Goal: Transaction & Acquisition: Purchase product/service

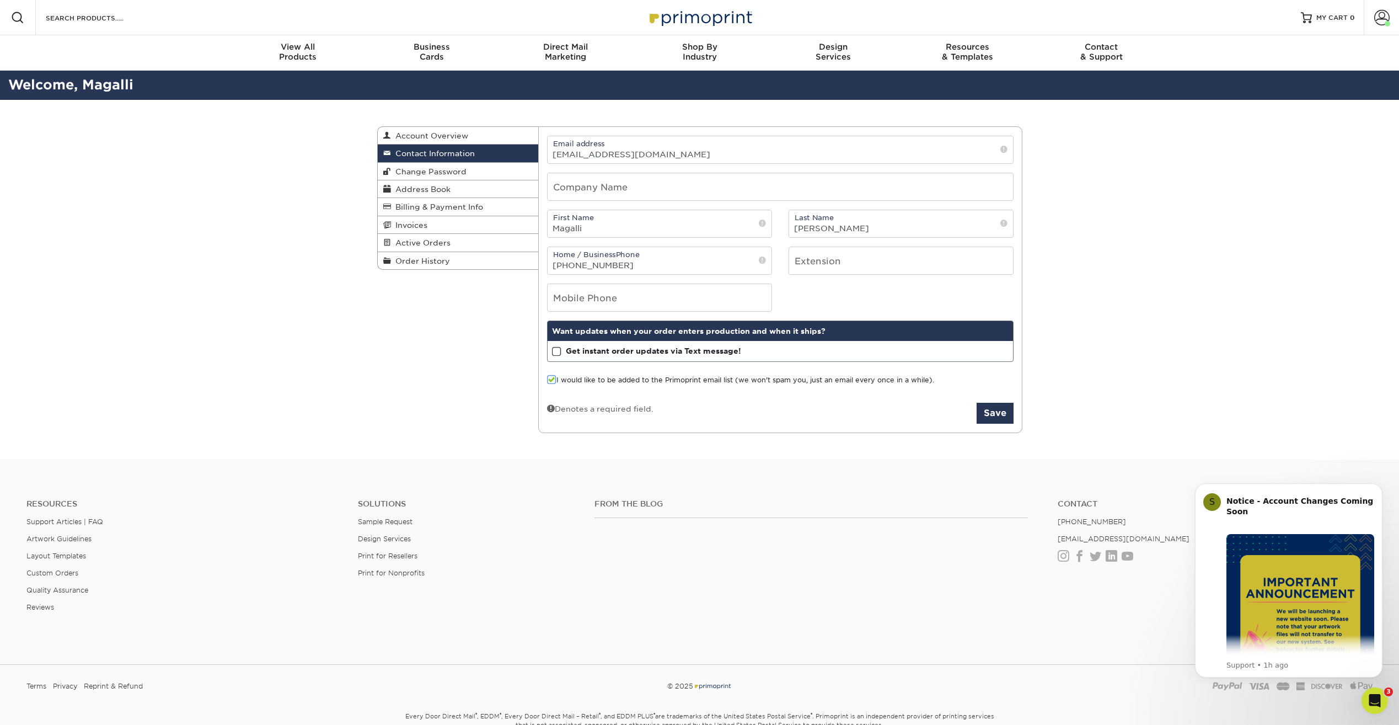
click at [1143, 167] on div "Contact Information Account Overview Contact Information Change Password Addres…" at bounding box center [699, 280] width 1399 height 360
click at [1381, 22] on span at bounding box center [1381, 17] width 15 height 15
click at [1292, 74] on link "Account Dashboard" at bounding box center [1316, 78] width 138 height 15
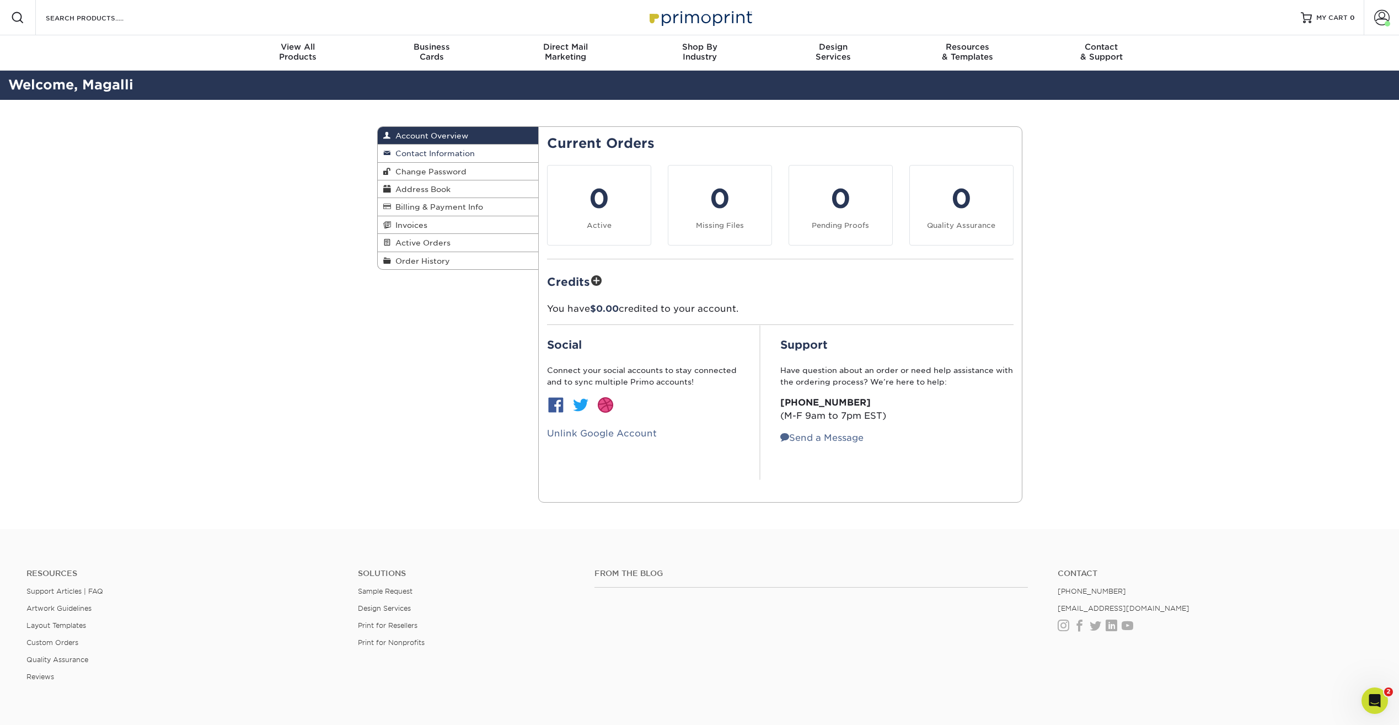
click at [467, 154] on span "Contact Information" at bounding box center [433, 153] width 84 height 9
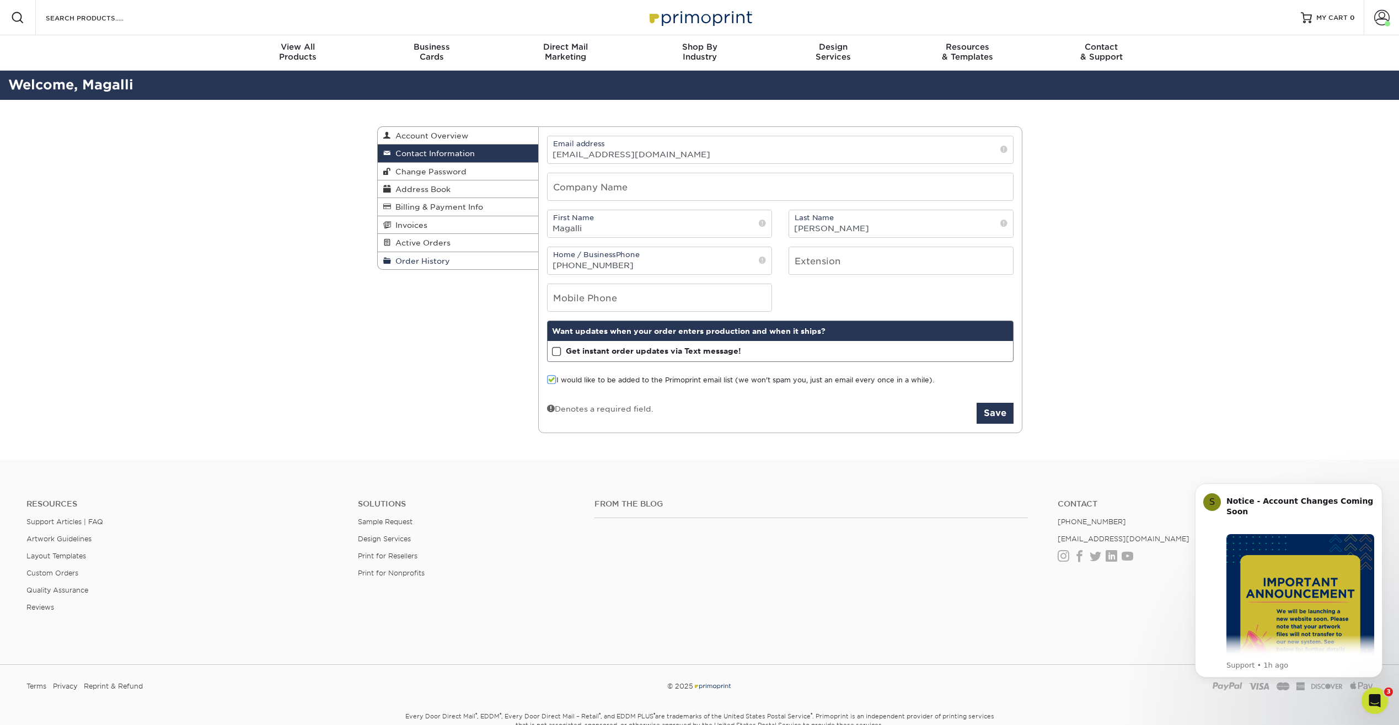
click at [430, 256] on link "Order History" at bounding box center [458, 260] width 161 height 17
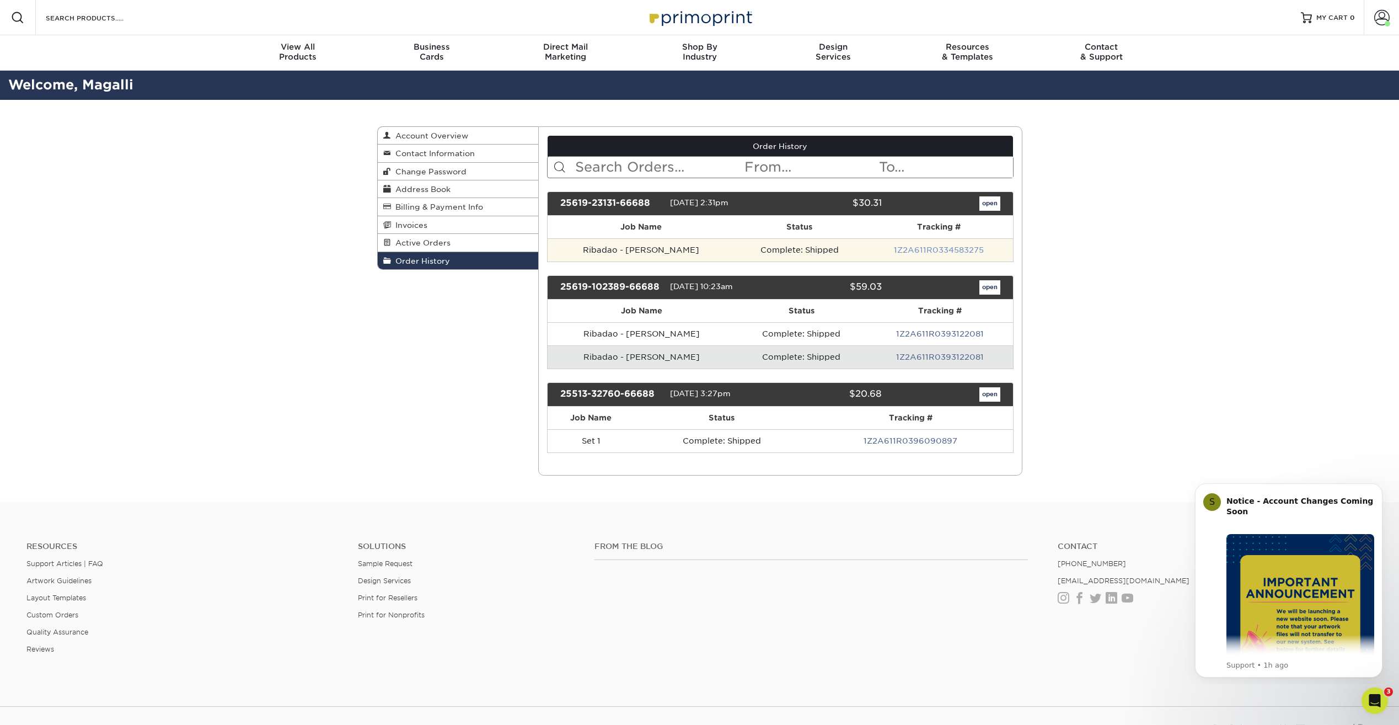
click at [934, 248] on link "1Z2A611R0334583275" at bounding box center [939, 249] width 90 height 9
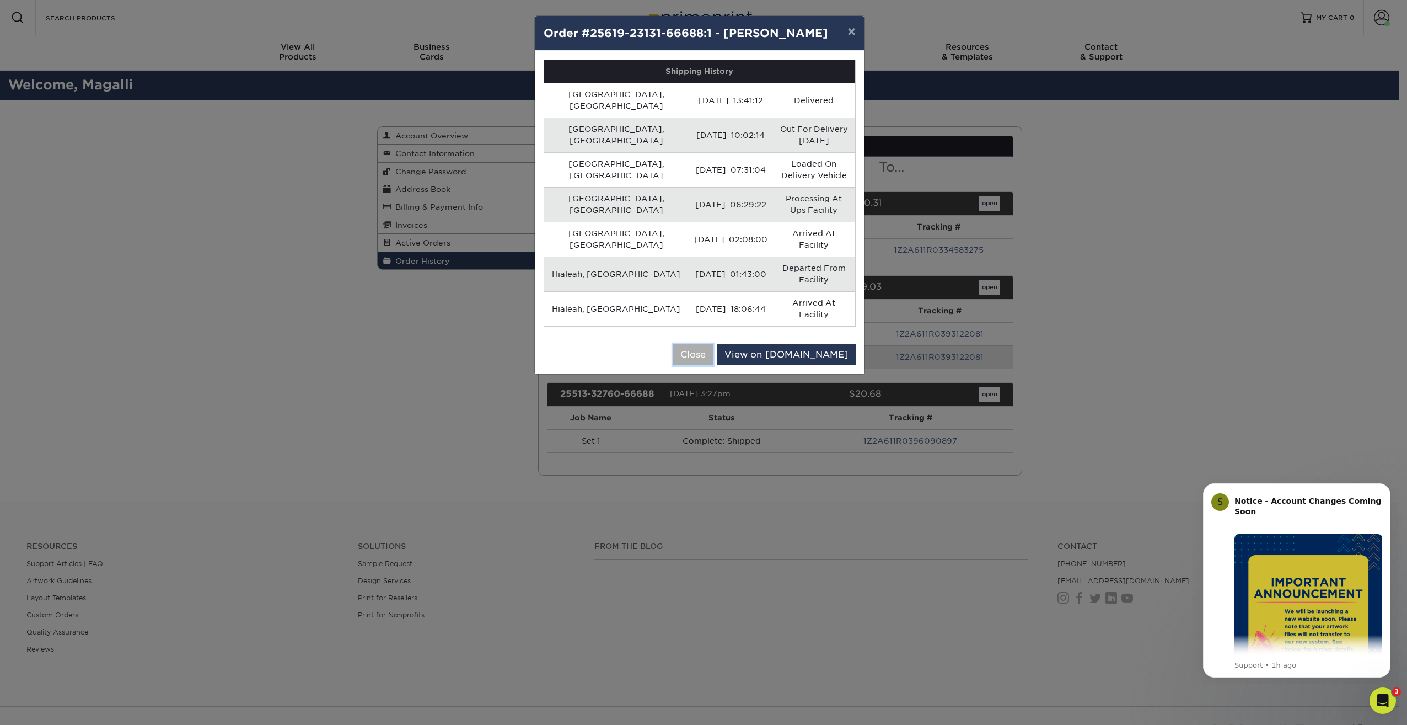
click at [713, 344] on button "Close" at bounding box center [693, 354] width 40 height 21
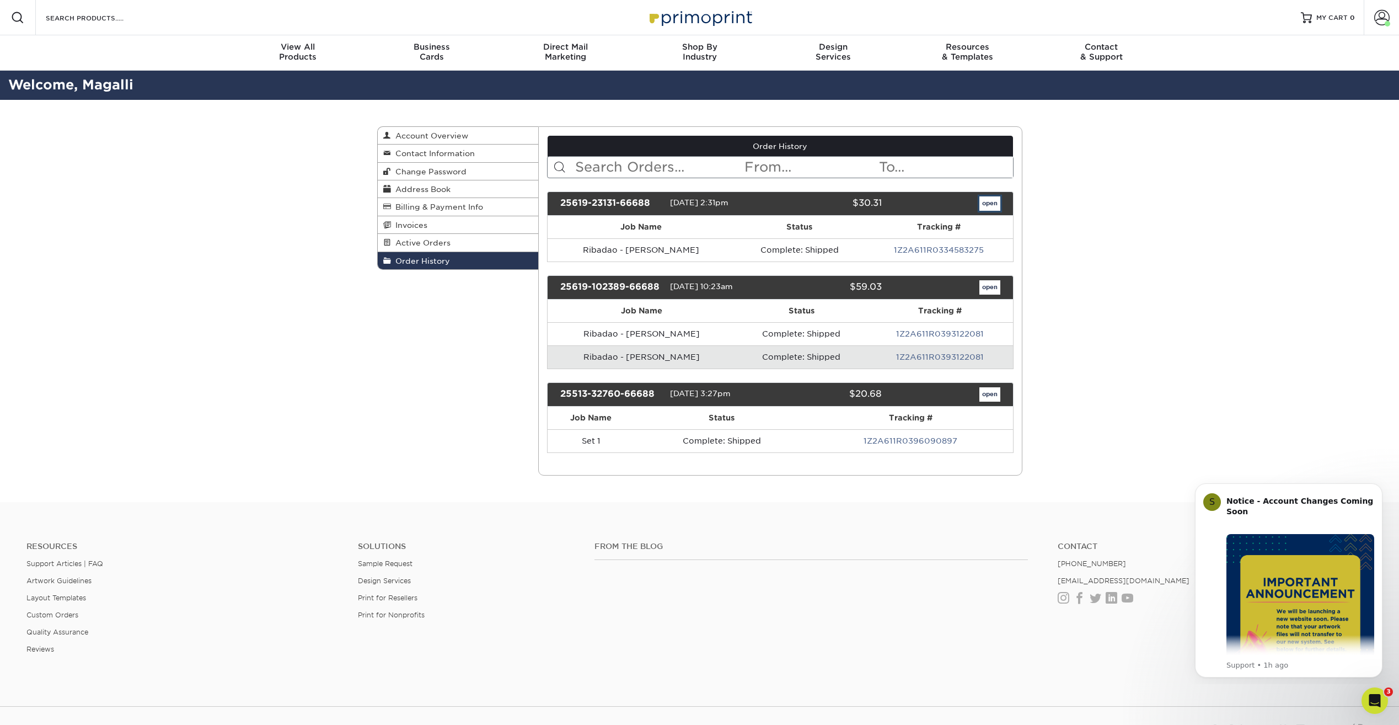
click at [997, 208] on link "open" at bounding box center [989, 203] width 21 height 14
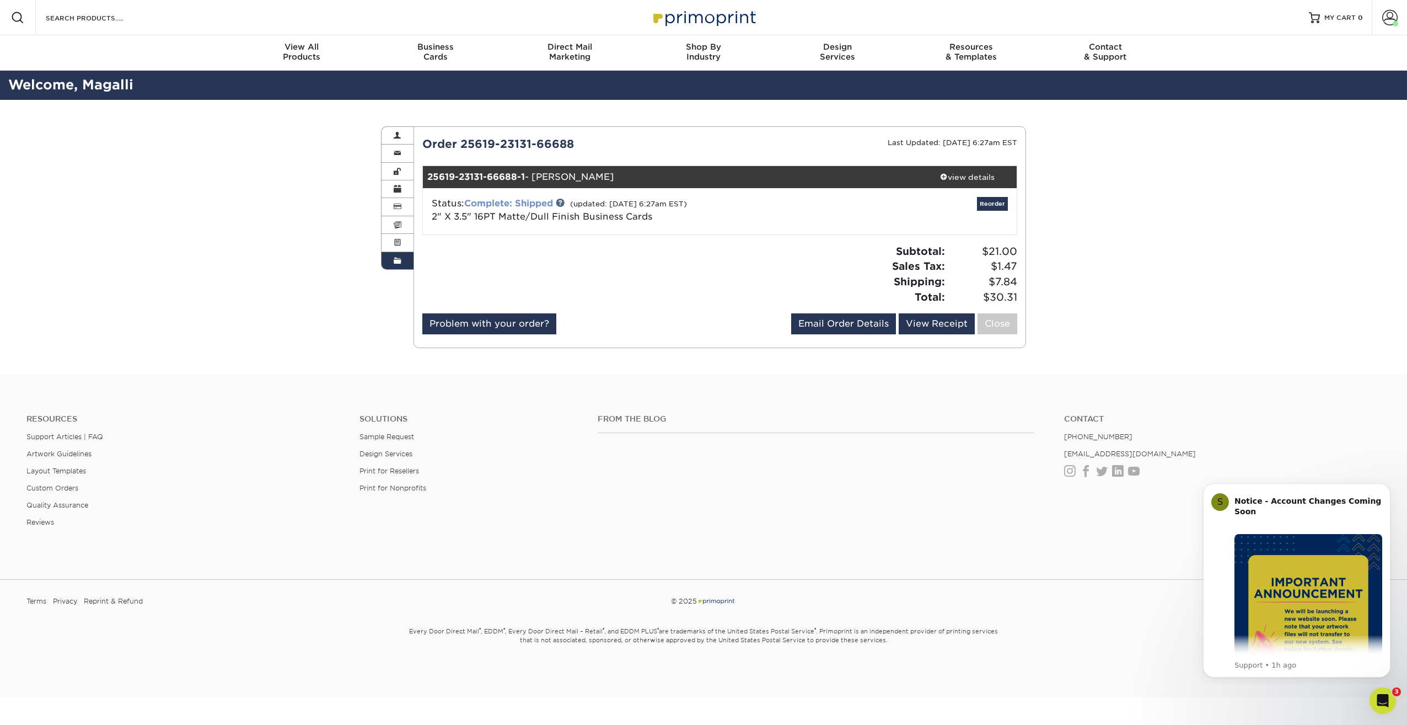
click at [496, 205] on link "Complete: Shipped" at bounding box center [508, 203] width 89 height 10
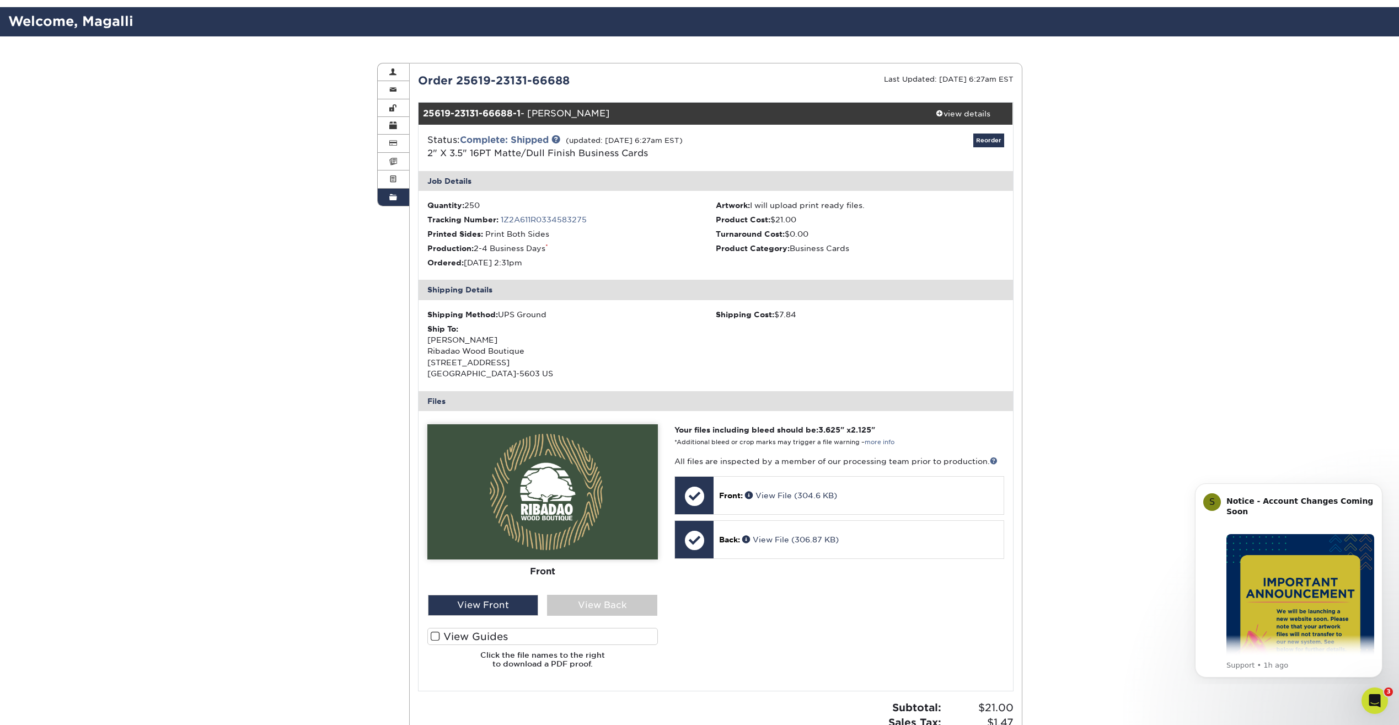
scroll to position [55, 0]
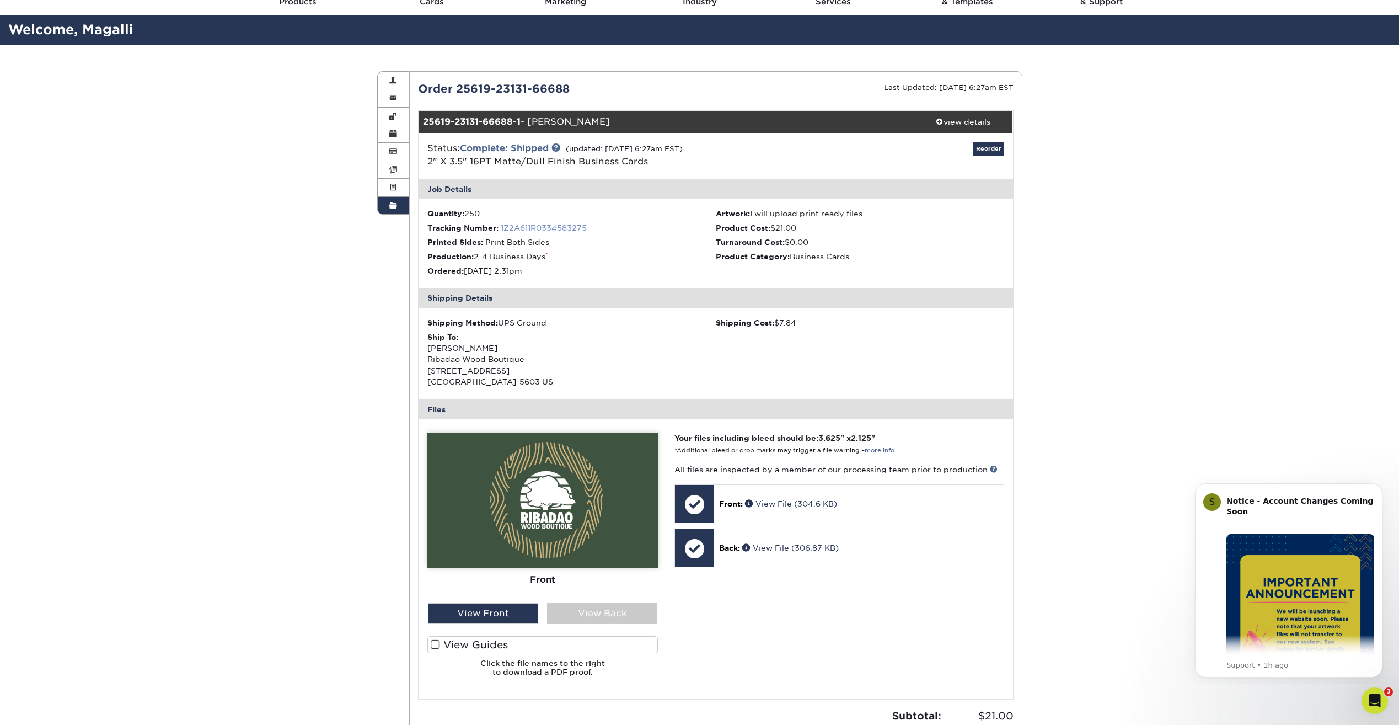
click at [541, 224] on link "1Z2A611R0334583275" at bounding box center [544, 227] width 86 height 9
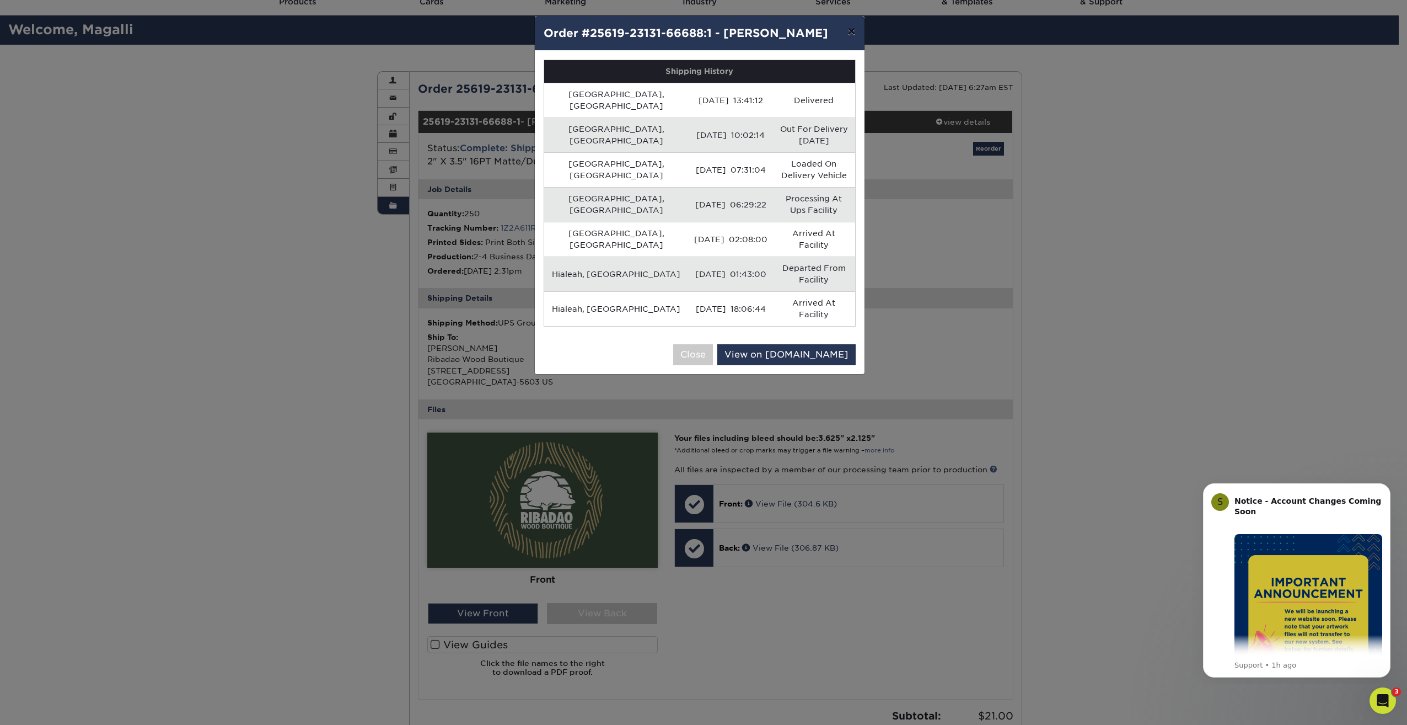
click at [851, 36] on button "×" at bounding box center [851, 31] width 25 height 31
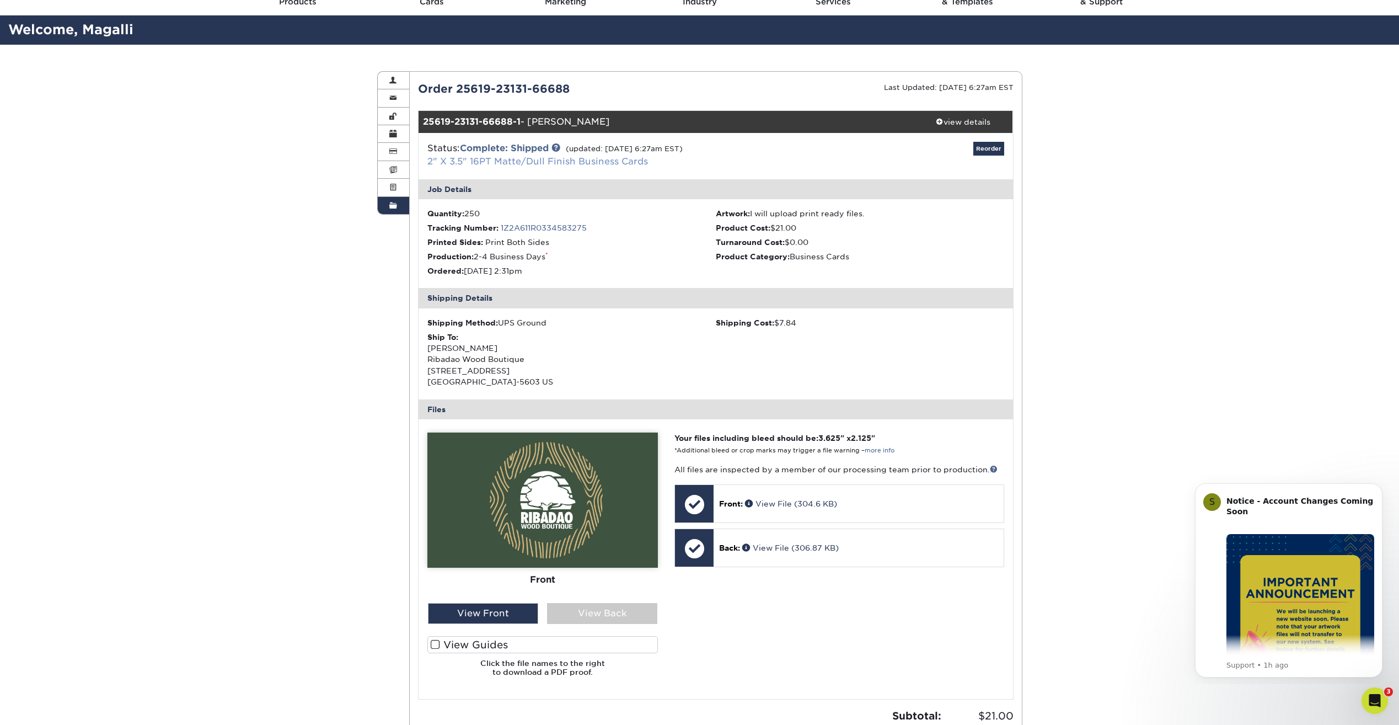
click at [501, 163] on link "2" X 3.5" 16PT Matte/Dull Finish Business Cards" at bounding box center [537, 161] width 221 height 10
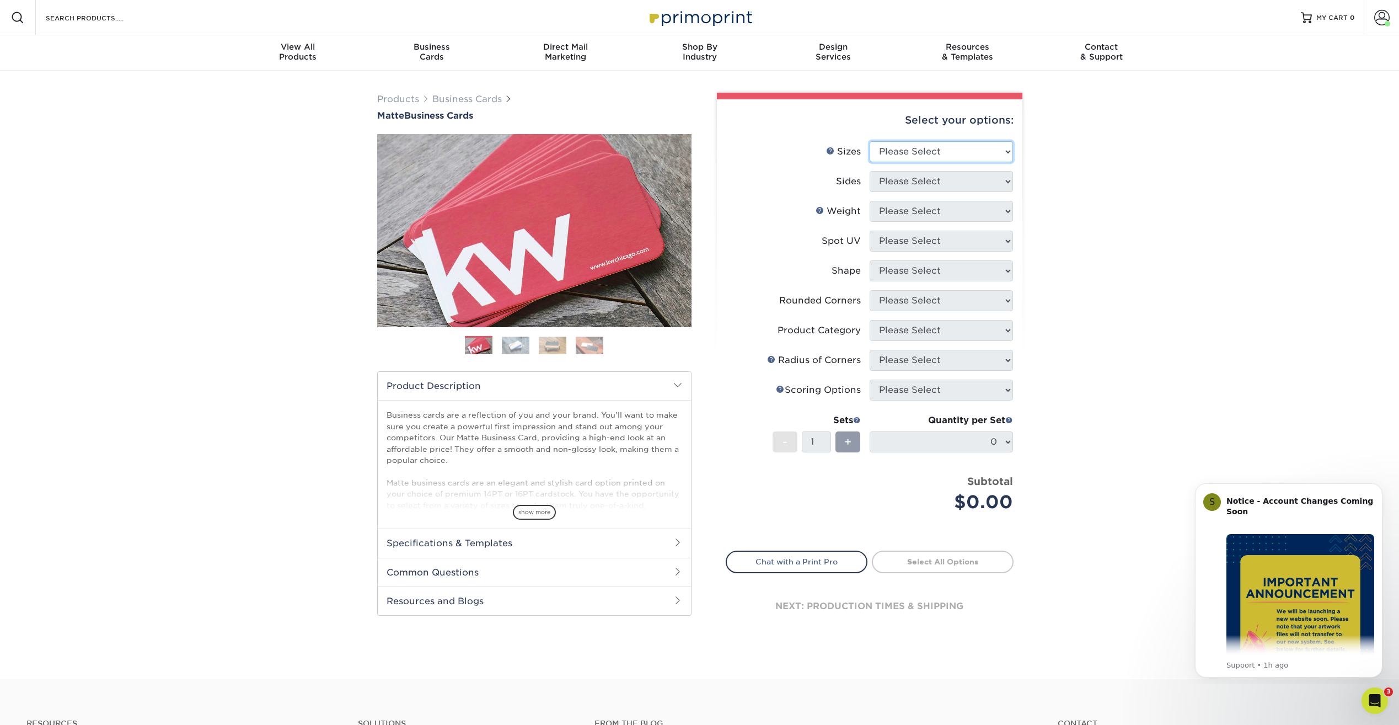
click at [953, 157] on select "Please Select 1.5" x 3.5" - Mini 1.75" x 3.5" - Mini 2" x 2" - Square 2" x 3" -…" at bounding box center [941, 151] width 143 height 21
select select "2.00x3.50"
click at [870, 141] on select "Please Select 1.5" x 3.5" - Mini 1.75" x 3.5" - Mini 2" x 2" - Square 2" x 3" -…" at bounding box center [941, 151] width 143 height 21
click at [948, 183] on select "Please Select Print Both Sides Print Front Only" at bounding box center [941, 181] width 143 height 21
select select "13abbda7-1d64-4f25-8bb2-c179b224825d"
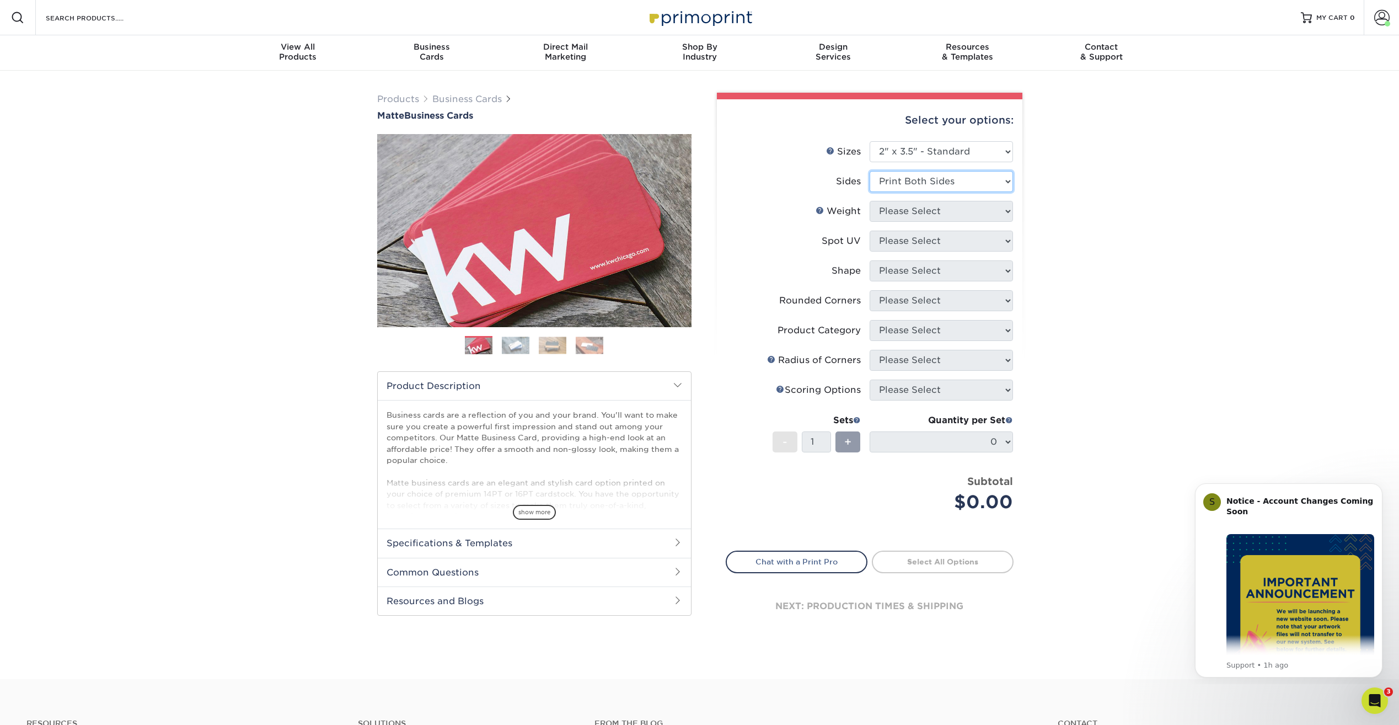
click at [870, 171] on select "Please Select Print Both Sides Print Front Only" at bounding box center [941, 181] width 143 height 21
click at [944, 210] on select "Please Select 16PT 14PT" at bounding box center [941, 211] width 143 height 21
select select "16PT"
click at [870, 201] on select "Please Select 16PT 14PT" at bounding box center [941, 211] width 143 height 21
click at [941, 242] on select "Please Select No Spot UV Front and Back (Both Sides) Front Only Back Only" at bounding box center [941, 240] width 143 height 21
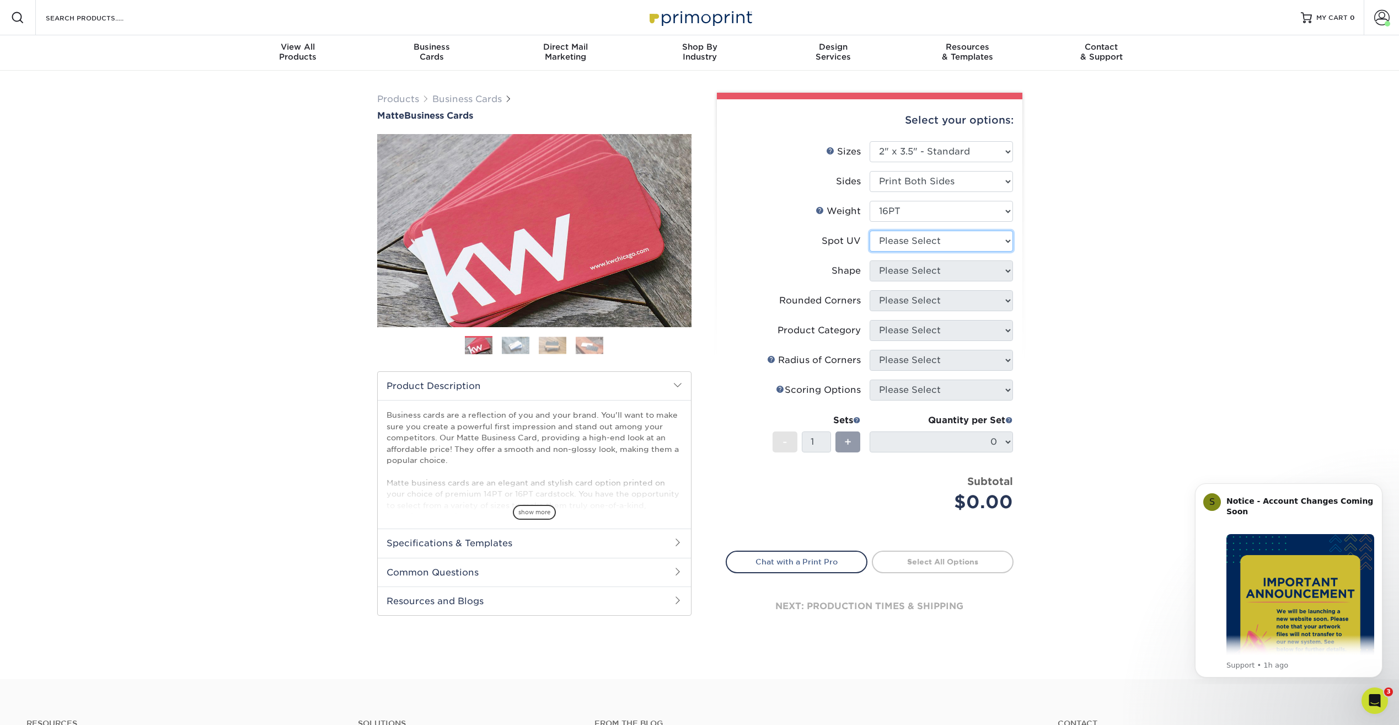
select select "3"
click at [870, 230] on select "Please Select No Spot UV Front and Back (Both Sides) Front Only Back Only" at bounding box center [941, 240] width 143 height 21
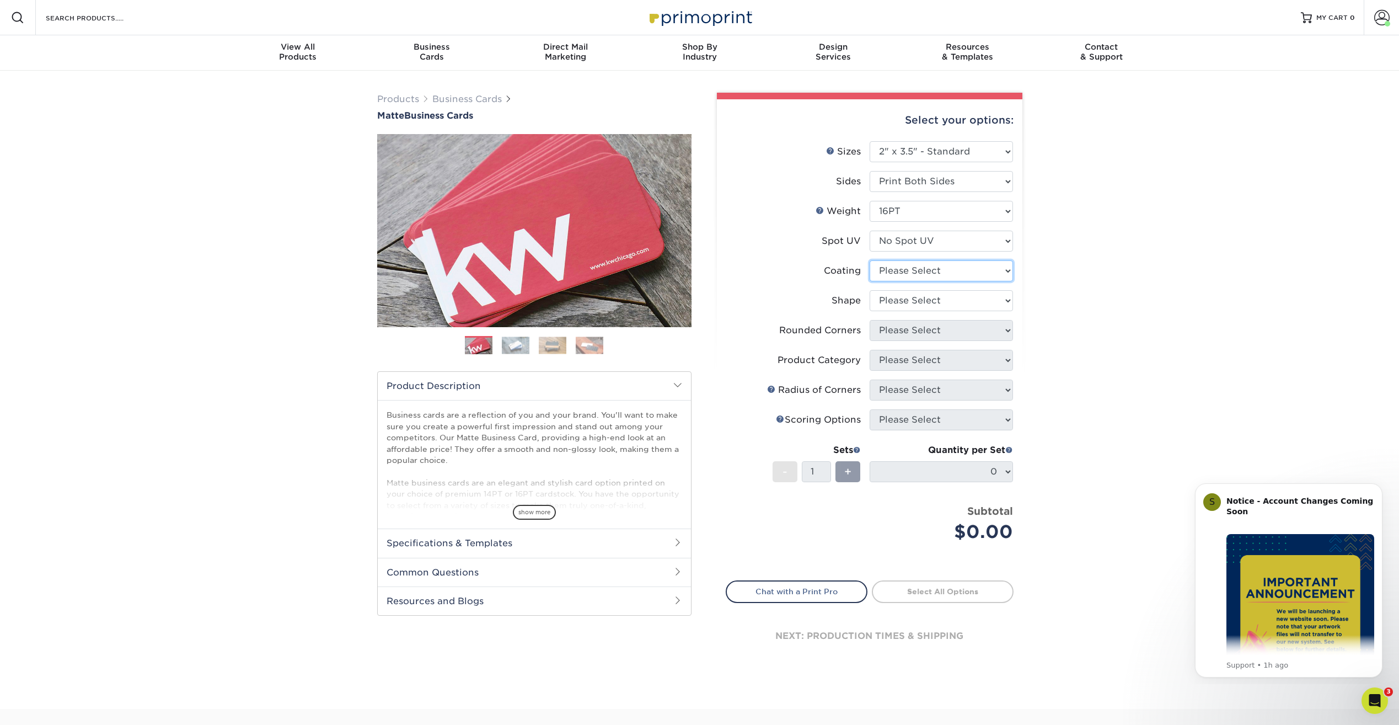
click at [932, 269] on select at bounding box center [941, 270] width 143 height 21
select select "121bb7b5-3b4d-429f-bd8d-bbf80e953313"
click at [870, 260] on select at bounding box center [941, 270] width 143 height 21
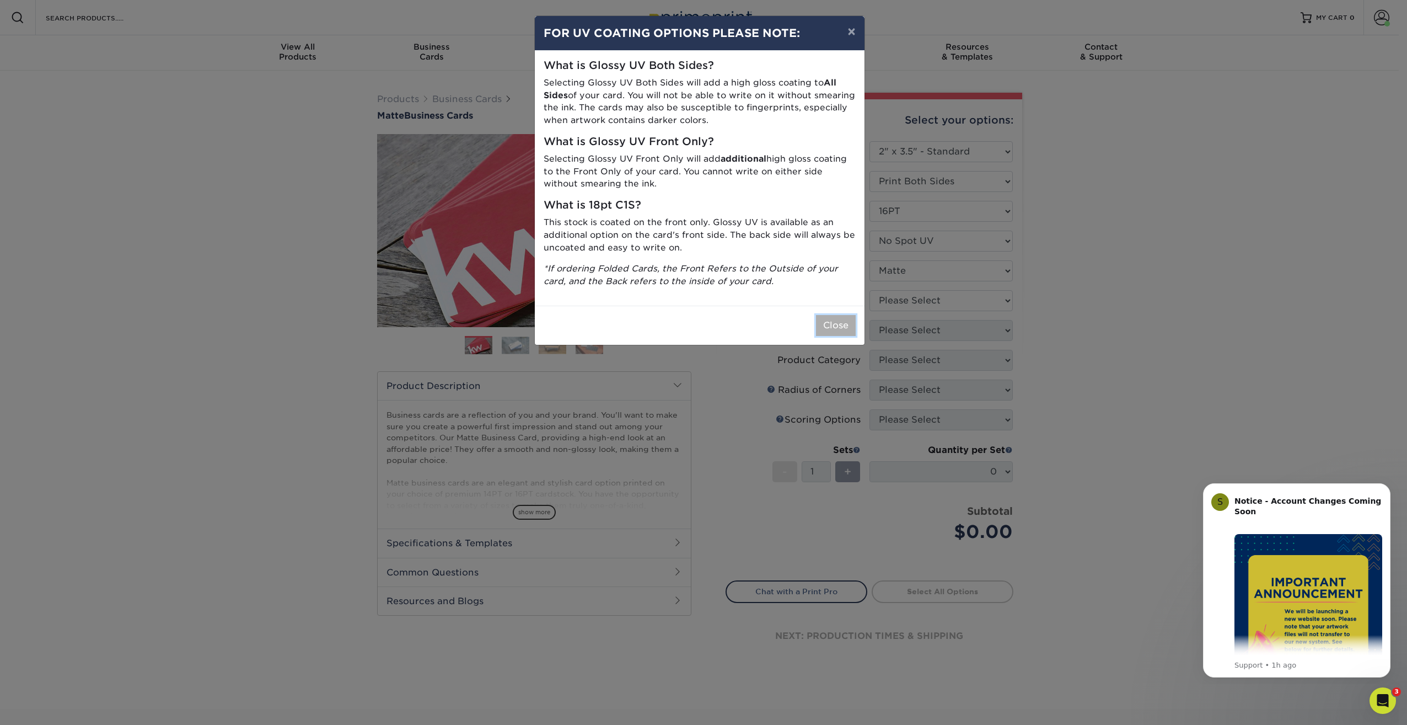
click at [841, 325] on button "Close" at bounding box center [836, 325] width 40 height 21
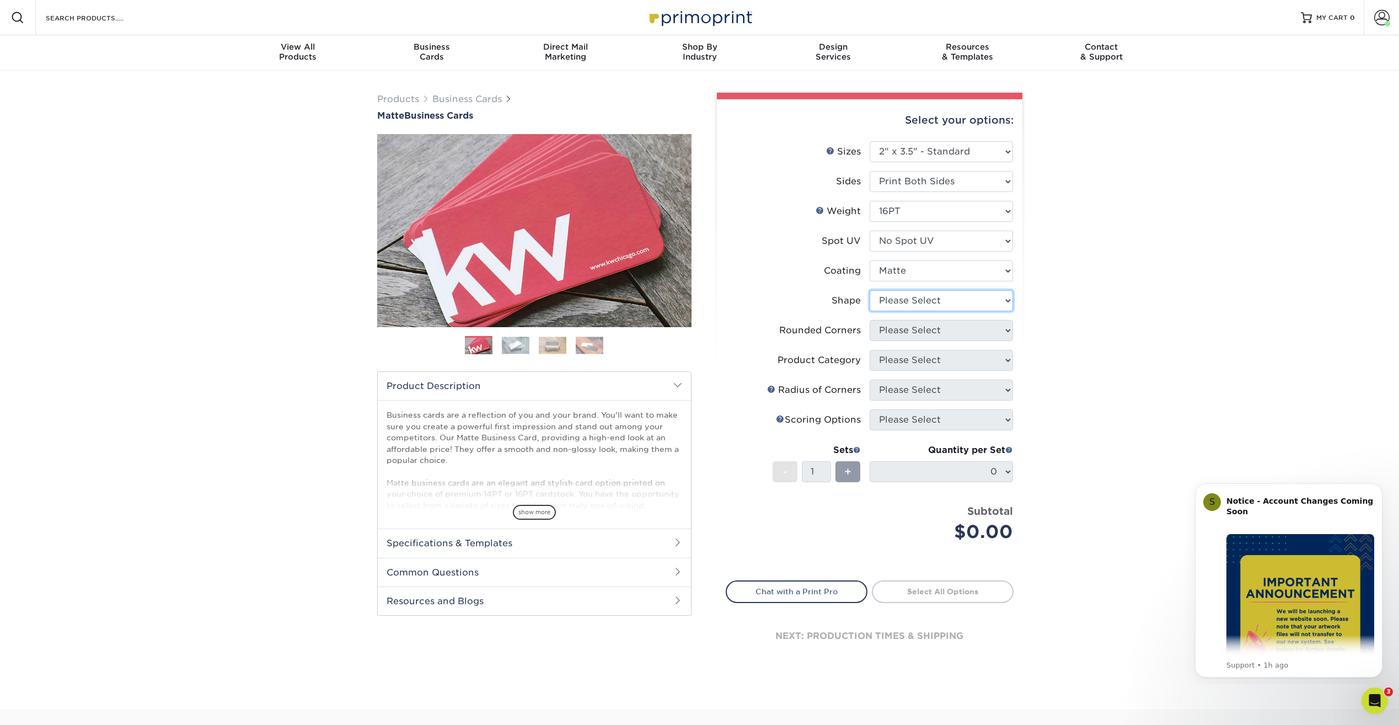
click at [892, 309] on select "Please Select Standard Oval" at bounding box center [941, 300] width 143 height 21
select select "standard"
click at [870, 290] on select "Please Select Standard Oval" at bounding box center [941, 300] width 143 height 21
click at [903, 335] on select "Please Select Yes - Round 2 Corners Yes - Round 4 Corners No" at bounding box center [941, 330] width 143 height 21
select select "0"
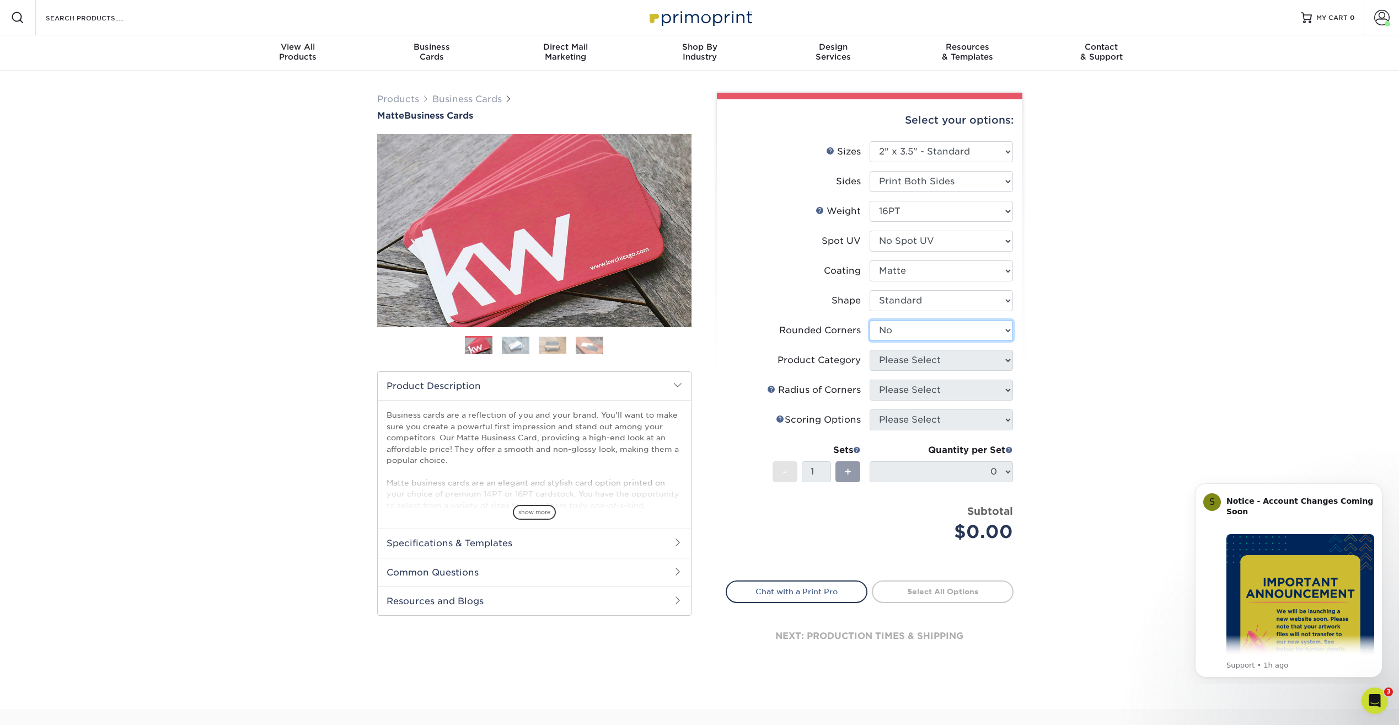
click at [870, 320] on select "Please Select Yes - Round 2 Corners Yes - Round 4 Corners No" at bounding box center [941, 330] width 143 height 21
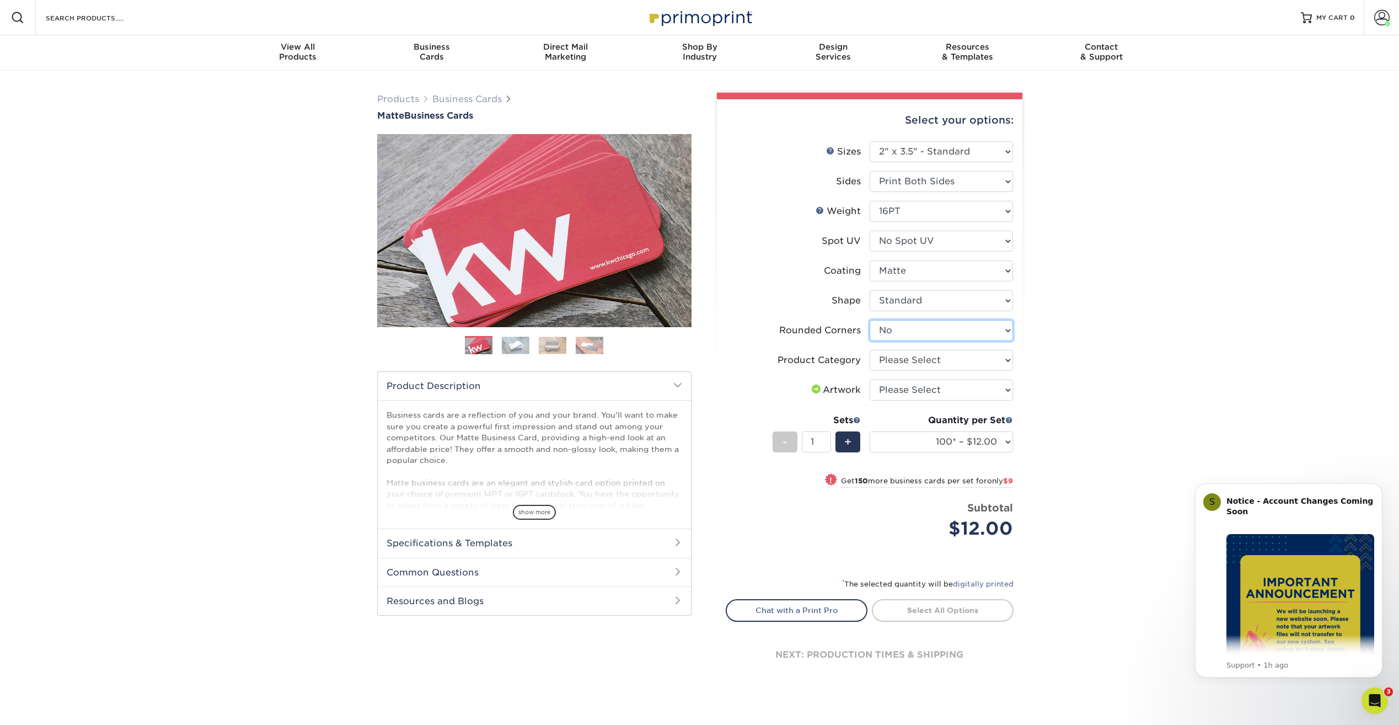
scroll to position [55, 0]
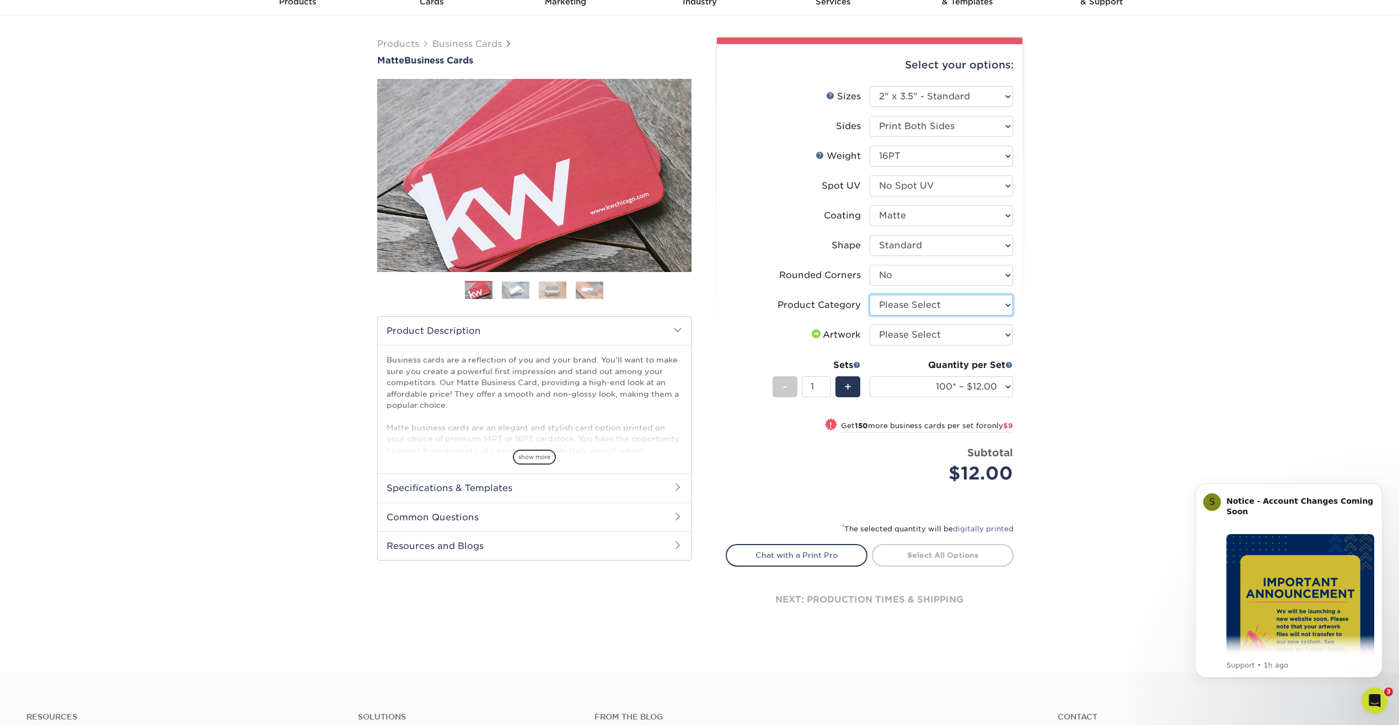
click at [907, 308] on select "Please Select Business Cards" at bounding box center [941, 304] width 143 height 21
select select "3b5148f1-0588-4f88-a218-97bcfdce65c1"
click at [870, 294] on select "Please Select Business Cards" at bounding box center [941, 304] width 143 height 21
click at [913, 331] on select "Please Select I will upload files I need a design - $100" at bounding box center [941, 334] width 143 height 21
select select "upload"
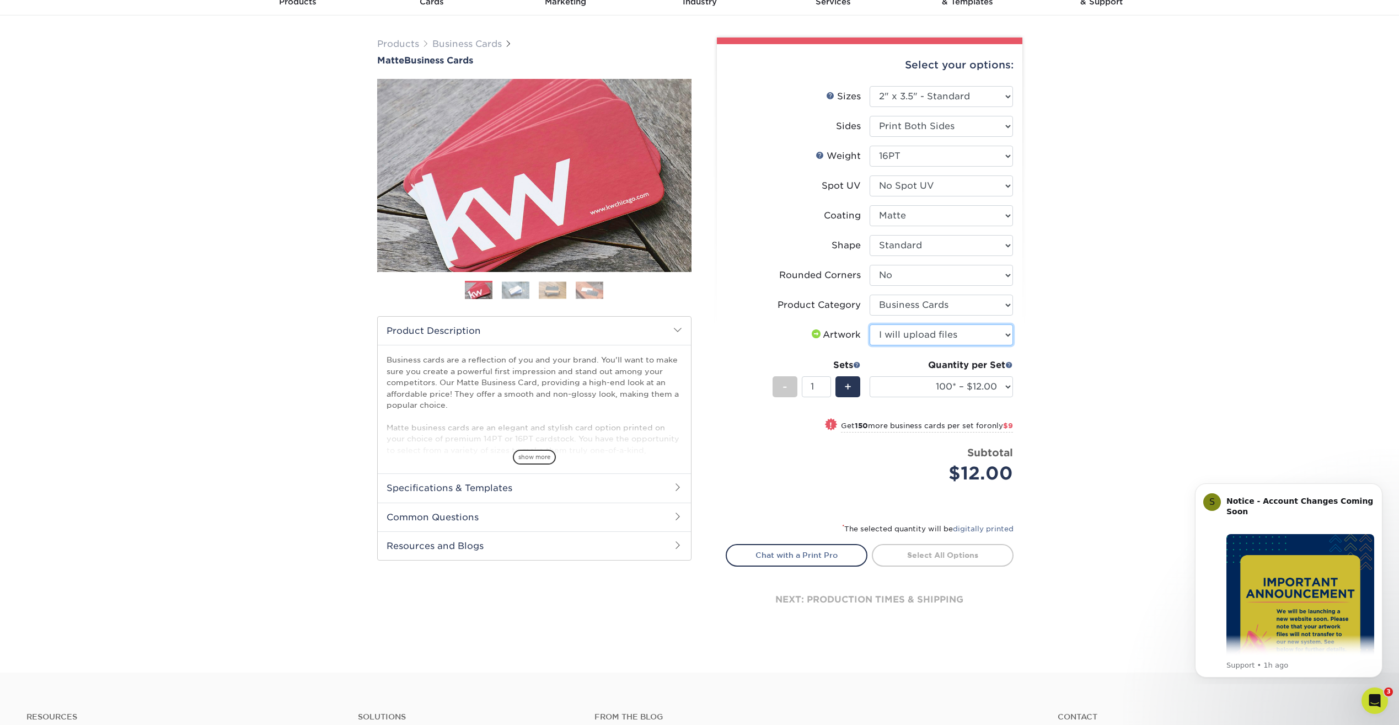
click at [870, 324] on select "Please Select I will upload files I need a design - $100" at bounding box center [941, 334] width 143 height 21
click at [966, 388] on select "100* – $12.00 250* – $21.00 500 – $42.00 1000 – $53.00 2500 – $95.00 5000 – $18…" at bounding box center [941, 386] width 143 height 21
select select "250* – $21.00"
click at [870, 376] on select "100* – $12.00 250* – $21.00 500 – $42.00 1000 – $53.00 2500 – $95.00 5000 – $18…" at bounding box center [941, 386] width 143 height 21
click at [925, 555] on link "Proceed to Shipping" at bounding box center [943, 554] width 142 height 20
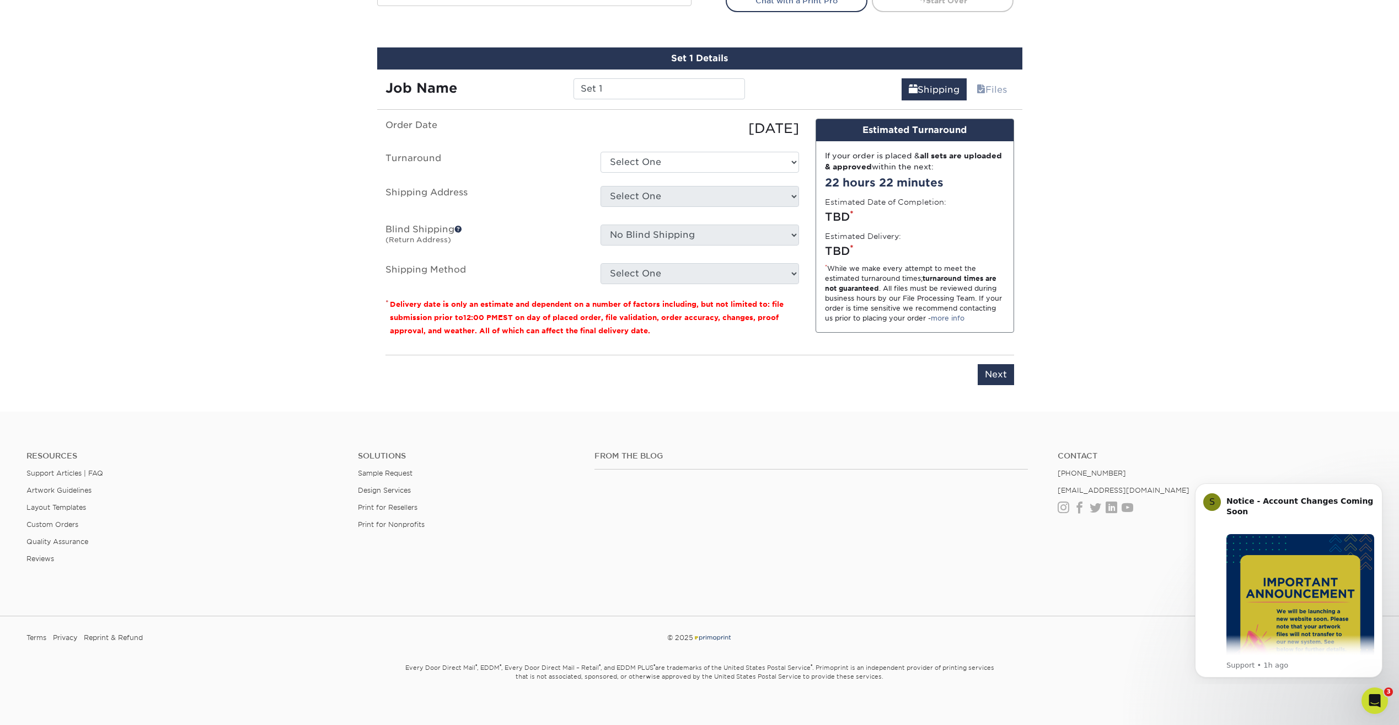
scroll to position [619, 0]
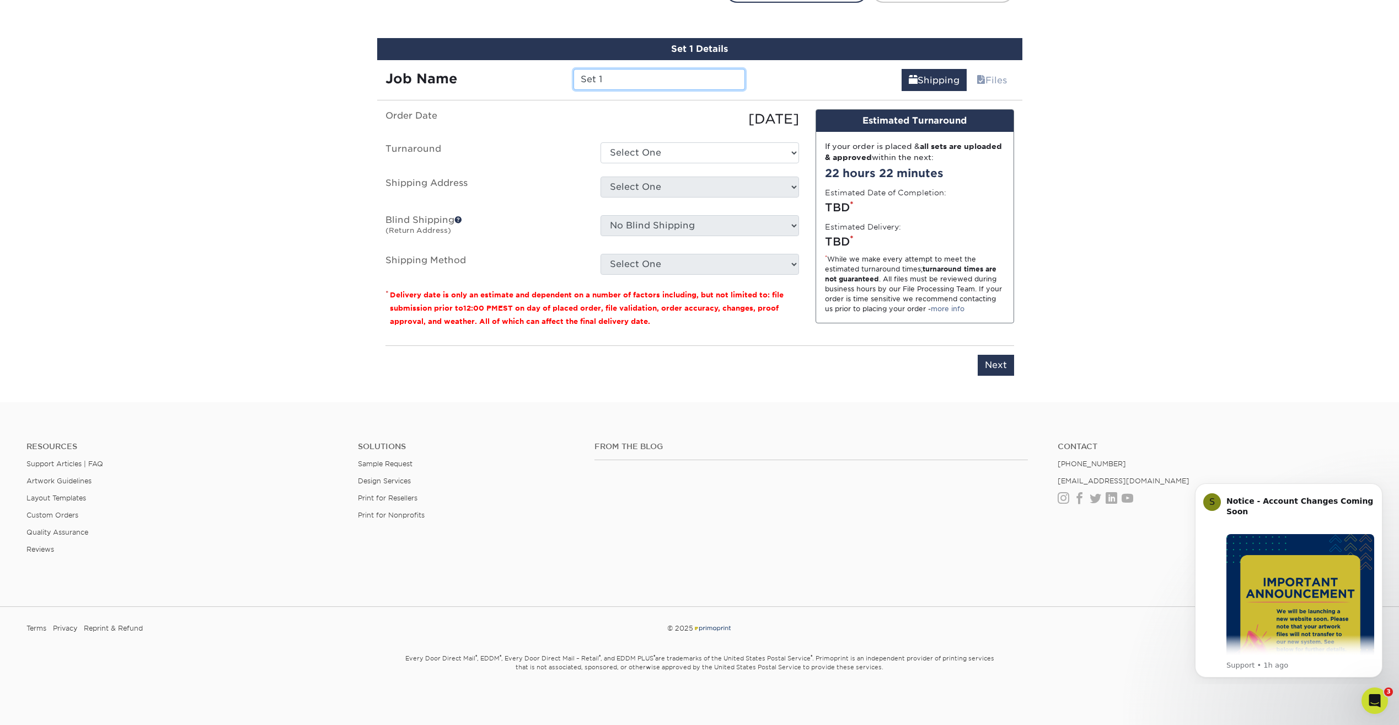
drag, startPoint x: 683, startPoint y: 81, endPoint x: 406, endPoint y: 79, distance: 276.3
click at [406, 79] on div "Job Name Set 1" at bounding box center [565, 79] width 377 height 21
drag, startPoint x: 626, startPoint y: 82, endPoint x: 409, endPoint y: 90, distance: 216.9
click at [409, 90] on div "Job Name Car" at bounding box center [565, 75] width 377 height 31
paste input "los Ramirez"
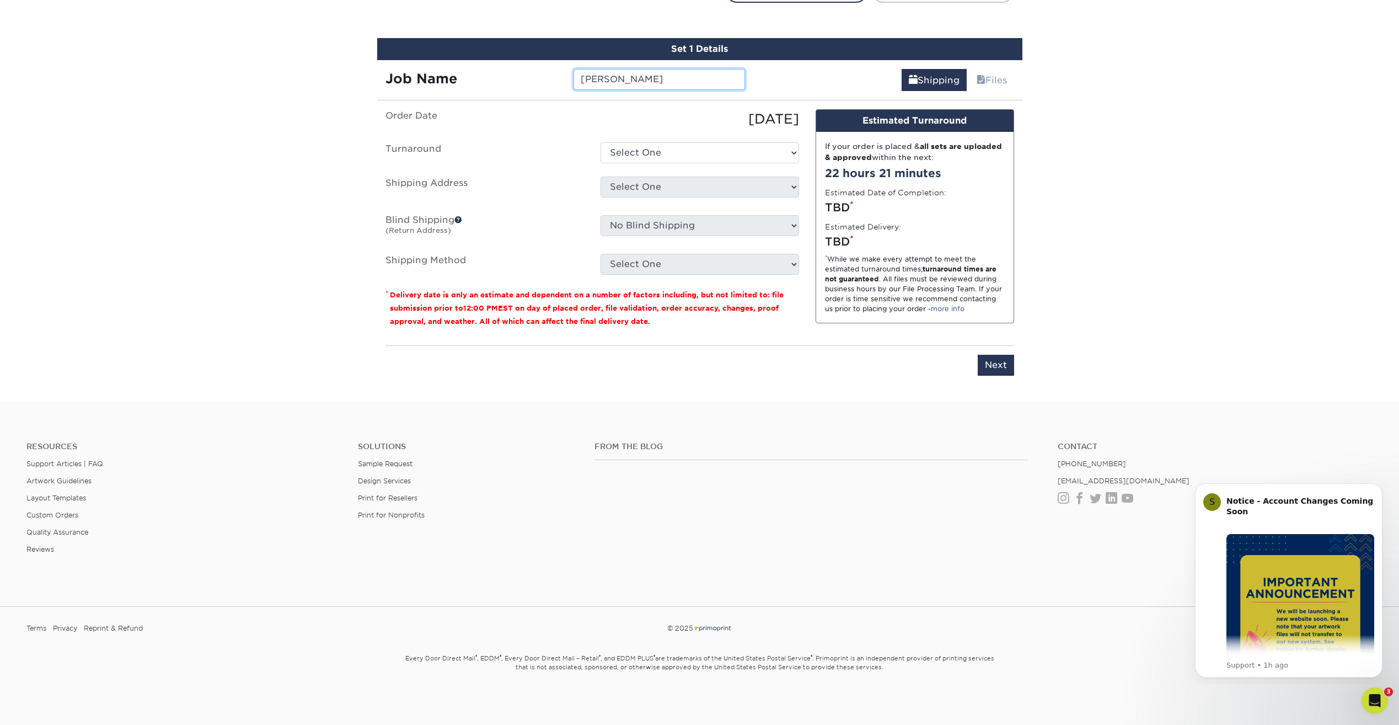
click at [580, 81] on input "[PERSON_NAME]" at bounding box center [658, 79] width 171 height 21
paste input "Ribadao -"
type input "Ribadao - Carlos Ramirez"
click at [720, 151] on select "Select One 2-4 Business Days 2 Day Next Business Day" at bounding box center [699, 152] width 199 height 21
click at [600, 142] on select "Select One 2-4 Business Days 2 Day Next Business Day" at bounding box center [699, 152] width 199 height 21
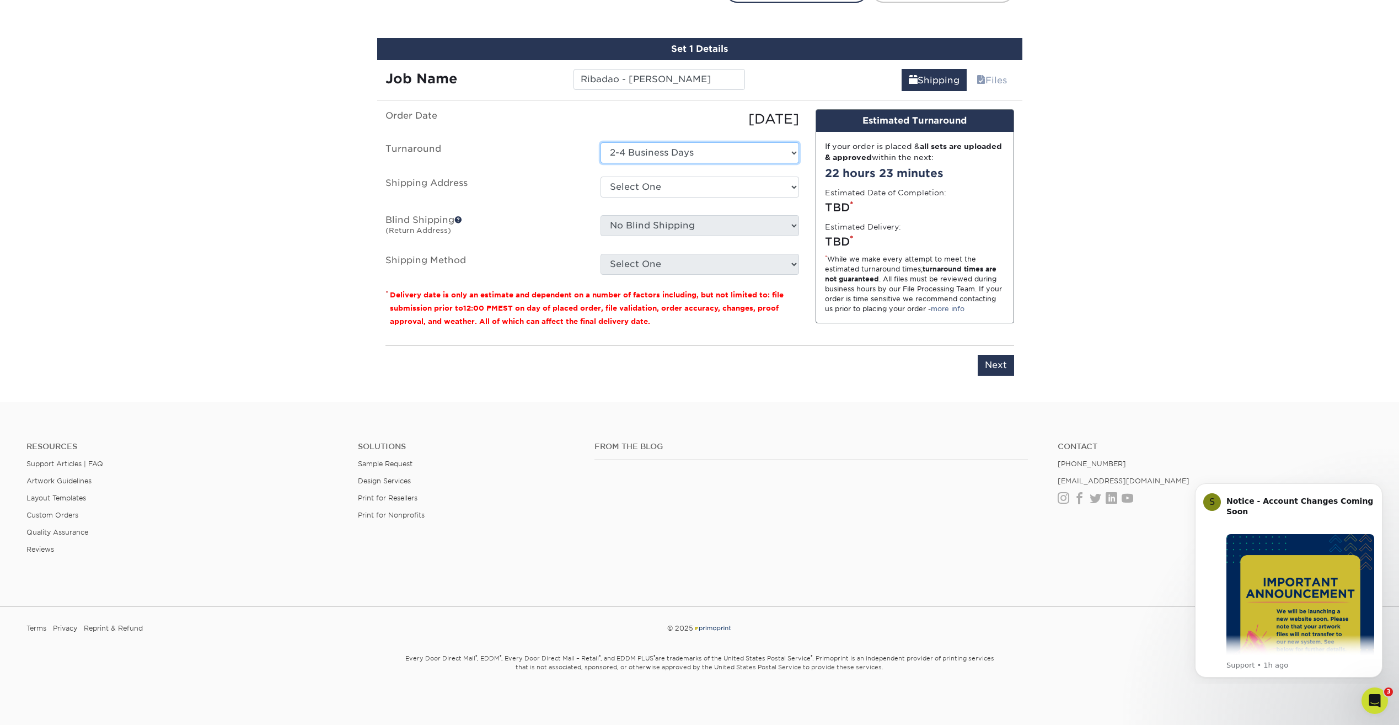
click at [707, 151] on select "Select One 2-4 Business Days 2 Day Next Business Day" at bounding box center [699, 152] width 199 height 21
click at [600, 142] on select "Select One 2-4 Business Days 2 Day Next Business Day" at bounding box center [699, 152] width 199 height 21
click at [676, 156] on select "Select One 2-4 Business Days 2 Day Next Business Day" at bounding box center [699, 152] width 199 height 21
click at [600, 142] on select "Select One 2-4 Business Days 2 Day Next Business Day" at bounding box center [699, 152] width 199 height 21
click at [650, 159] on select "Select One 2-4 Business Days 2 Day Next Business Day" at bounding box center [699, 152] width 199 height 21
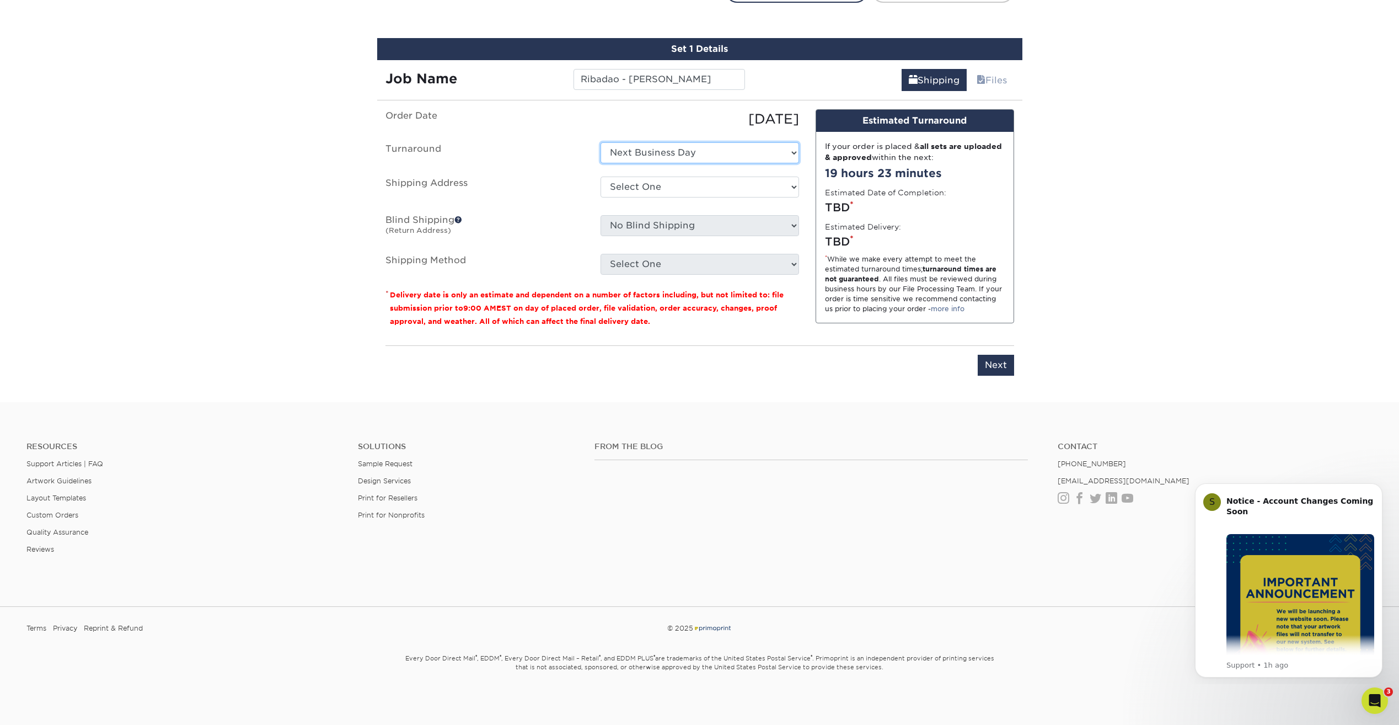
select select "23721297-b68b-4846-ba83-3171e6bd9d78"
click at [600, 142] on select "Select One 2-4 Business Days 2 Day Next Business Day" at bounding box center [699, 152] width 199 height 21
click at [624, 196] on select "Select One Ribadao Wood Boutique + Add New Address" at bounding box center [699, 186] width 199 height 21
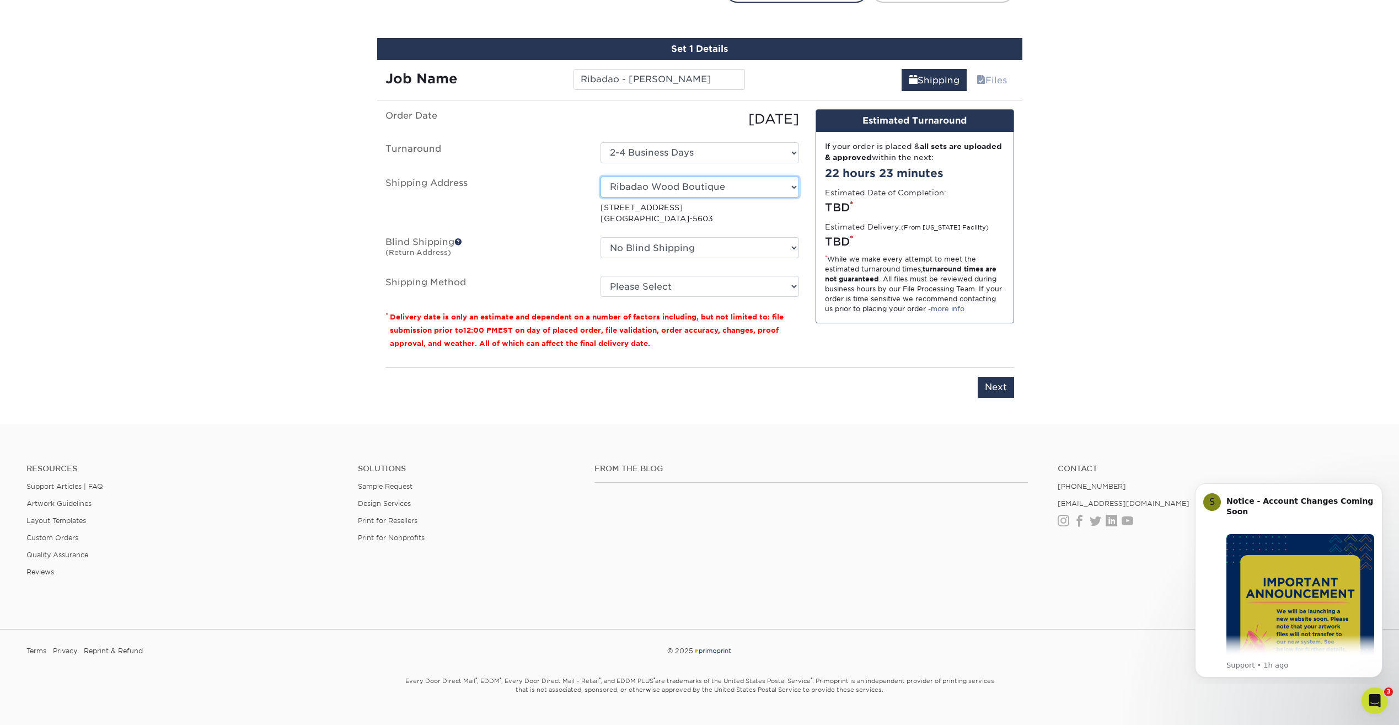
click at [664, 195] on select "Select One Ribadao Wood Boutique + Add New Address" at bounding box center [699, 186] width 199 height 21
select select "newaddress"
click at [600, 176] on select "Select One Ribadao Wood Boutique + Add New Address" at bounding box center [699, 186] width 199 height 21
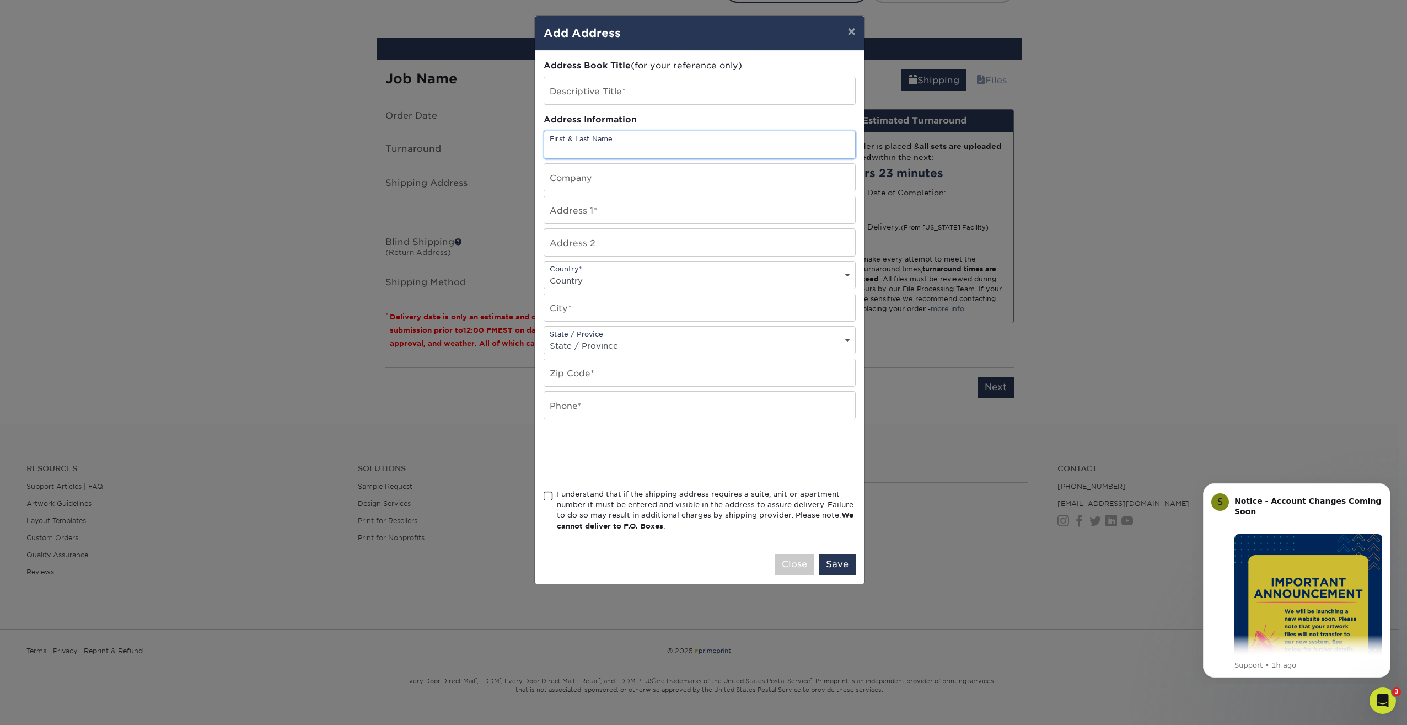
click at [596, 135] on input "text" at bounding box center [699, 144] width 311 height 27
paste input "Ribadao -"
type input "Ribadao -"
drag, startPoint x: 619, startPoint y: 153, endPoint x: 438, endPoint y: 153, distance: 180.9
click at [438, 153] on div "× Add Address Address Book Title (for your reference only) Descriptive Title* A…" at bounding box center [703, 362] width 1407 height 725
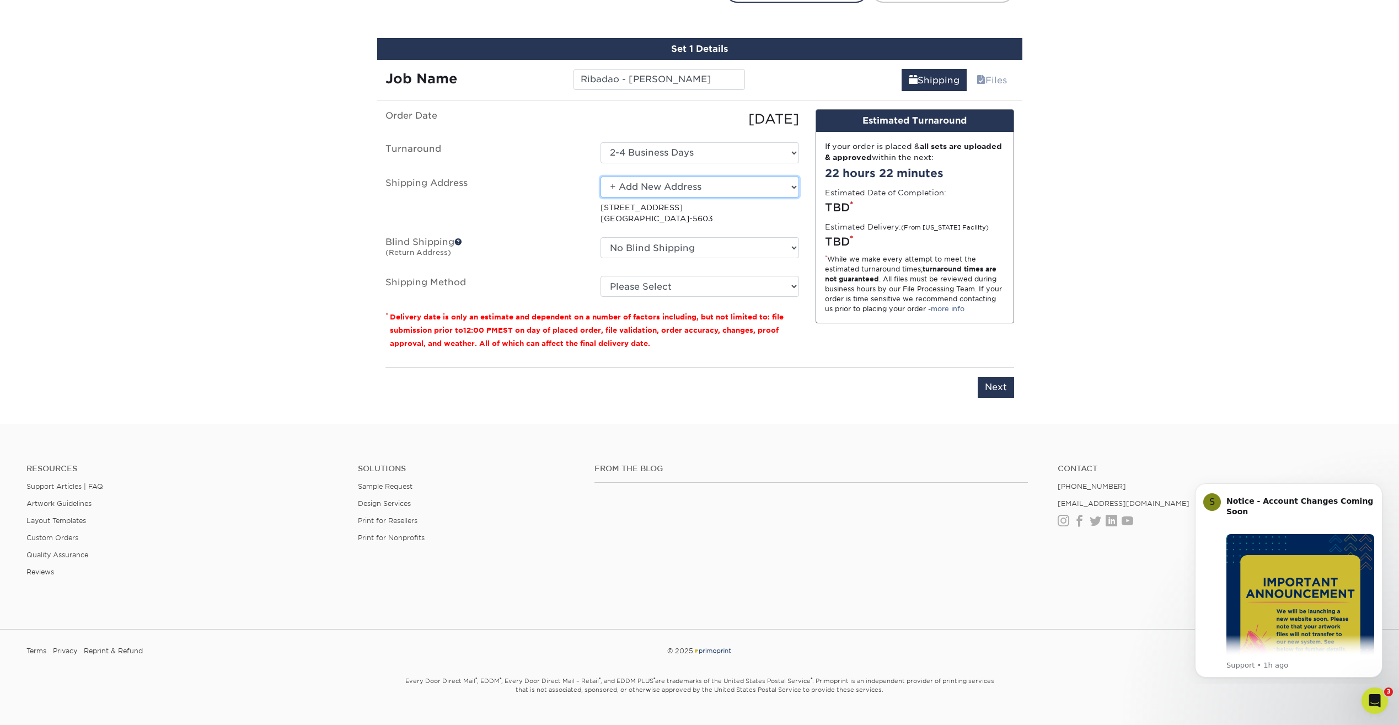
click at [691, 186] on select "Select One Ribadao Wood Boutique + Add New Address" at bounding box center [699, 186] width 199 height 21
click at [600, 176] on select "Select One Ribadao Wood Boutique + Add New Address" at bounding box center [699, 186] width 199 height 21
click at [654, 191] on select "Select One Ribadao Wood Boutique + Add New Address" at bounding box center [699, 186] width 199 height 21
click at [600, 176] on select "Select One Ribadao Wood Boutique + Add New Address" at bounding box center [699, 186] width 199 height 21
click at [655, 189] on select "Select One Ribadao Wood Boutique + Add New Address" at bounding box center [699, 186] width 199 height 21
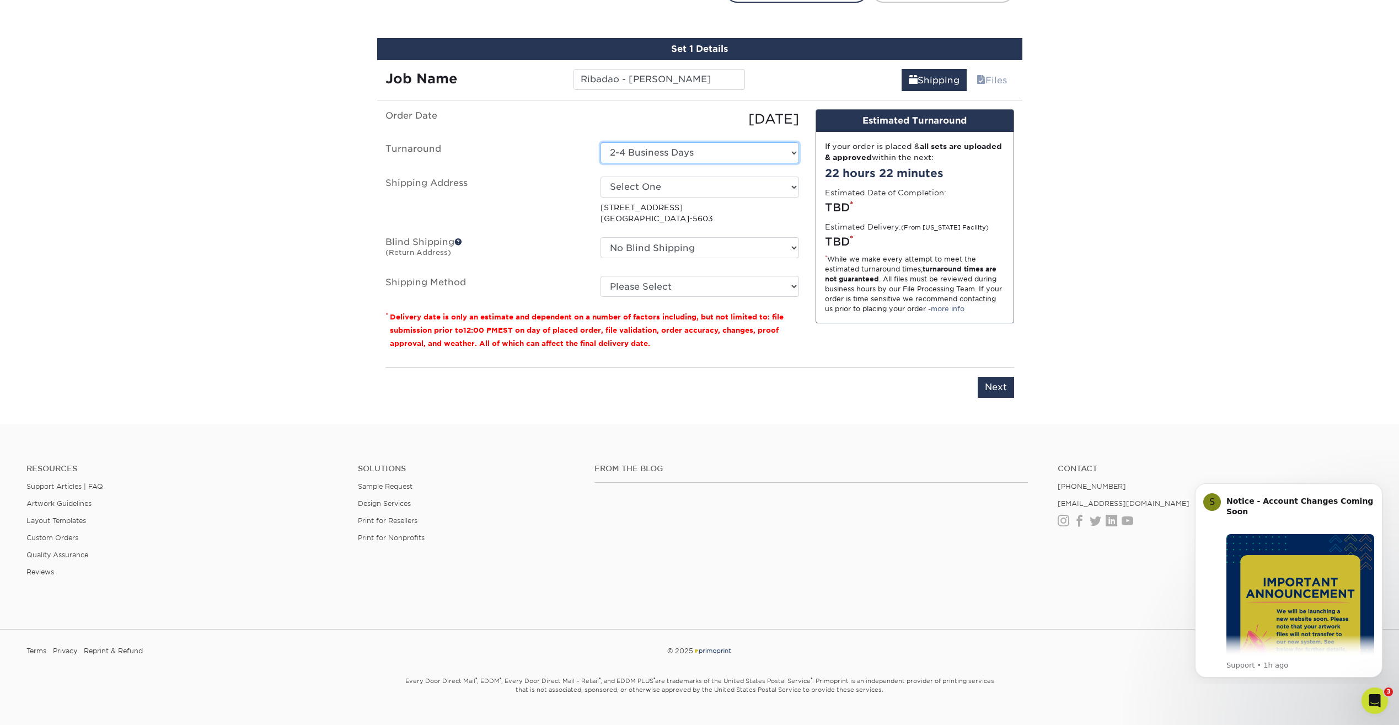
click at [756, 152] on select "Select One 2-4 Business Days 2 Day Next Business Day" at bounding box center [699, 152] width 199 height 21
click at [581, 207] on label "Shipping Address" at bounding box center [484, 200] width 215 height 48
click at [626, 186] on select "Select One Ribadao Wood Boutique + Add New Address" at bounding box center [699, 186] width 199 height 21
select select "newaddress"
click at [600, 176] on select "Select One Ribadao Wood Boutique + Add New Address" at bounding box center [699, 186] width 199 height 21
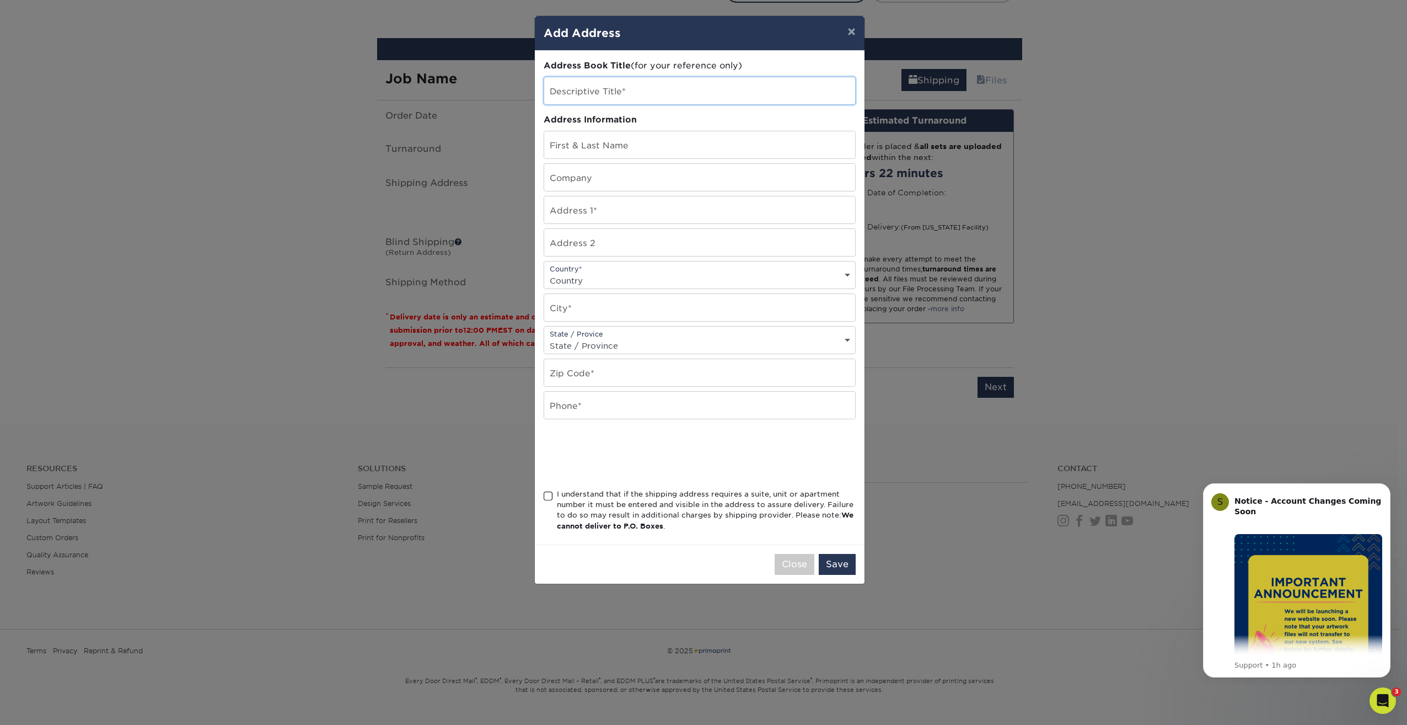
click at [623, 96] on input "text" at bounding box center [699, 90] width 311 height 27
click at [611, 142] on input "text" at bounding box center [699, 144] width 311 height 27
paste input "[PERSON_NAME]"
type input "[PERSON_NAME]"
click at [620, 184] on input "text" at bounding box center [699, 177] width 311 height 27
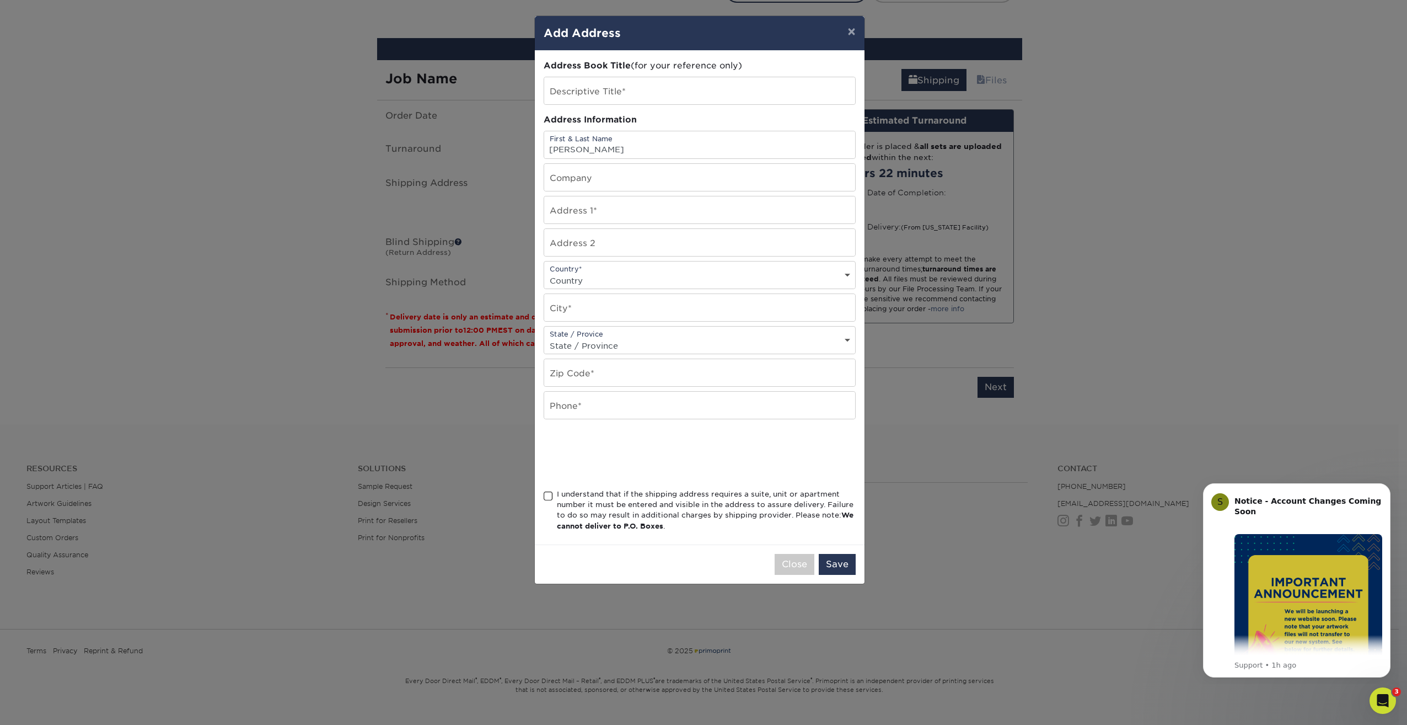
click at [665, 116] on div "Address Information" at bounding box center [700, 120] width 312 height 13
click at [573, 187] on input "text" at bounding box center [699, 177] width 311 height 27
click at [550, 215] on input "text" at bounding box center [699, 209] width 311 height 27
paste input "[STREET_ADDRESS]"
type input "[STREET_ADDRESS]"
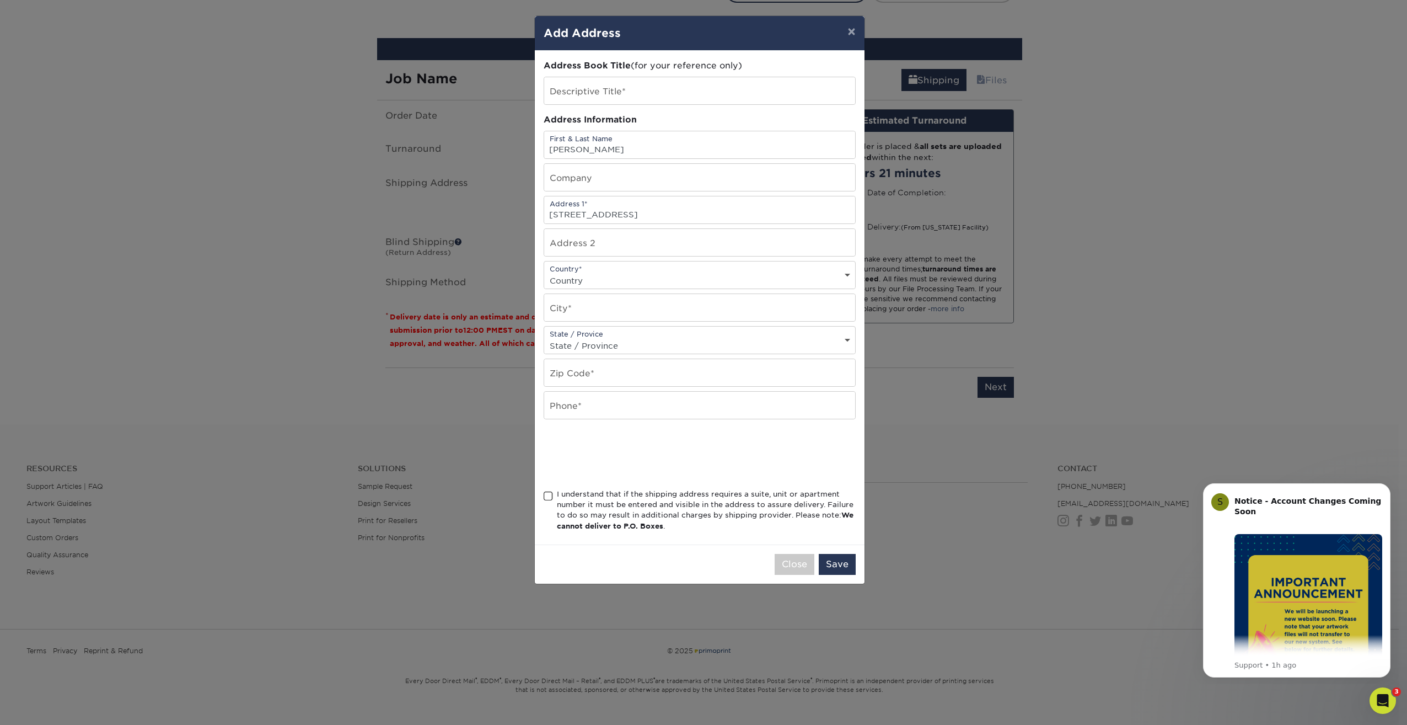
click at [634, 271] on div "Country* Country United States Canada ----------------------------- Afghanistan…" at bounding box center [700, 275] width 312 height 28
click at [844, 276] on select "Country United States Canada ----------------------------- Afghanistan Albania …" at bounding box center [699, 280] width 311 height 16
select select "US"
click at [544, 272] on select "Country United States Canada ----------------------------- Afghanistan Albania …" at bounding box center [699, 280] width 311 height 16
click at [584, 313] on input "text" at bounding box center [699, 307] width 311 height 27
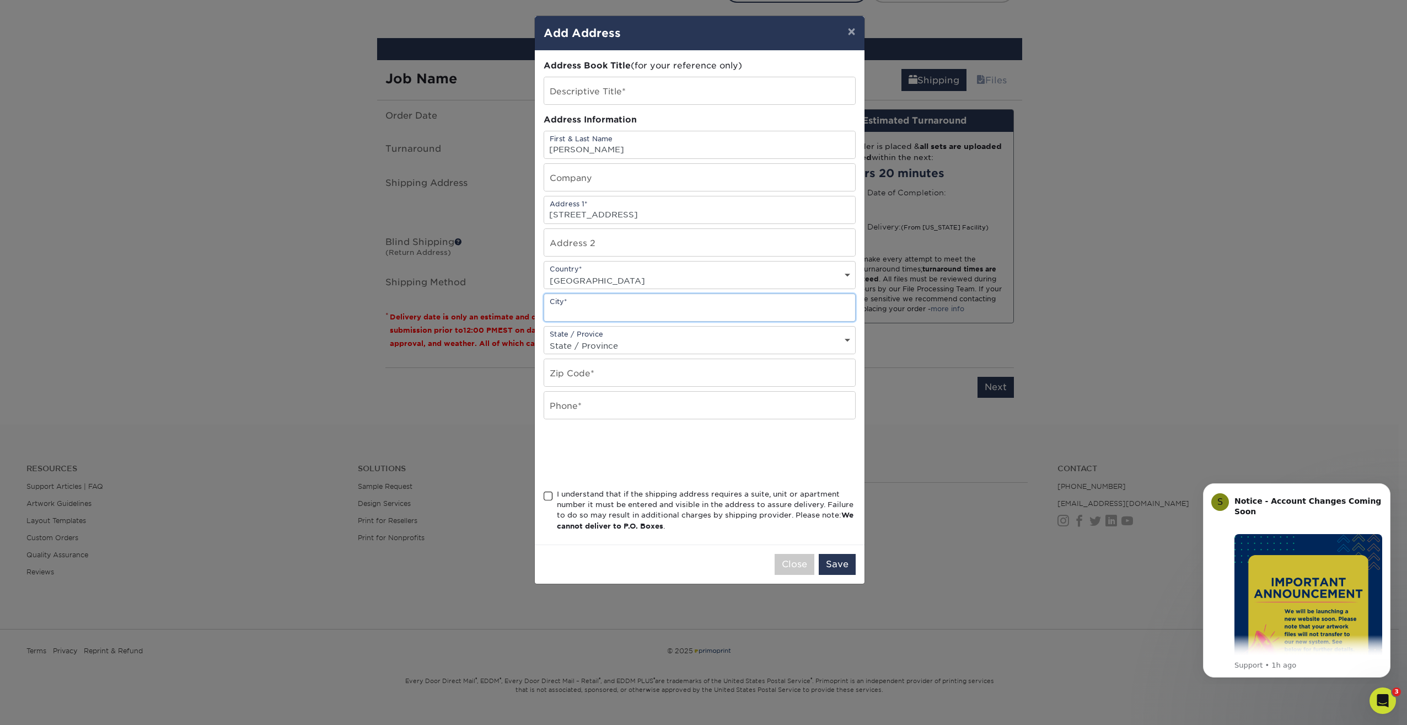
click at [561, 311] on input "text" at bounding box center [699, 307] width 311 height 27
paste input "Orlando"
type input "Orlando"
click at [619, 340] on select "State / Province Alabama Alaska Arizona Arkansas California Colorado Connecticu…" at bounding box center [699, 345] width 311 height 16
select select "FL"
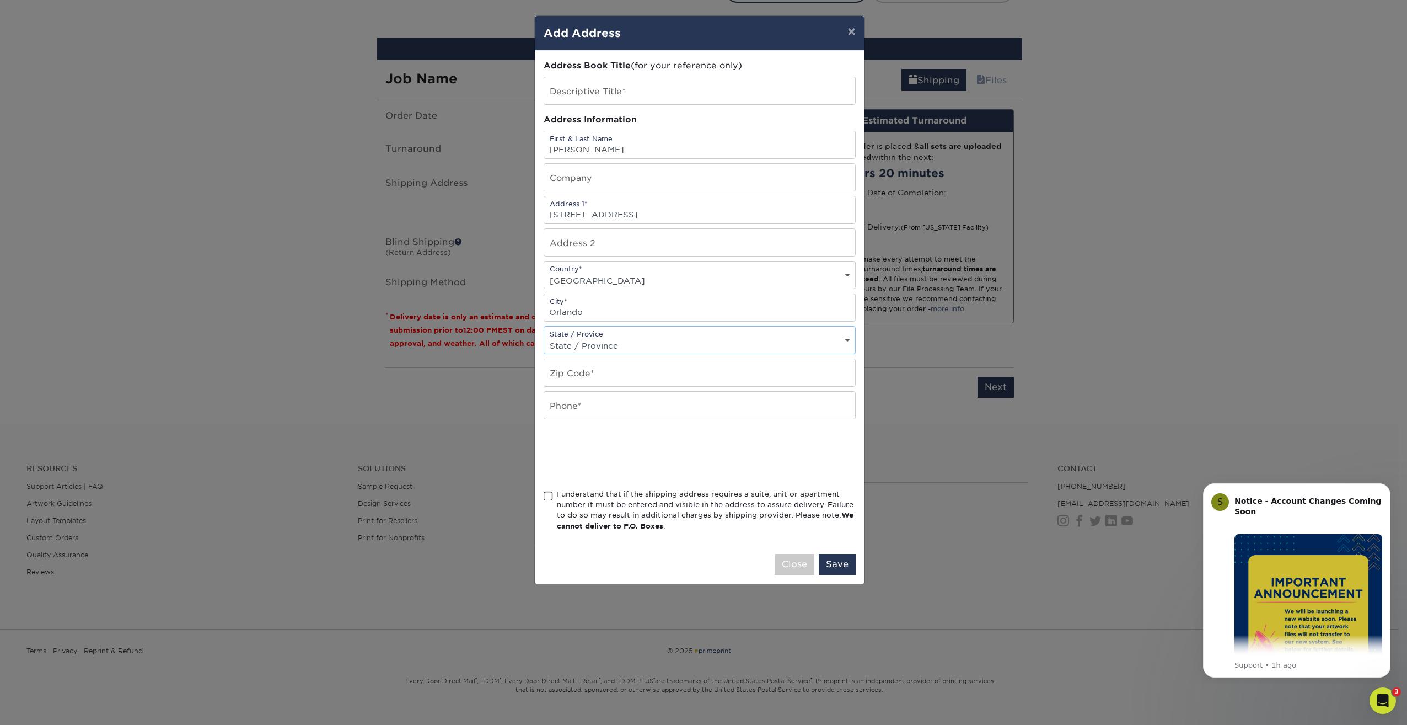
click at [544, 337] on select "State / Province Alabama Alaska Arizona Arkansas California Colorado Connecticu…" at bounding box center [699, 345] width 311 height 16
click at [583, 371] on input "text" at bounding box center [699, 372] width 311 height 27
click at [674, 376] on input "text" at bounding box center [699, 372] width 311 height 27
paste input "32835"
type input "32835"
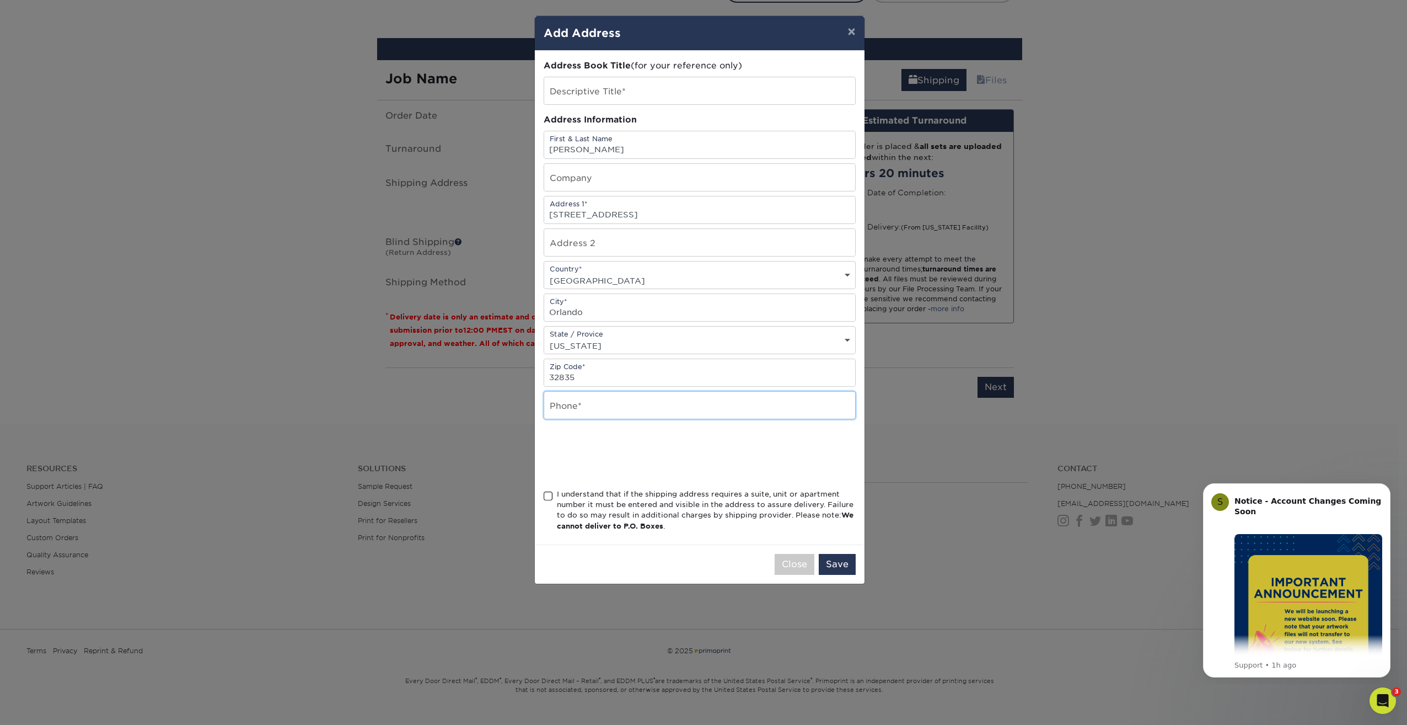
click at [637, 406] on input "text" at bounding box center [699, 405] width 311 height 27
paste input "1(407)761-6790"
drag, startPoint x: 554, startPoint y: 415, endPoint x: 542, endPoint y: 413, distance: 12.3
click at [542, 413] on div "Address Book Title (for your reference only) Descriptive Title* Address Informa…" at bounding box center [700, 298] width 330 height 494
type input "(407)761-6790"
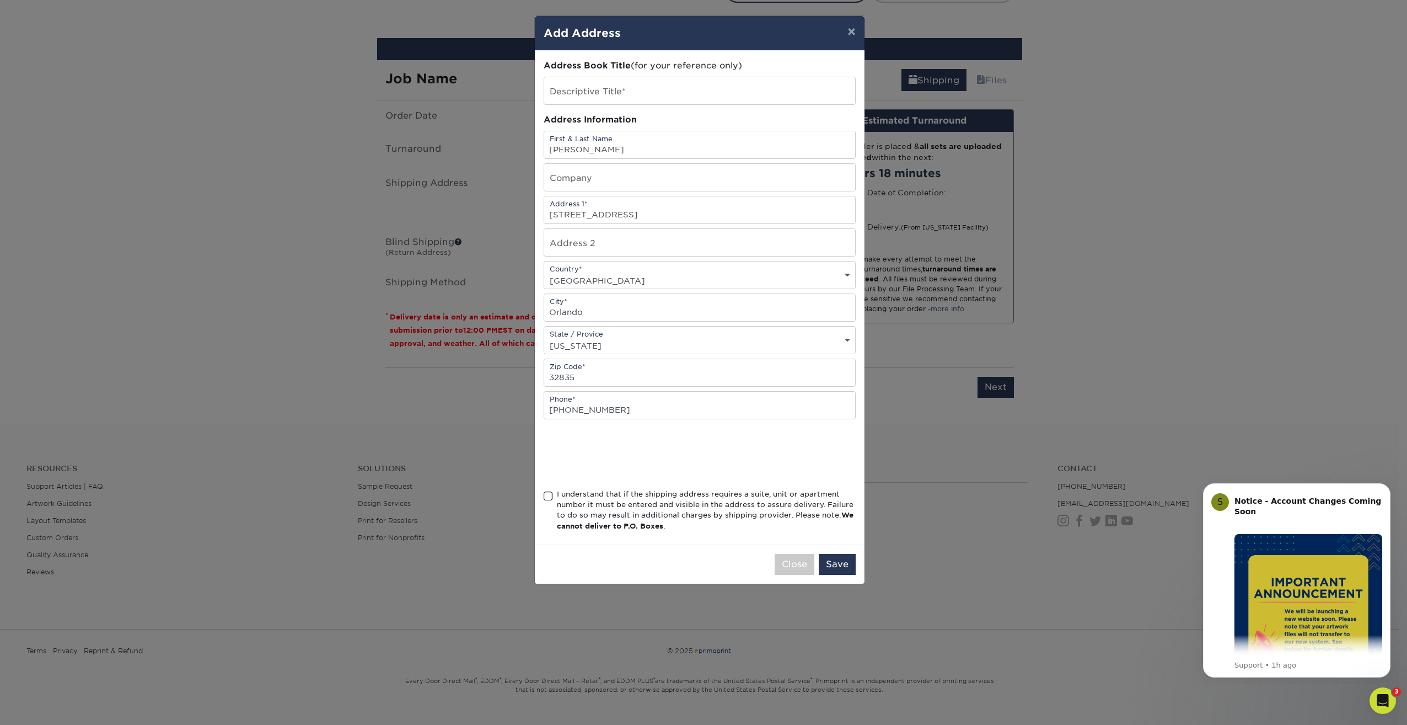
click at [549, 495] on span at bounding box center [548, 496] width 9 height 10
click at [0, 0] on input "I understand that if the shipping address requires a suite, unit or apartment n…" at bounding box center [0, 0] width 0 height 0
click at [836, 565] on button "Save" at bounding box center [837, 564] width 37 height 21
drag, startPoint x: 614, startPoint y: 154, endPoint x: 535, endPoint y: 151, distance: 79.5
click at [535, 151] on div "Address Book Title (for your reference only) Descriptive Title* Address Informa…" at bounding box center [700, 298] width 330 height 495
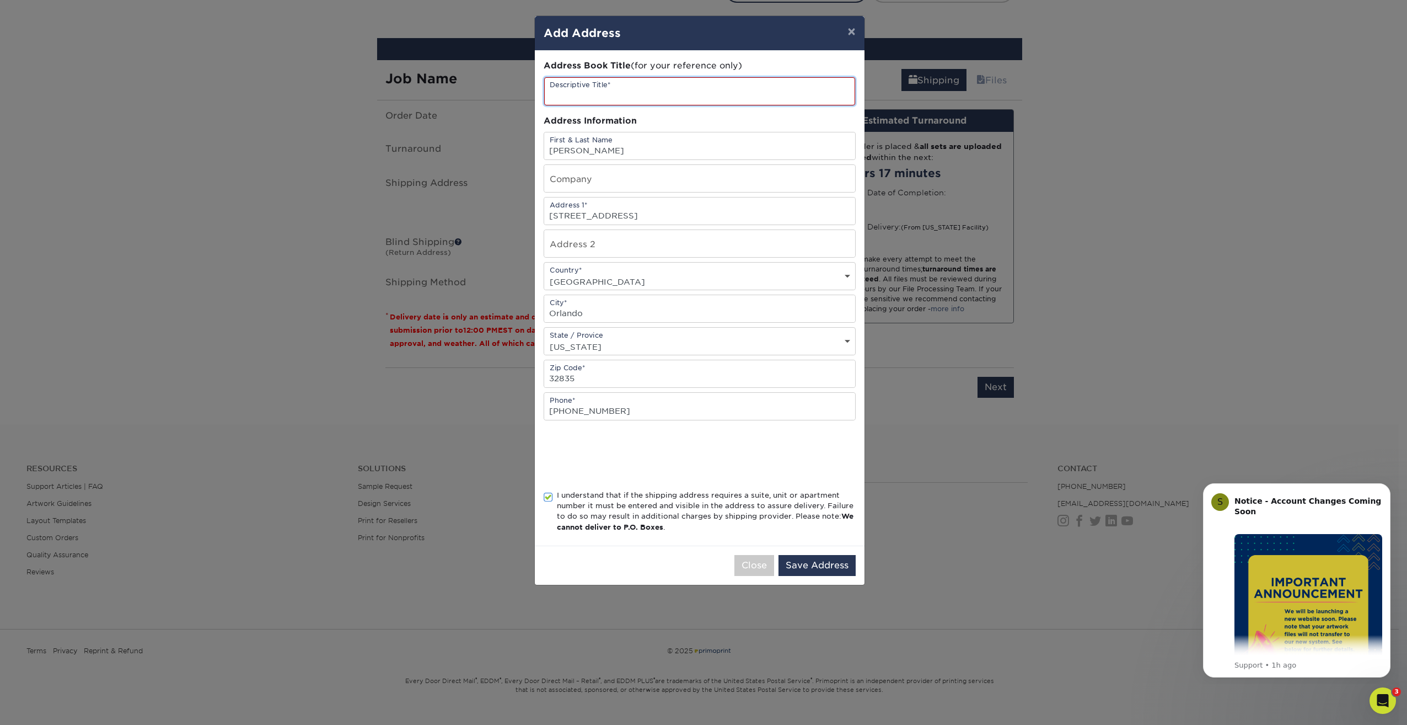
click at [576, 100] on input "text" at bounding box center [699, 91] width 311 height 28
paste input "[PERSON_NAME]"
type input "[PERSON_NAME]"
click at [811, 571] on button "Save Address" at bounding box center [817, 565] width 77 height 21
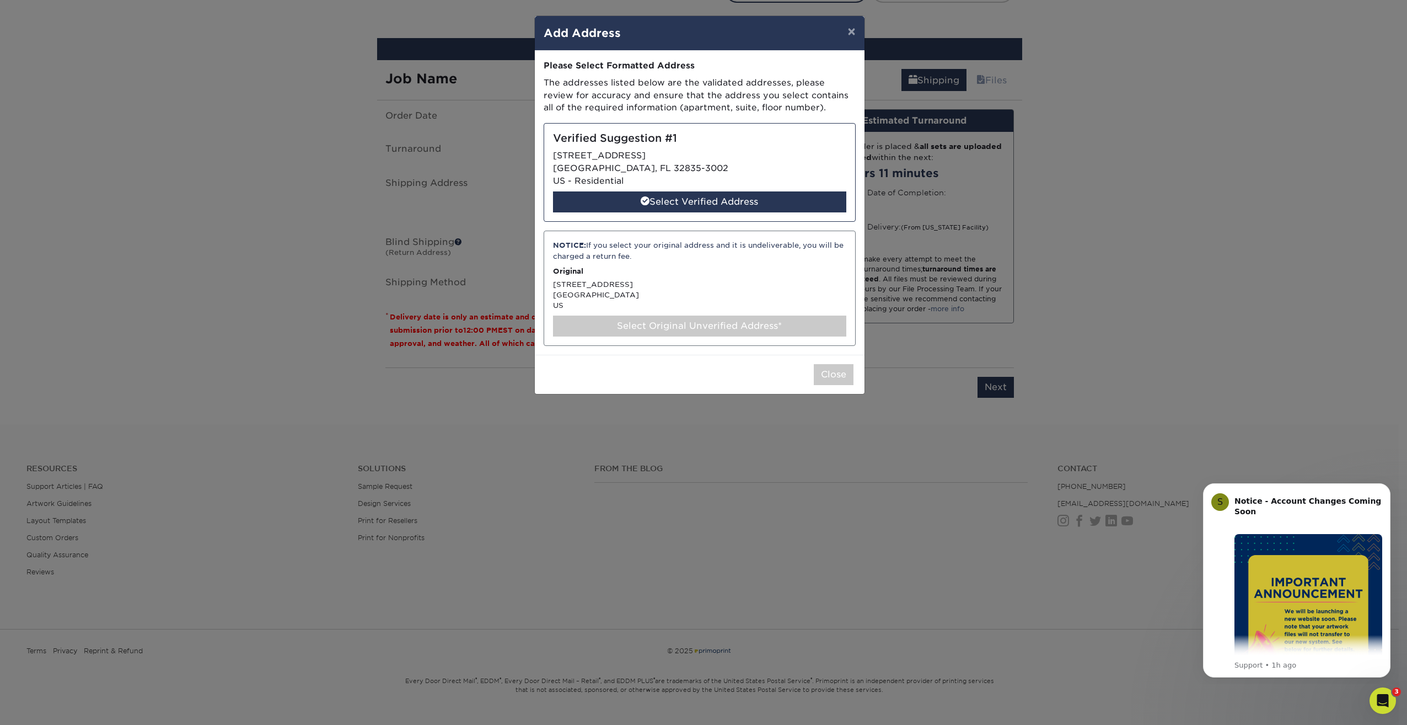
click at [693, 330] on div "Select Original Unverified Address*" at bounding box center [699, 325] width 293 height 21
click at [711, 321] on div "Select Original Unverified Address*" at bounding box center [699, 325] width 293 height 21
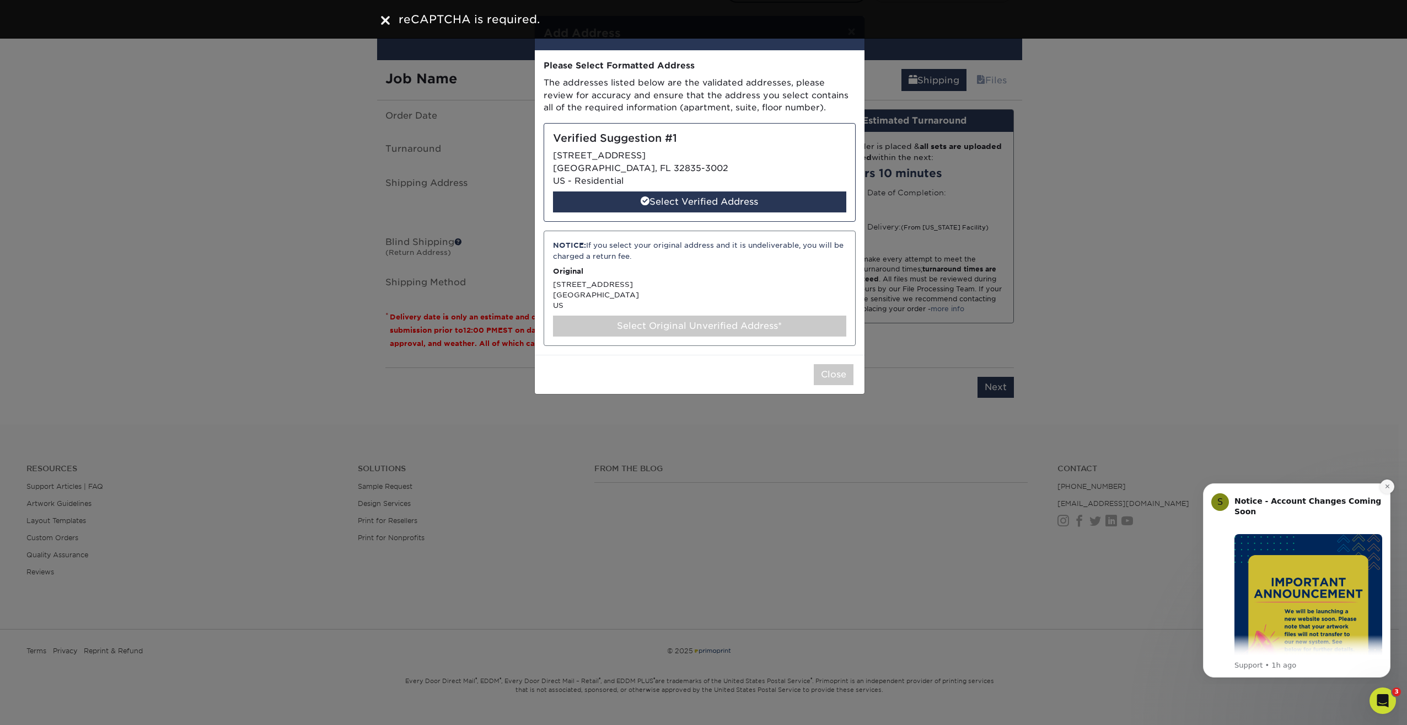
click at [1389, 486] on icon "Dismiss notification" at bounding box center [1388, 486] width 6 height 6
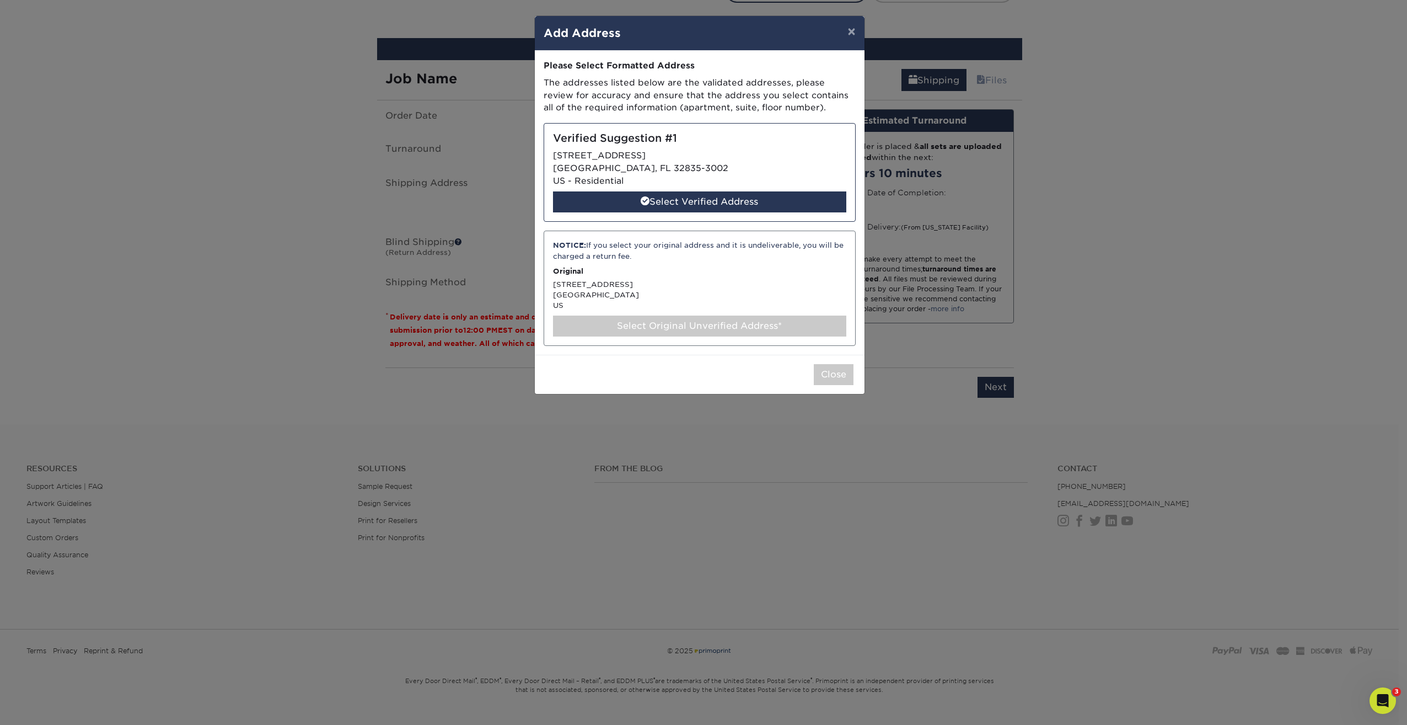
click at [690, 331] on div "Select Original Unverified Address*" at bounding box center [699, 325] width 293 height 21
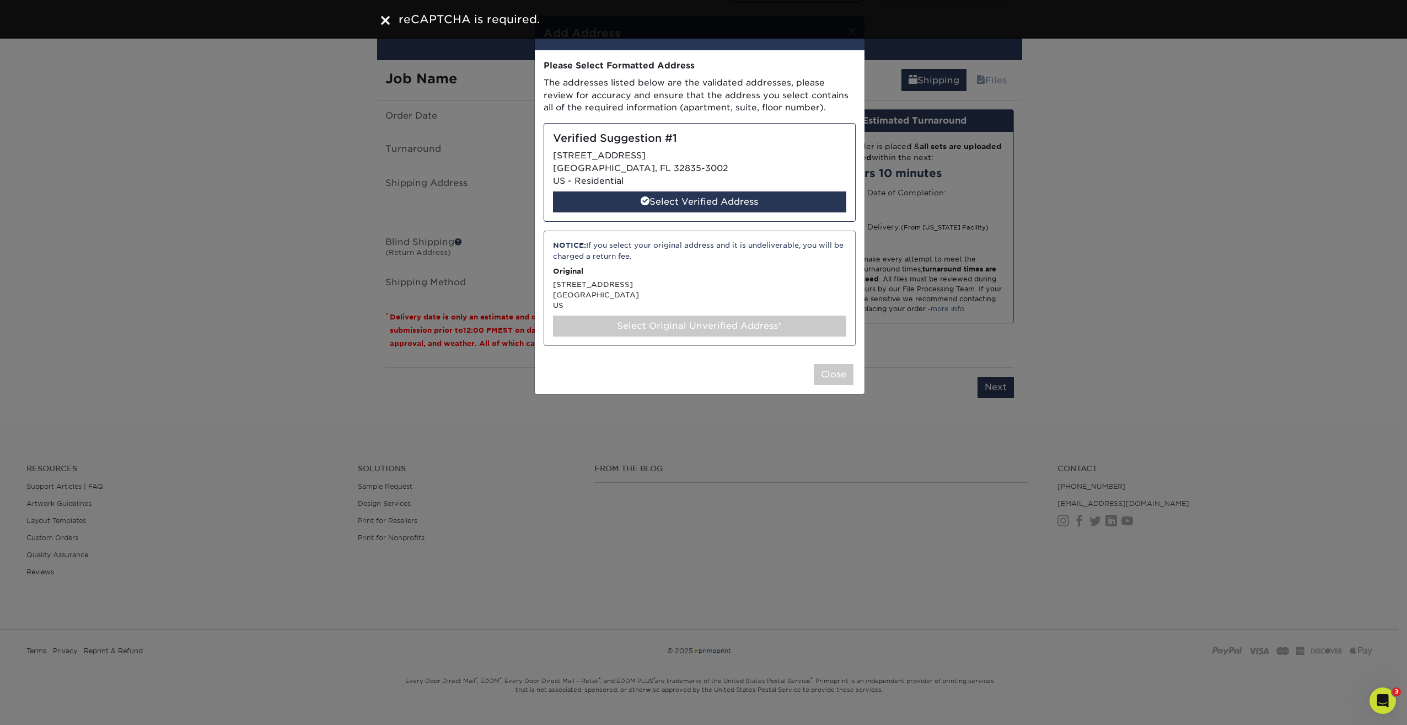
click at [673, 269] on p "Original" at bounding box center [699, 271] width 293 height 10
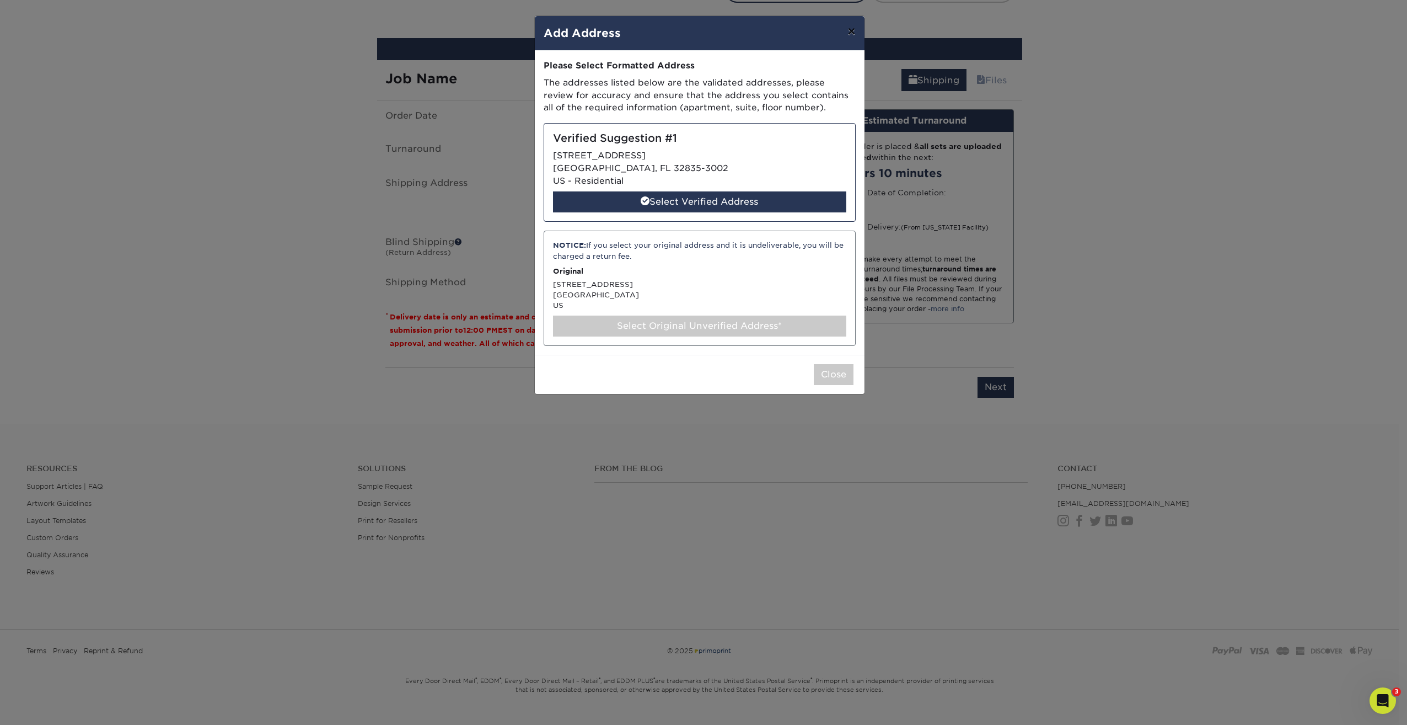
click at [852, 29] on button "×" at bounding box center [851, 31] width 25 height 31
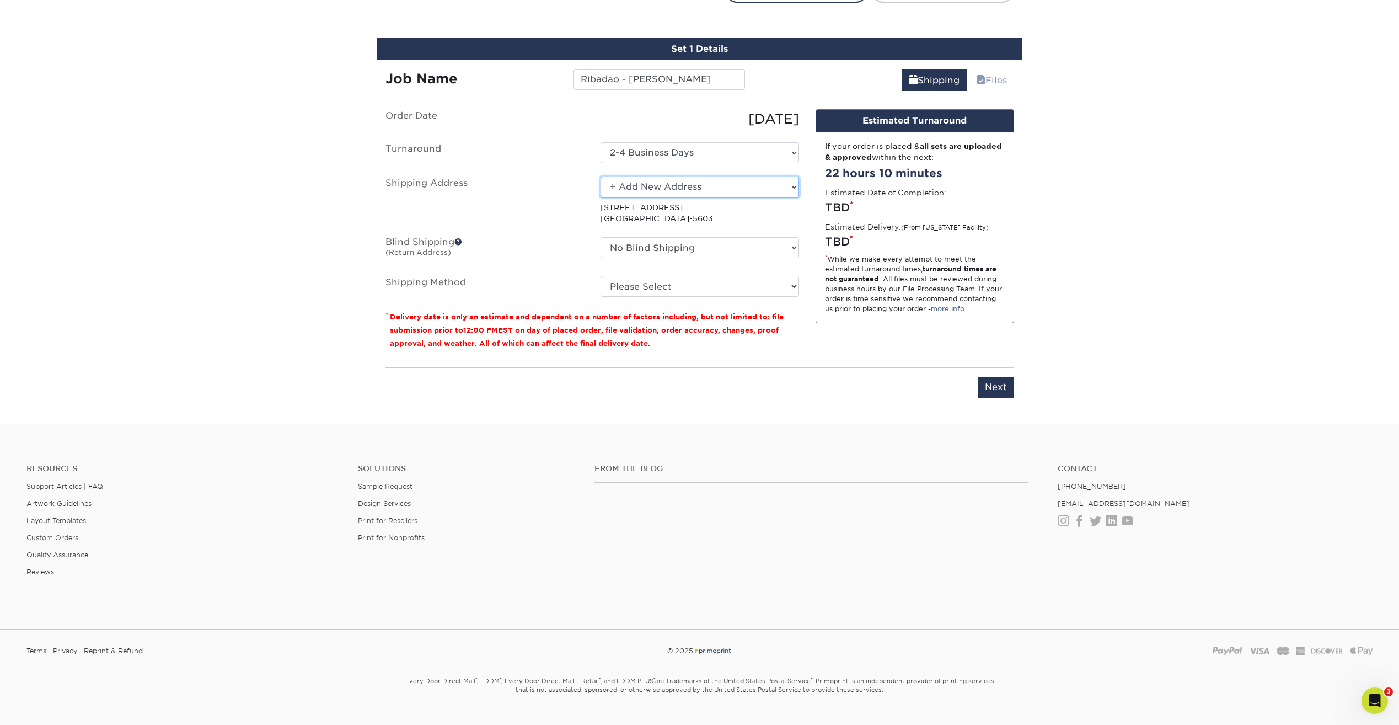
click at [705, 195] on select "Select One Ribadao Wood Boutique + Add New Address" at bounding box center [699, 186] width 199 height 21
click at [600, 176] on select "Select One Ribadao Wood Boutique + Add New Address" at bounding box center [699, 186] width 199 height 21
click at [671, 195] on select "Select One Ribadao Wood Boutique + Add New Address" at bounding box center [699, 186] width 199 height 21
click at [600, 176] on select "Select One Ribadao Wood Boutique + Add New Address" at bounding box center [699, 186] width 199 height 21
click at [663, 194] on select "Select One Ribadao Wood Boutique + Add New Address" at bounding box center [699, 186] width 199 height 21
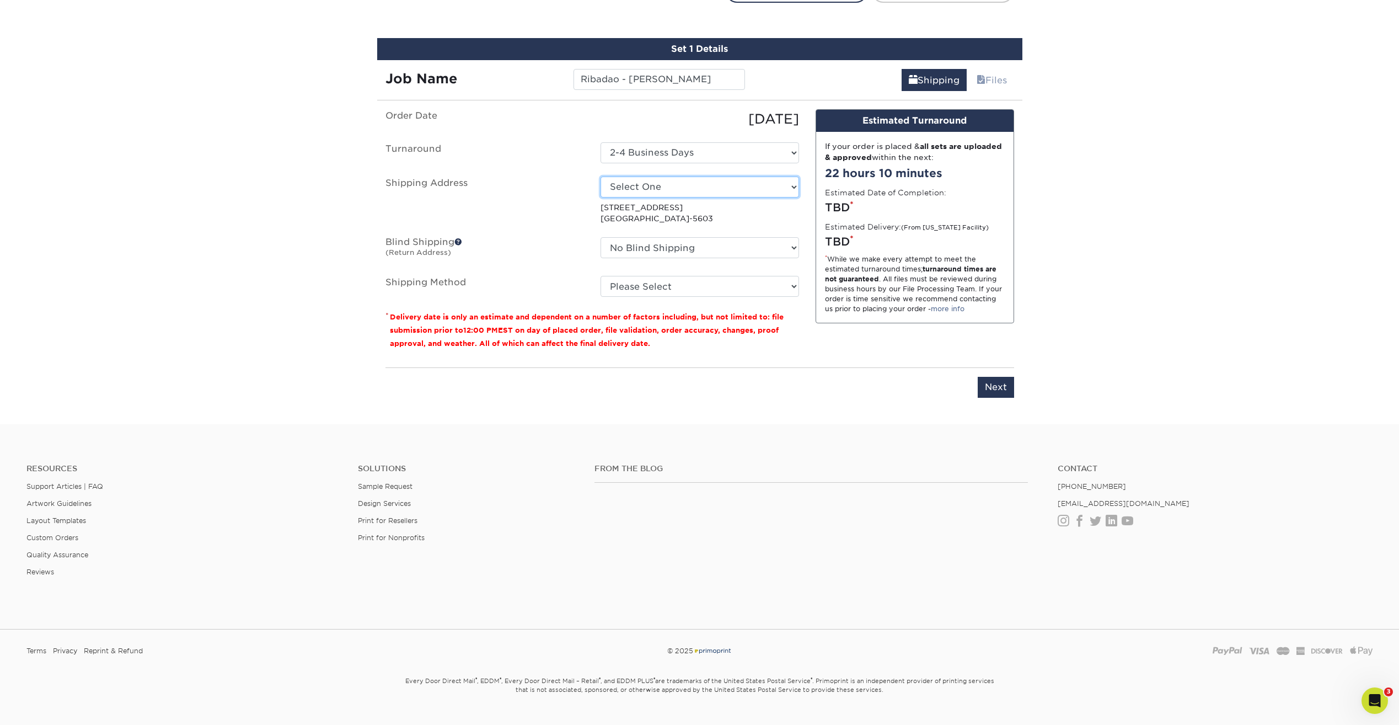
select select "newaddress"
click at [600, 176] on select "Select One Ribadao Wood Boutique + Add New Address" at bounding box center [699, 186] width 199 height 21
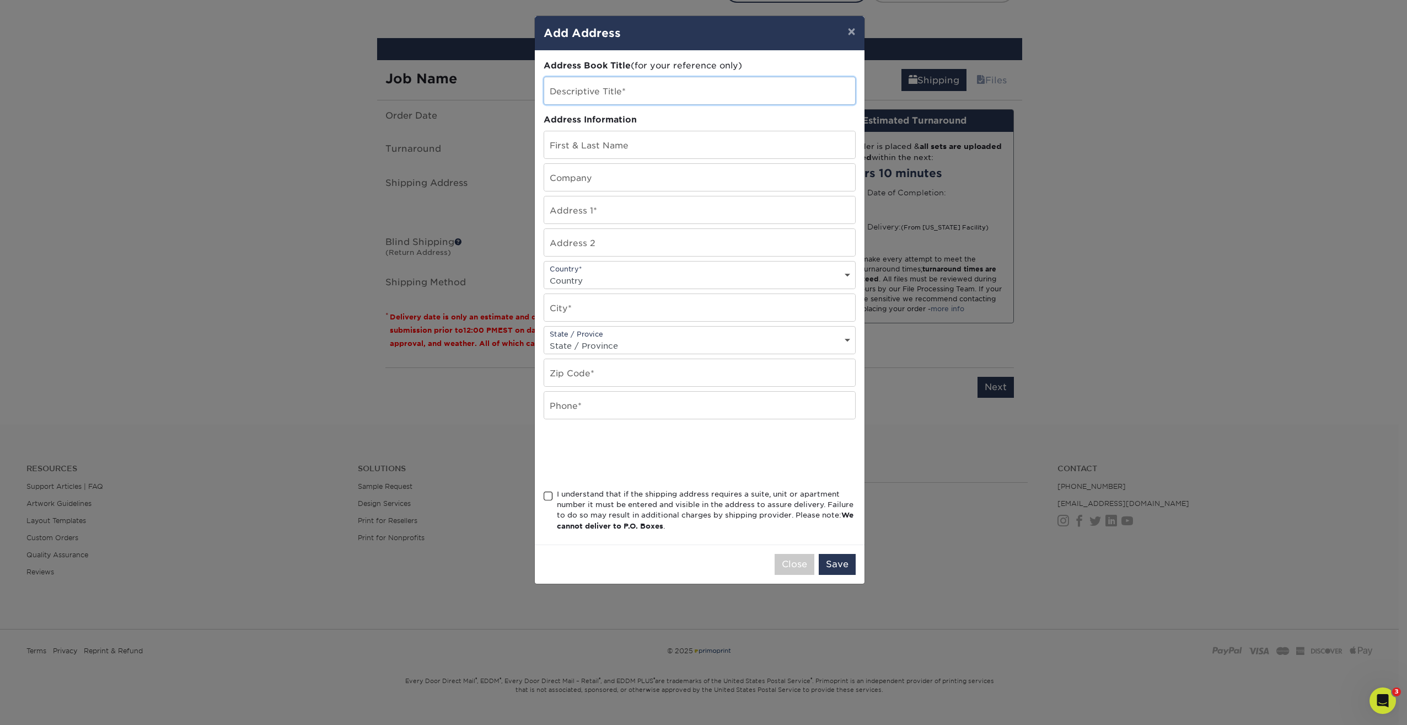
click at [626, 96] on input "text" at bounding box center [699, 90] width 311 height 27
type input "[PERSON_NAME]"
type input "[STREET_ADDRESS]"
select select "US"
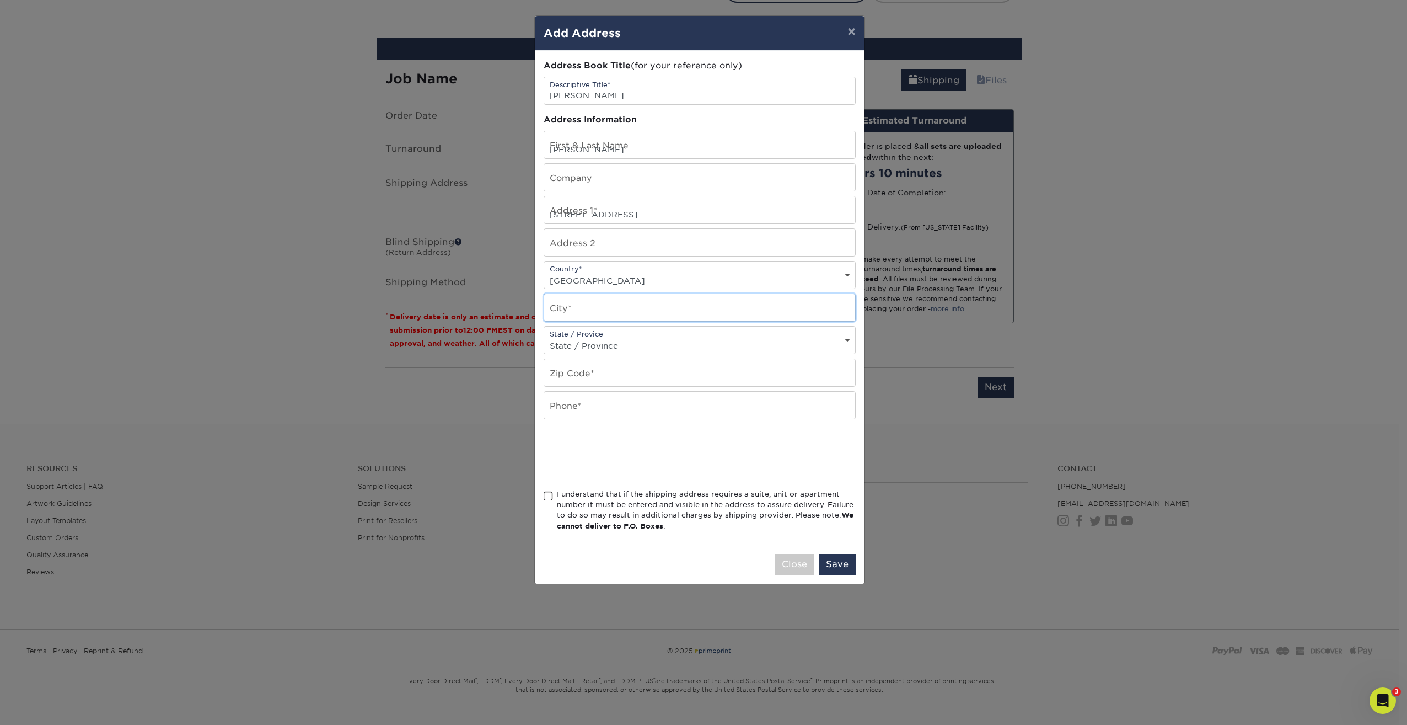
type input "Orlando"
select select "FL"
type input "32835"
type input "(407)761-6790"
click at [550, 497] on span at bounding box center [548, 496] width 9 height 10
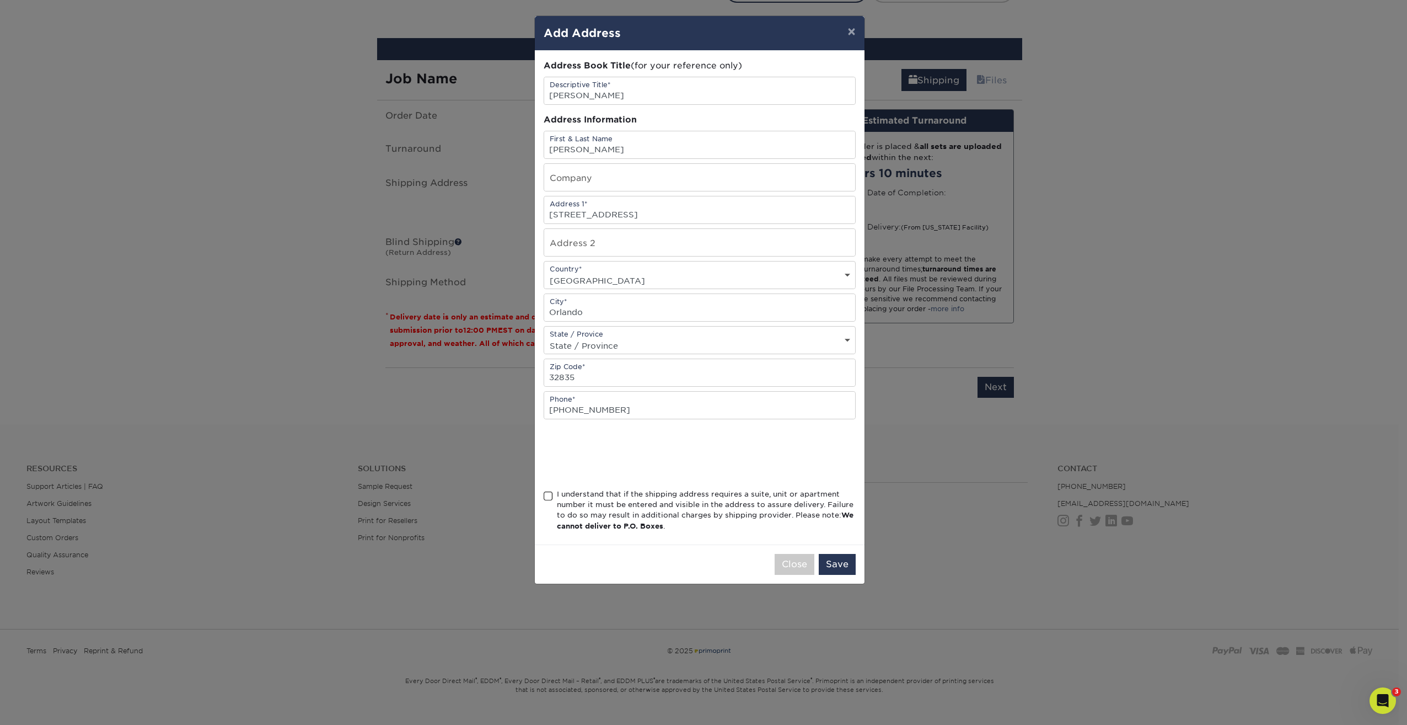
click at [0, 0] on input "I understand that if the shipping address requires a suite, unit or apartment n…" at bounding box center [0, 0] width 0 height 0
click at [834, 564] on button "Save" at bounding box center [837, 564] width 37 height 21
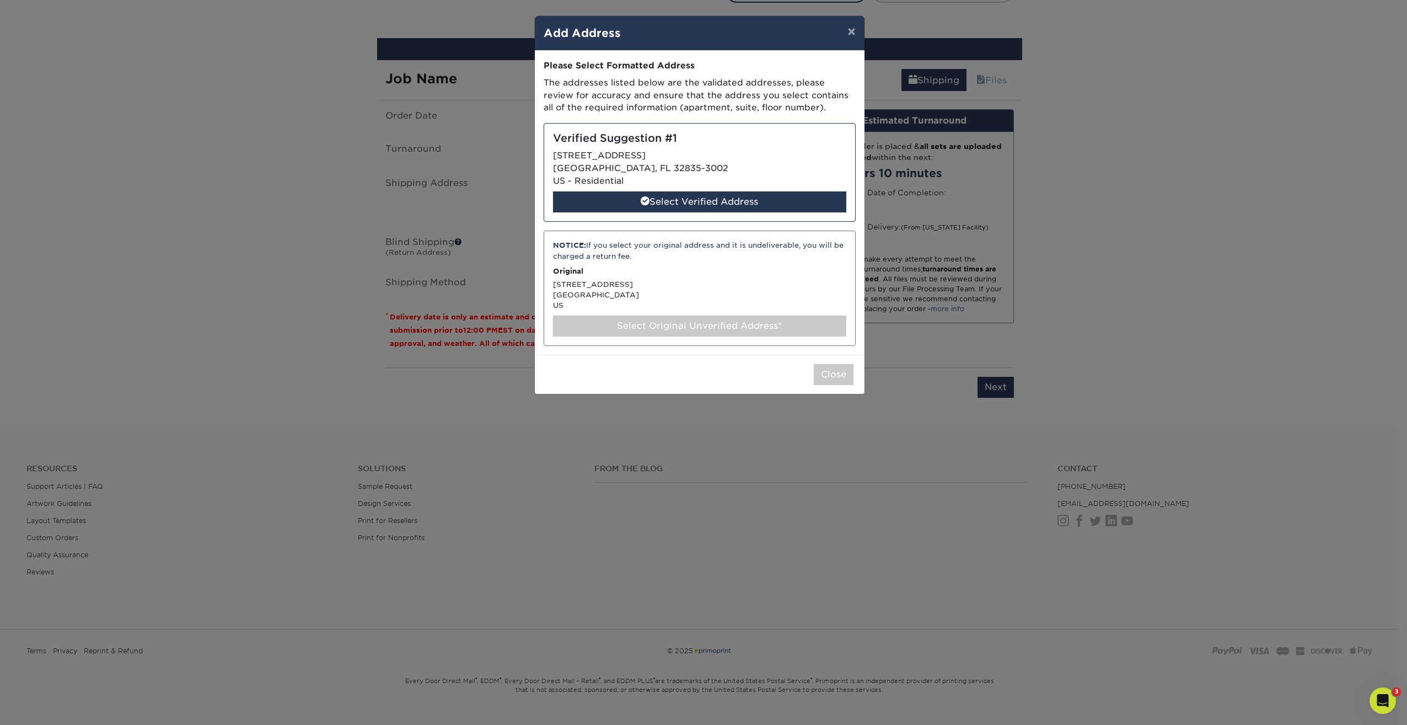
click at [624, 325] on div "Select Original Unverified Address*" at bounding box center [699, 325] width 293 height 21
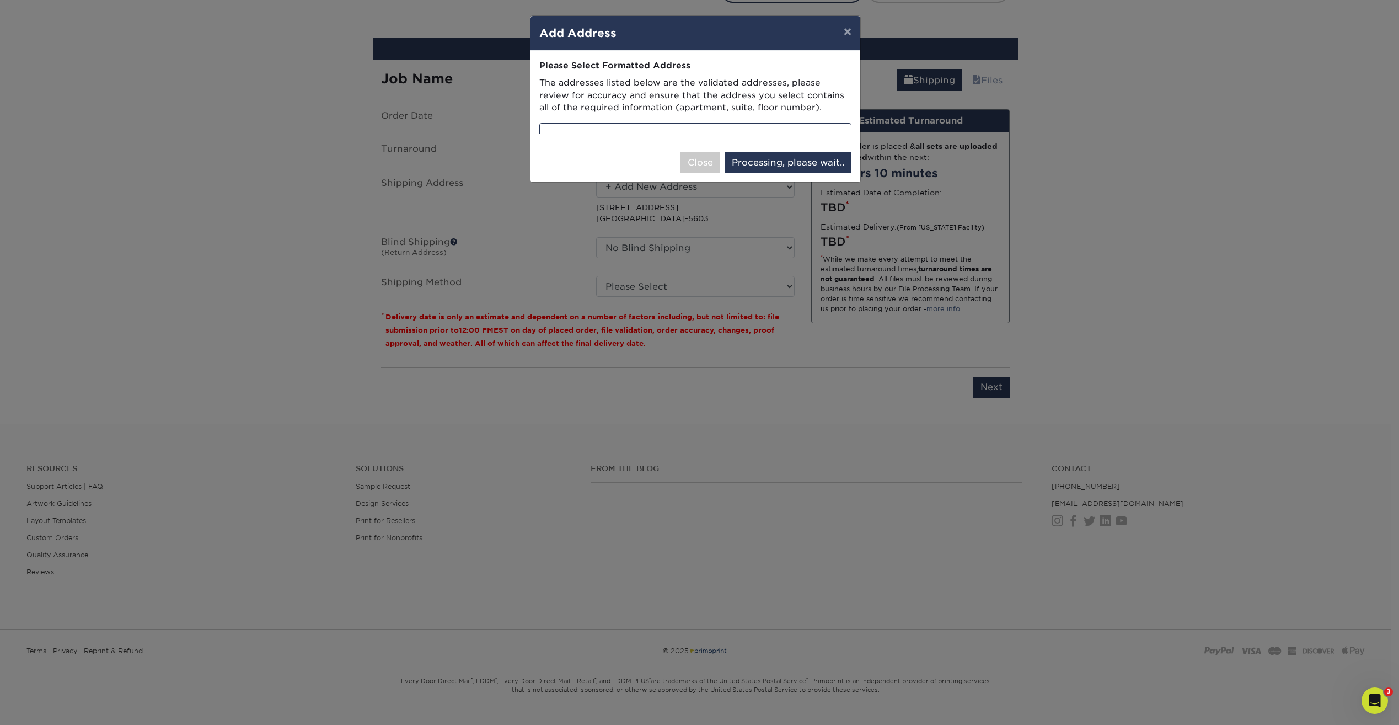
select select "285787"
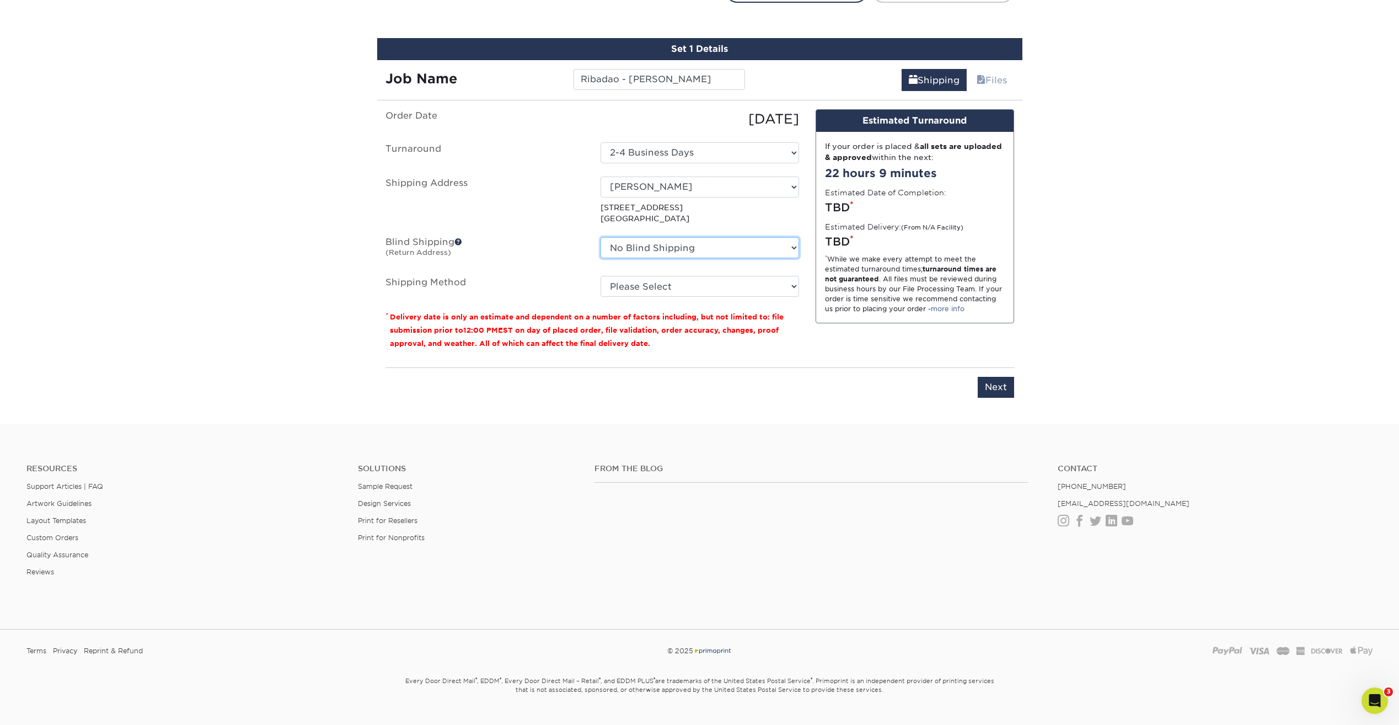
click at [691, 249] on select "No Blind Shipping Ribadao Wood Boutique + Add New Address" at bounding box center [699, 247] width 199 height 21
click at [579, 241] on label "Blind Shipping (Return Address)" at bounding box center [484, 249] width 215 height 25
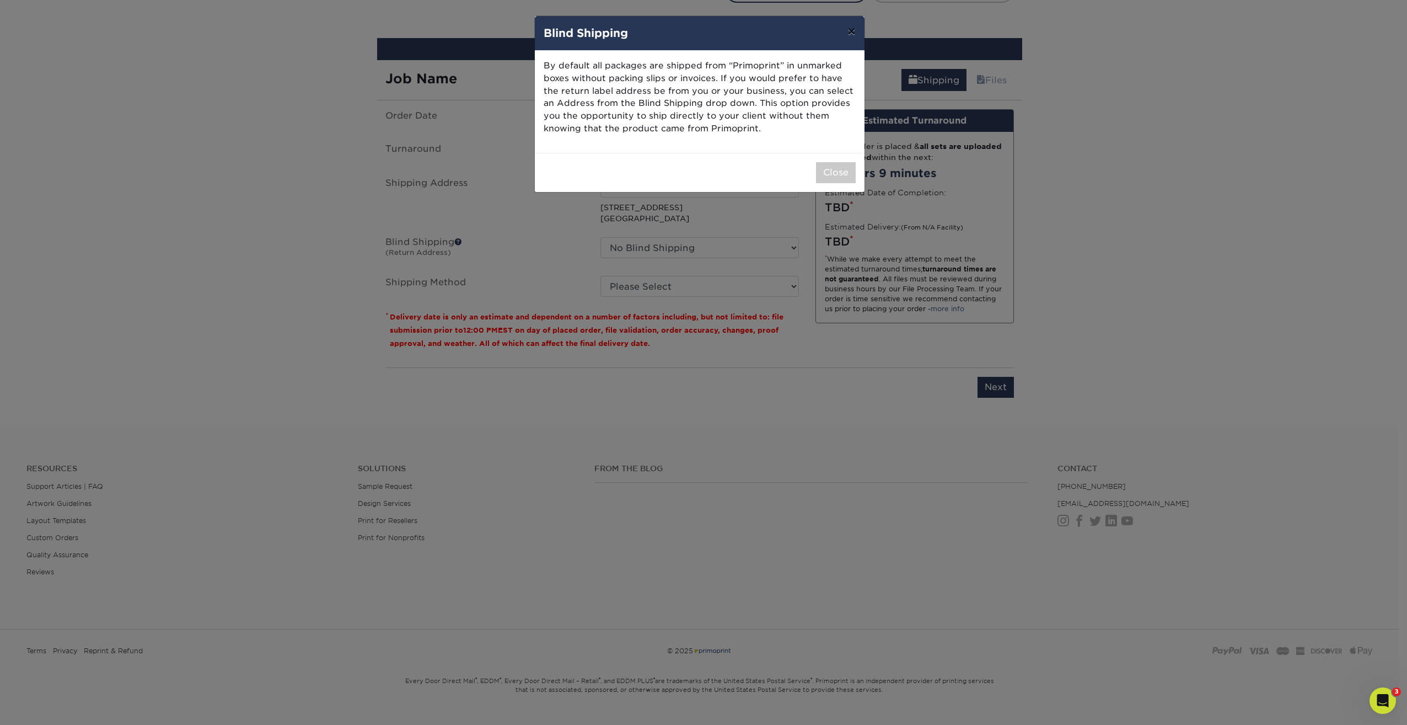
click at [848, 37] on button "×" at bounding box center [851, 31] width 25 height 31
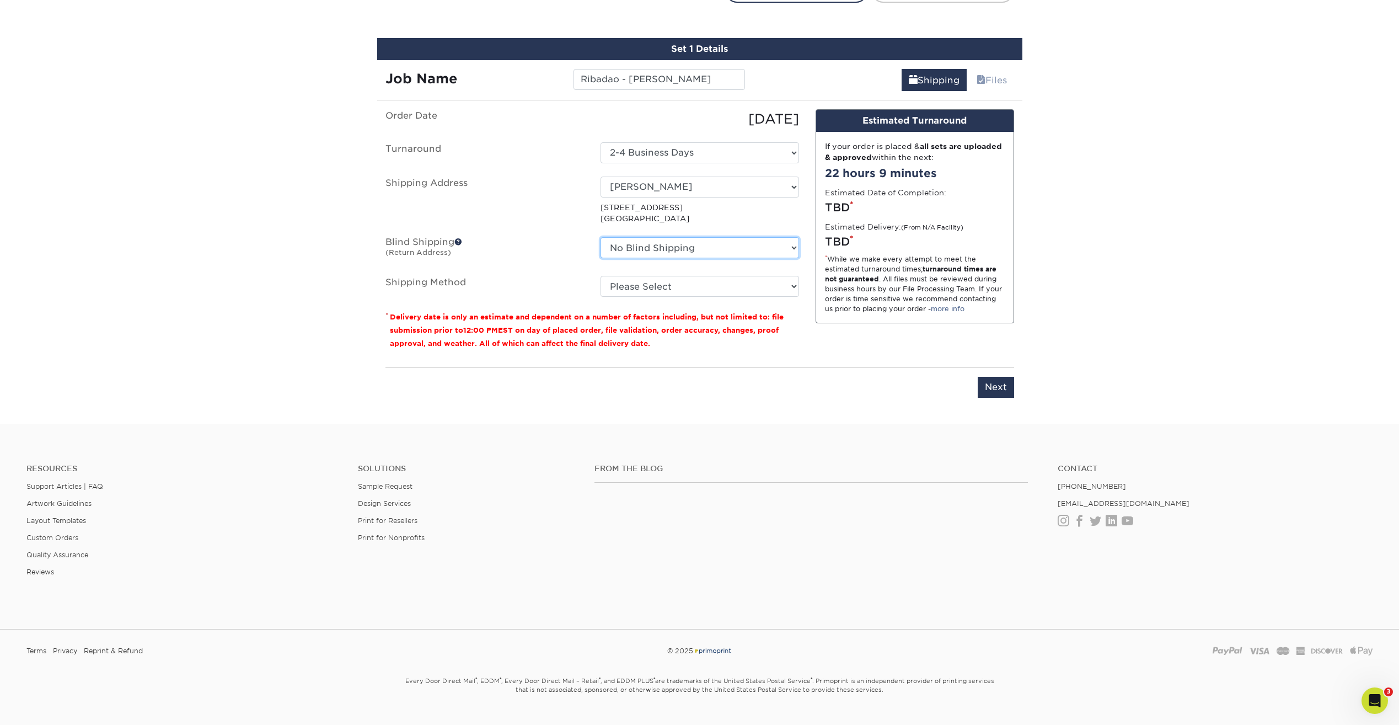
click at [709, 250] on select "No Blind Shipping Ribadao Wood Boutique + Add New Address" at bounding box center [699, 247] width 199 height 21
click at [600, 237] on select "No Blind Shipping Ribadao Wood Boutique + Add New Address" at bounding box center [699, 247] width 199 height 21
click at [657, 286] on select "Please Select UPS Ground (+$5.60) UPS 3 Day Select (+$14.12) UPS 2nd Day Air (+…" at bounding box center [699, 286] width 199 height 21
select select "03"
click at [600, 276] on select "Please Select UPS Ground (+$5.60) UPS 3 Day Select (+$14.12) UPS 2nd Day Air (+…" at bounding box center [699, 286] width 199 height 21
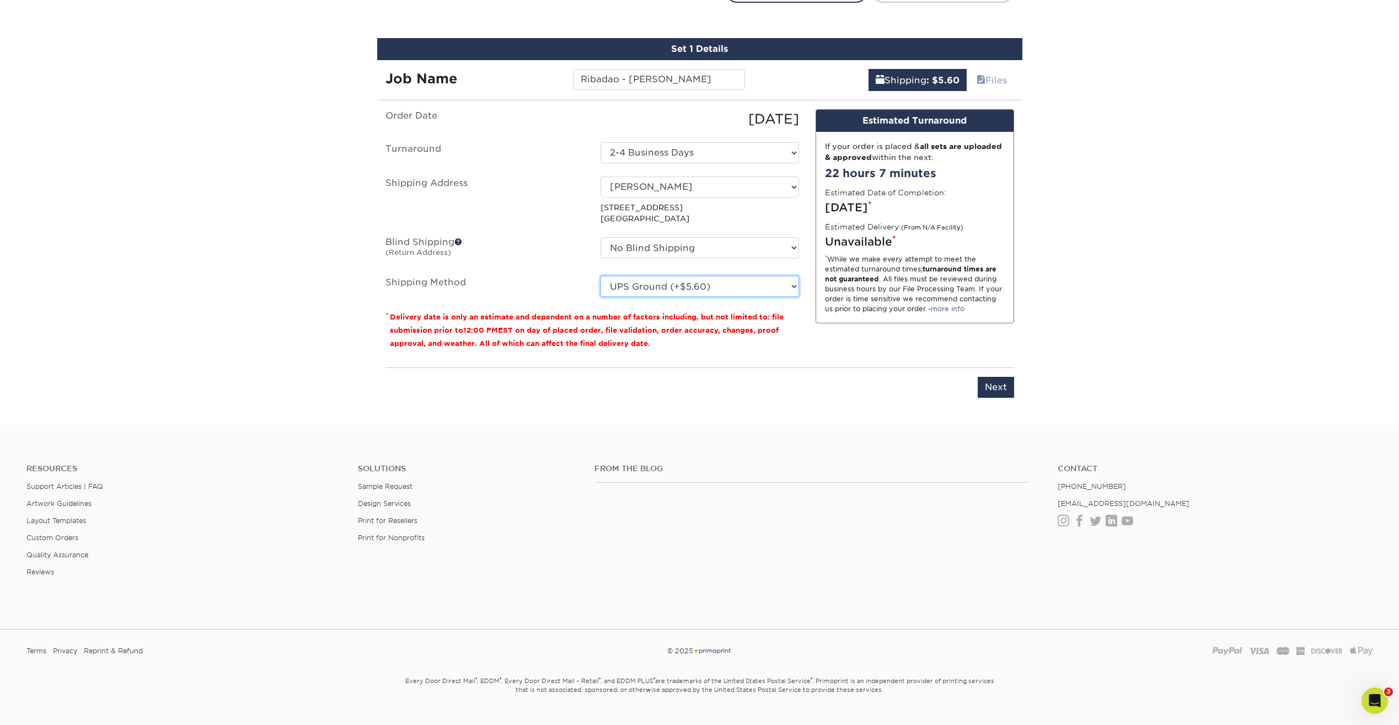
click at [703, 289] on select "Please Select UPS Ground (+$5.60) UPS 3 Day Select (+$14.12) UPS 2nd Day Air (+…" at bounding box center [699, 286] width 199 height 21
click at [600, 276] on select "Please Select UPS Ground (+$5.60) UPS 3 Day Select (+$14.12) UPS 2nd Day Air (+…" at bounding box center [699, 286] width 199 height 21
click at [671, 289] on select "Please Select UPS Ground (+$5.60) UPS 3 Day Select (+$14.12) UPS 2nd Day Air (+…" at bounding box center [699, 286] width 199 height 21
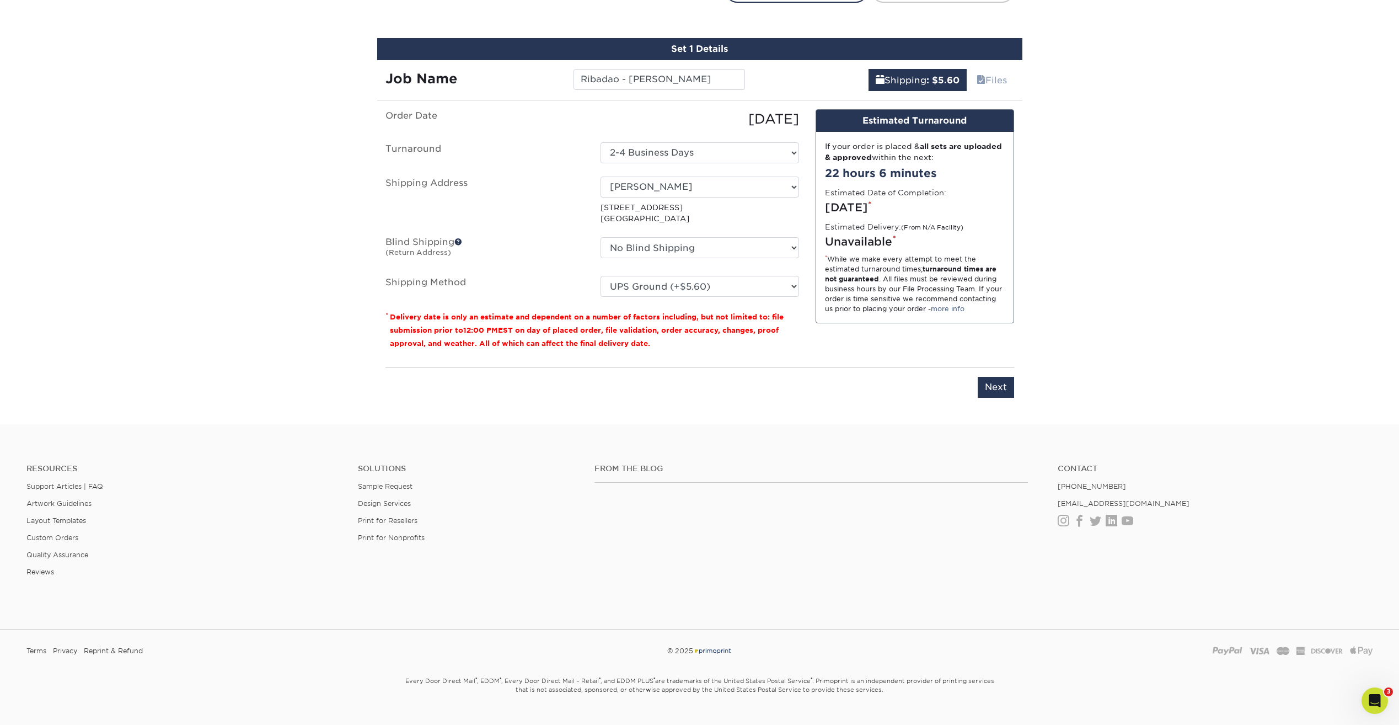
click at [458, 242] on span at bounding box center [458, 242] width 8 height 8
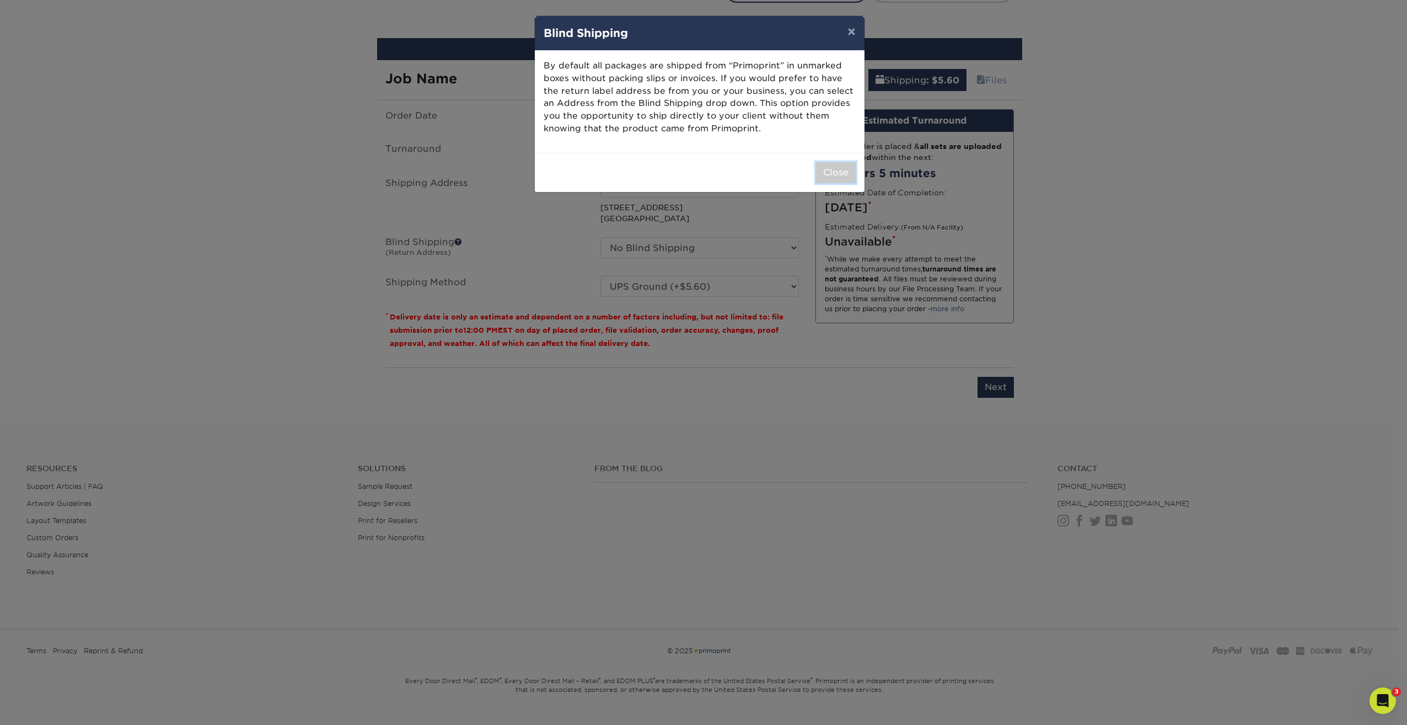
drag, startPoint x: 829, startPoint y: 183, endPoint x: 832, endPoint y: 174, distance: 9.1
click at [830, 179] on button "Close" at bounding box center [836, 172] width 40 height 21
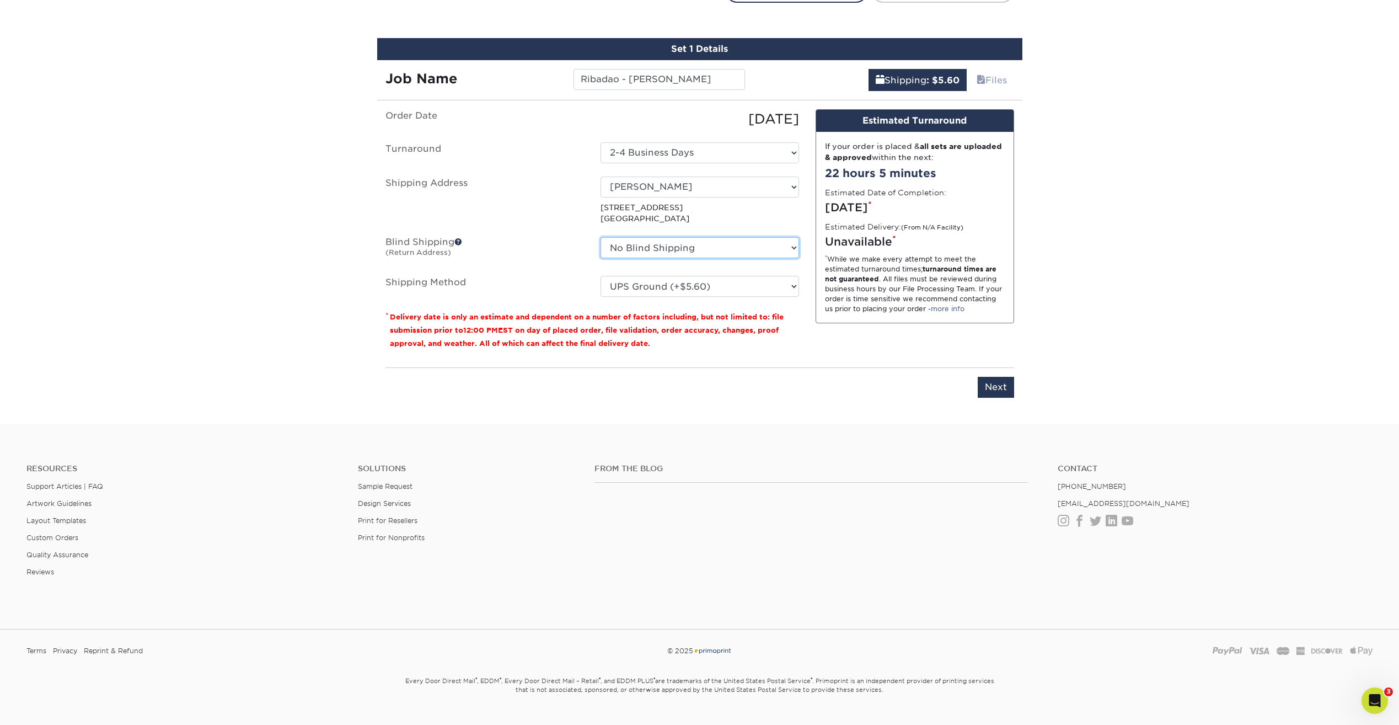
click at [680, 252] on select "No Blind Shipping Ribadao Wood Boutique + Add New Address" at bounding box center [699, 247] width 199 height 21
click at [784, 452] on div "Resources Support Articles | FAQ Artwork Guidelines Layout Templates Custom Ord…" at bounding box center [699, 528] width 1399 height 183
click at [983, 386] on input "Next" at bounding box center [996, 387] width 36 height 21
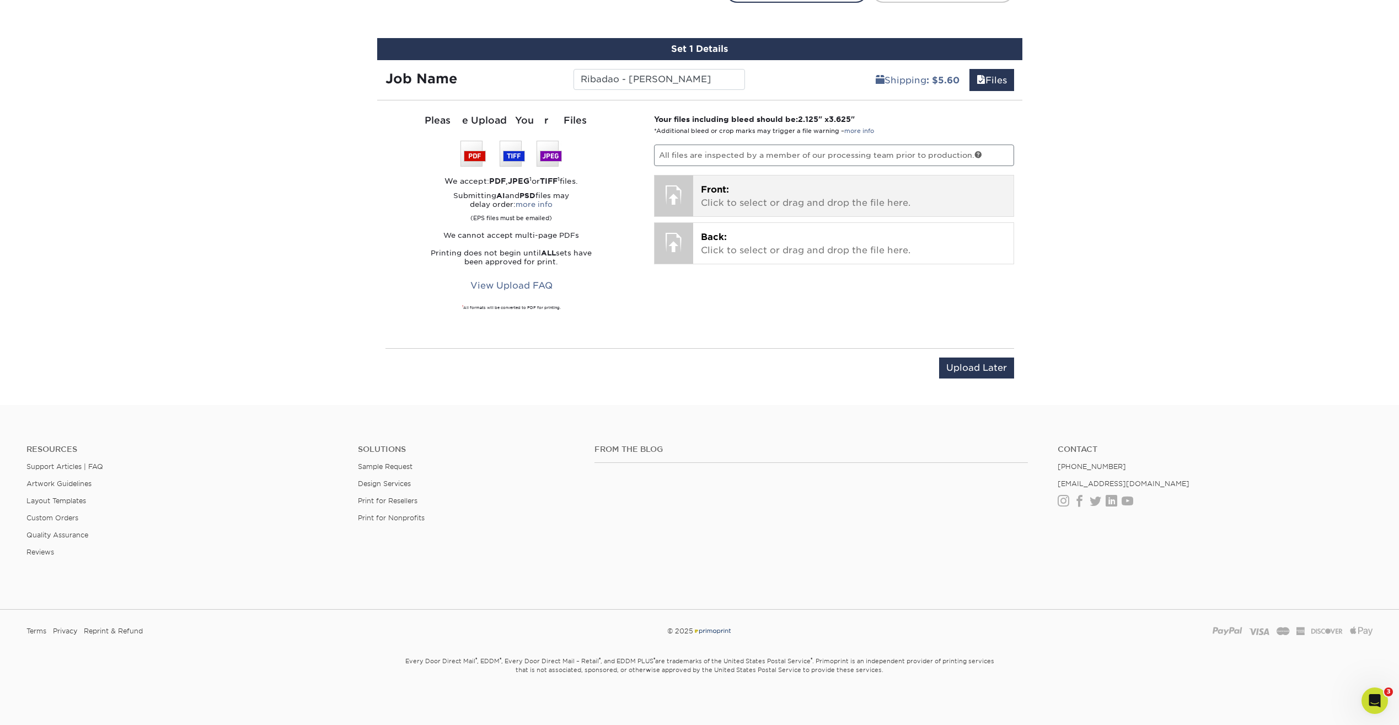
click at [673, 189] on div at bounding box center [674, 194] width 39 height 39
click at [700, 195] on div "Front: Click to select or drag and drop the file here. Choose file" at bounding box center [853, 195] width 320 height 41
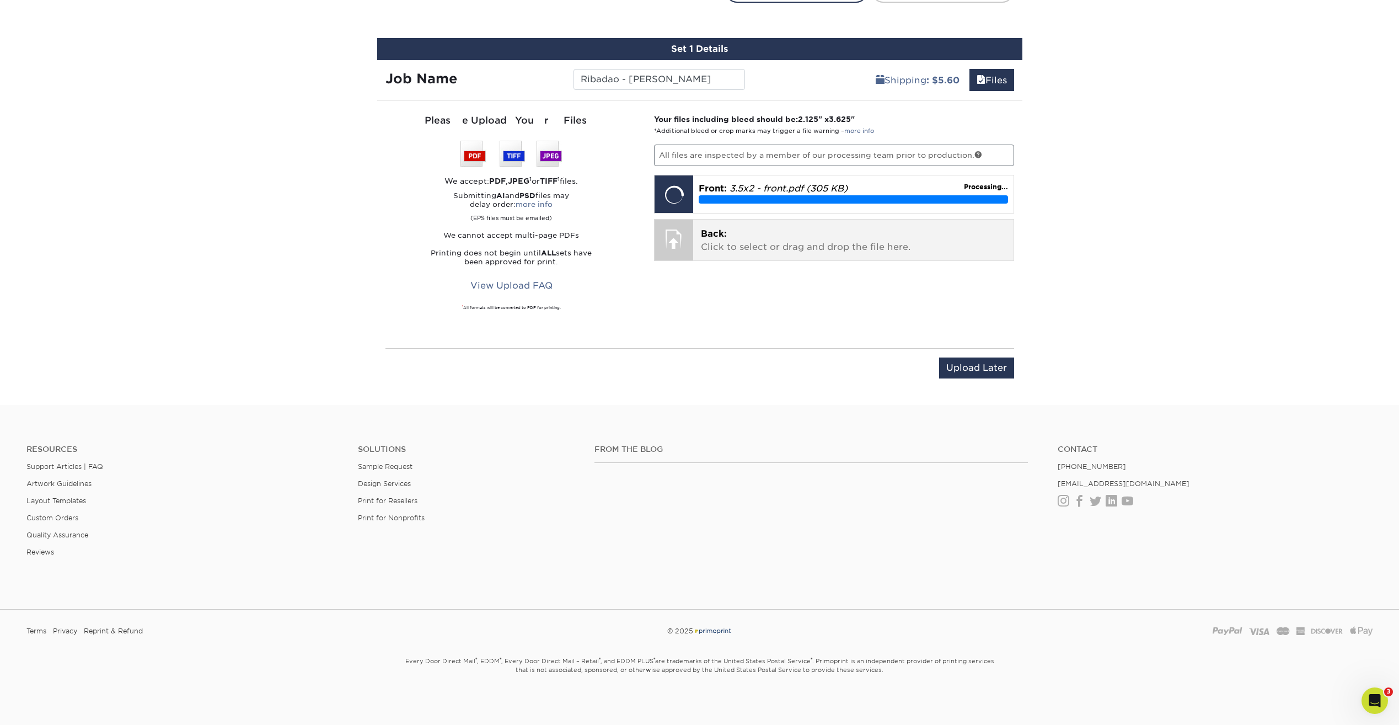
click at [734, 240] on p "Back: Click to select or drag and drop the file here." at bounding box center [853, 240] width 305 height 26
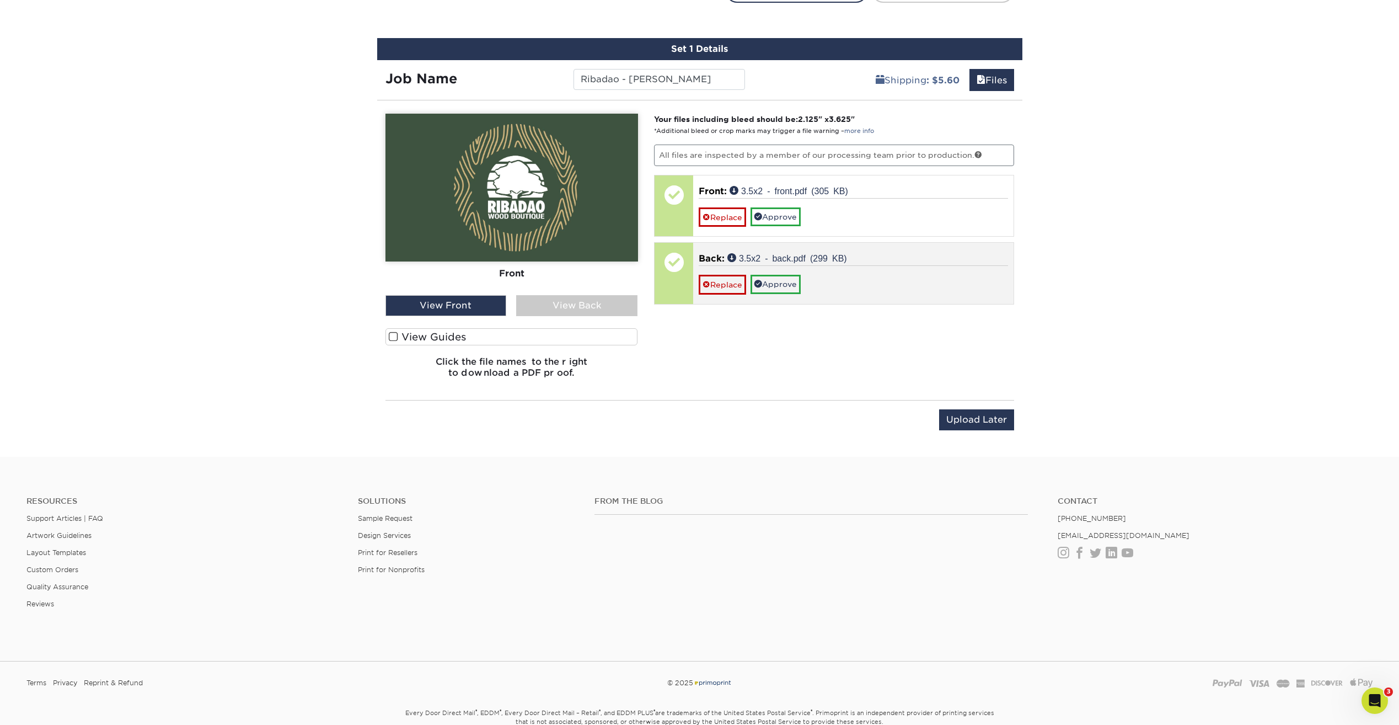
click at [751, 251] on div "Back: 3.5x2 - back.pdf (299 KB) Replace Approve" at bounding box center [853, 273] width 320 height 61
click at [856, 250] on div "Back: 3.5x2 - back.pdf (299 KB) Replace Approve" at bounding box center [853, 273] width 320 height 61
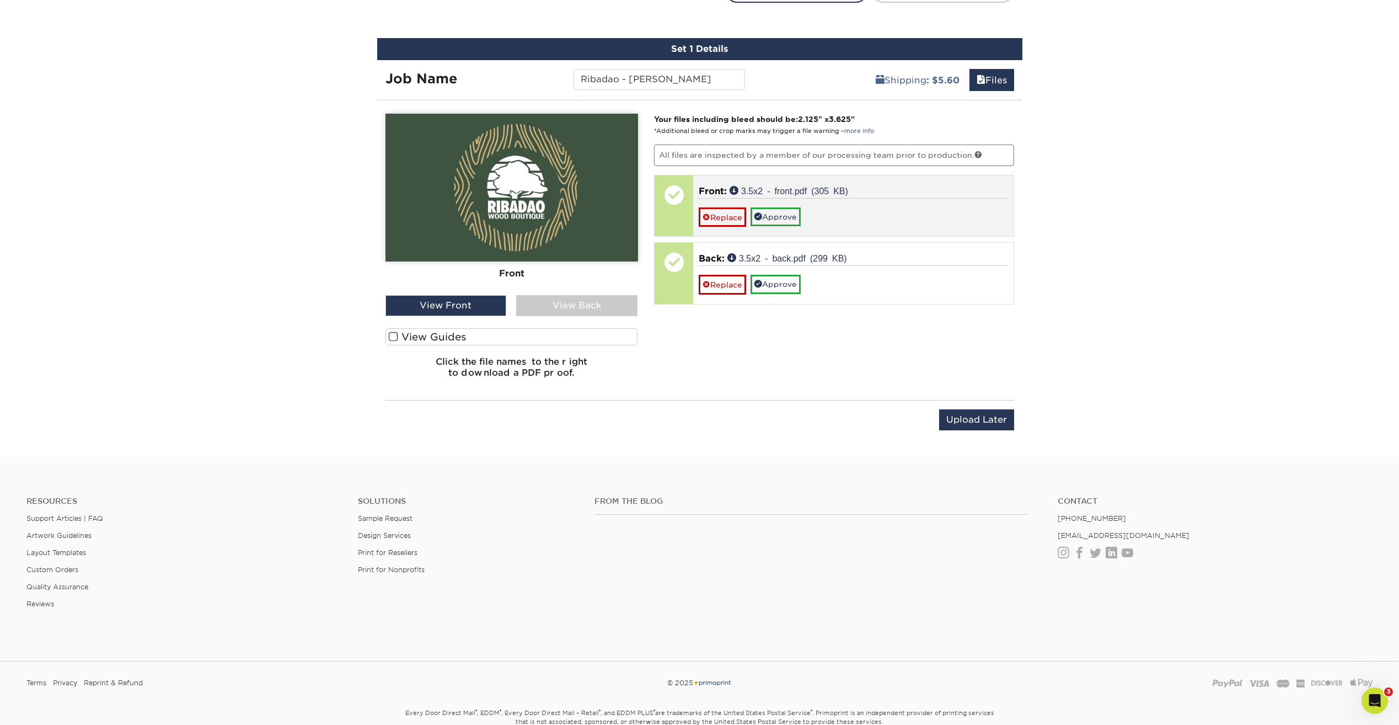
click at [675, 210] on div at bounding box center [674, 194] width 39 height 39
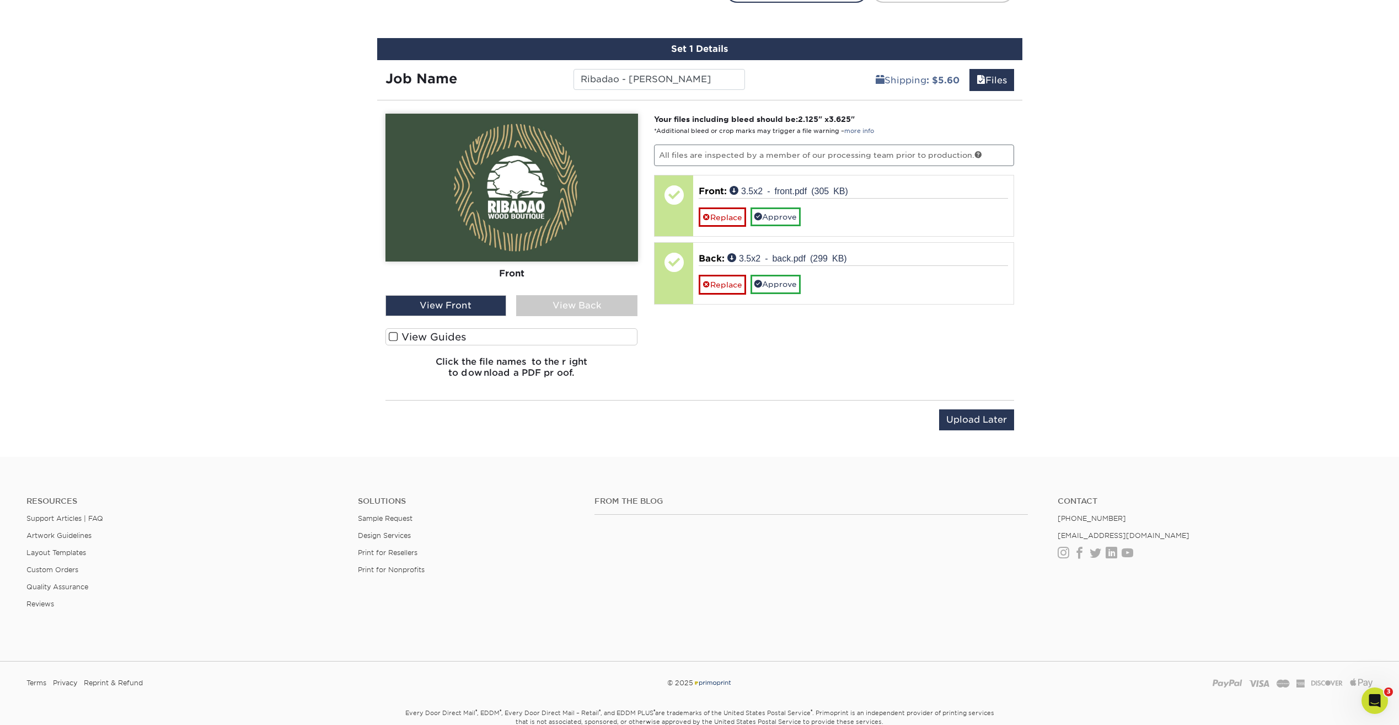
click at [471, 330] on label "View Guides" at bounding box center [511, 336] width 253 height 17
click at [0, 0] on input "View Guides" at bounding box center [0, 0] width 0 height 0
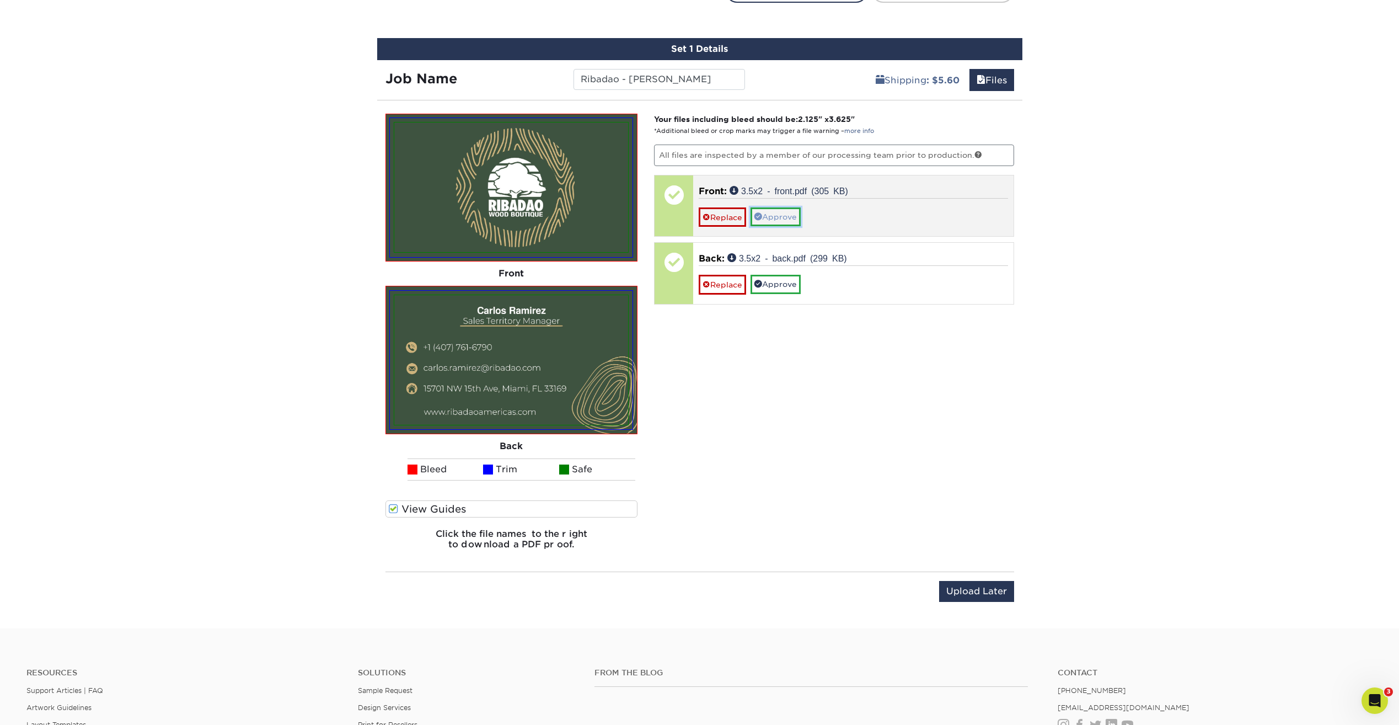
click at [778, 218] on link "Approve" at bounding box center [775, 216] width 50 height 19
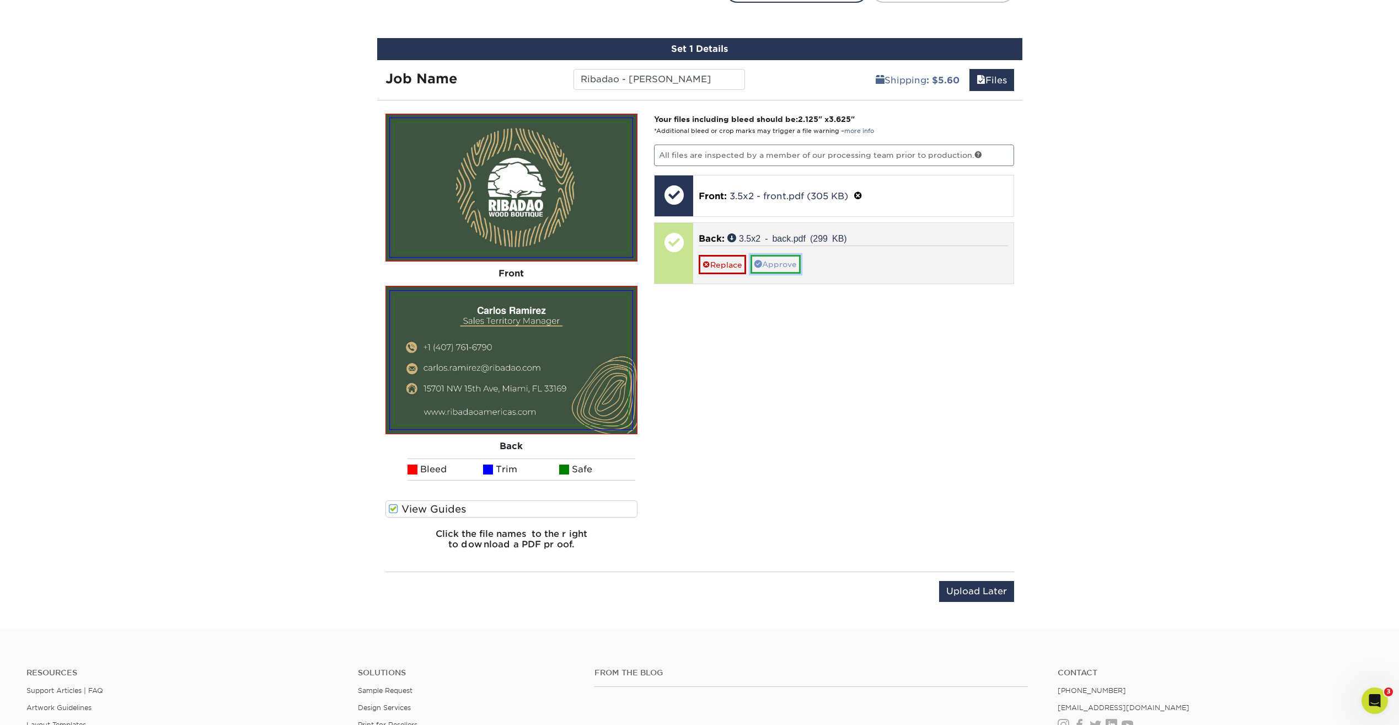
click at [776, 260] on link "Approve" at bounding box center [775, 264] width 50 height 19
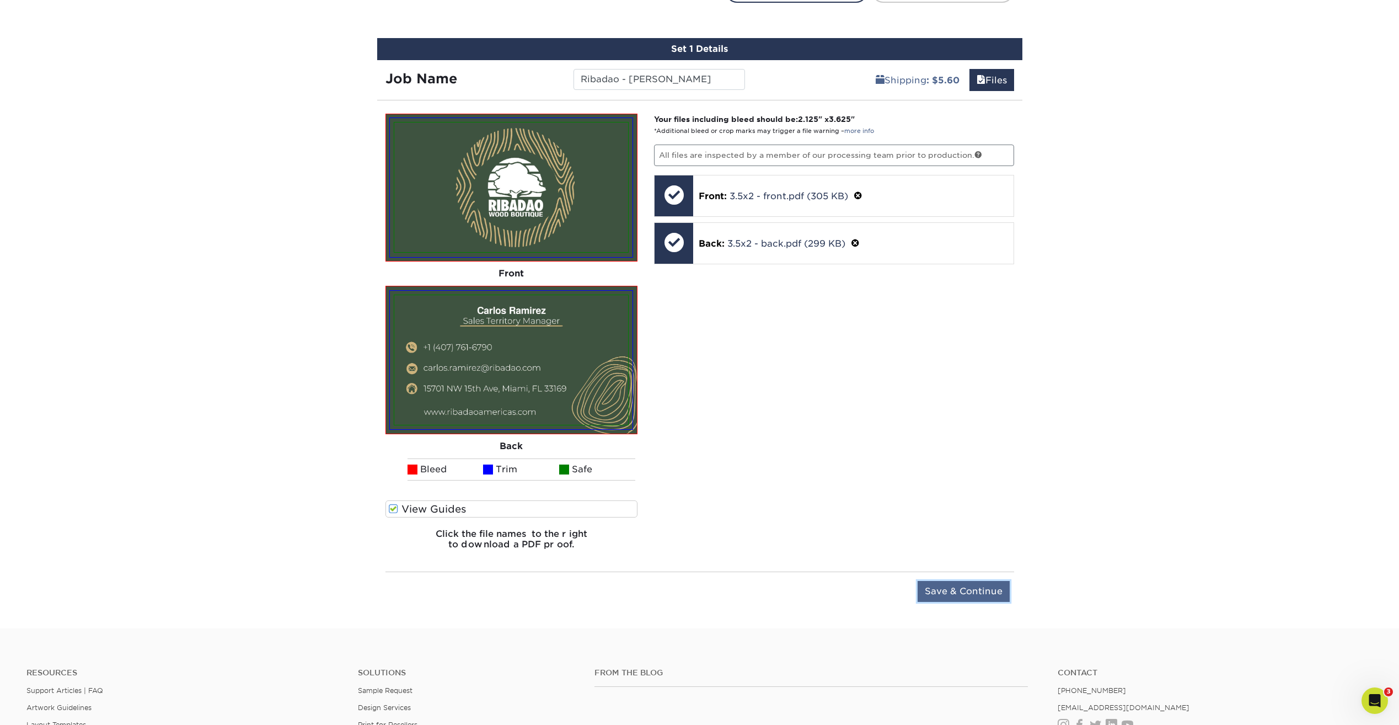
click at [966, 597] on input "Save & Continue" at bounding box center [964, 591] width 92 height 21
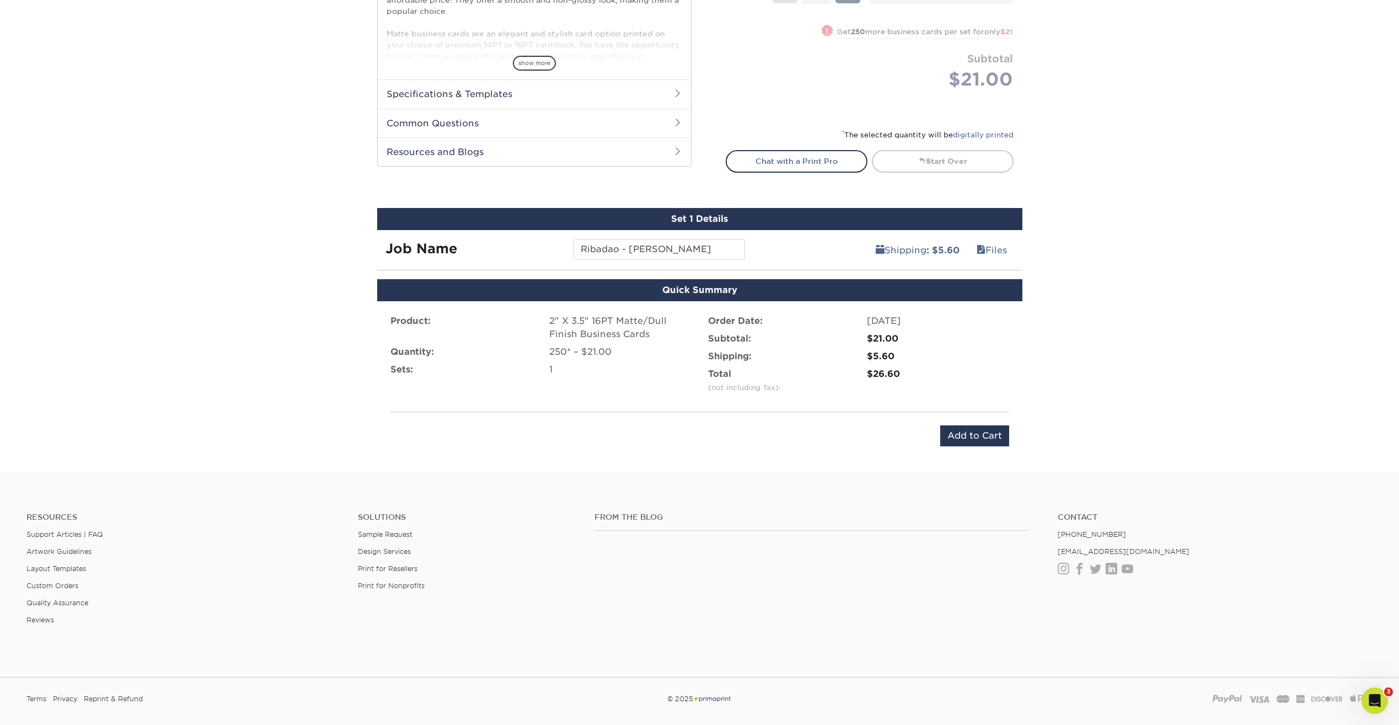
scroll to position [409, 0]
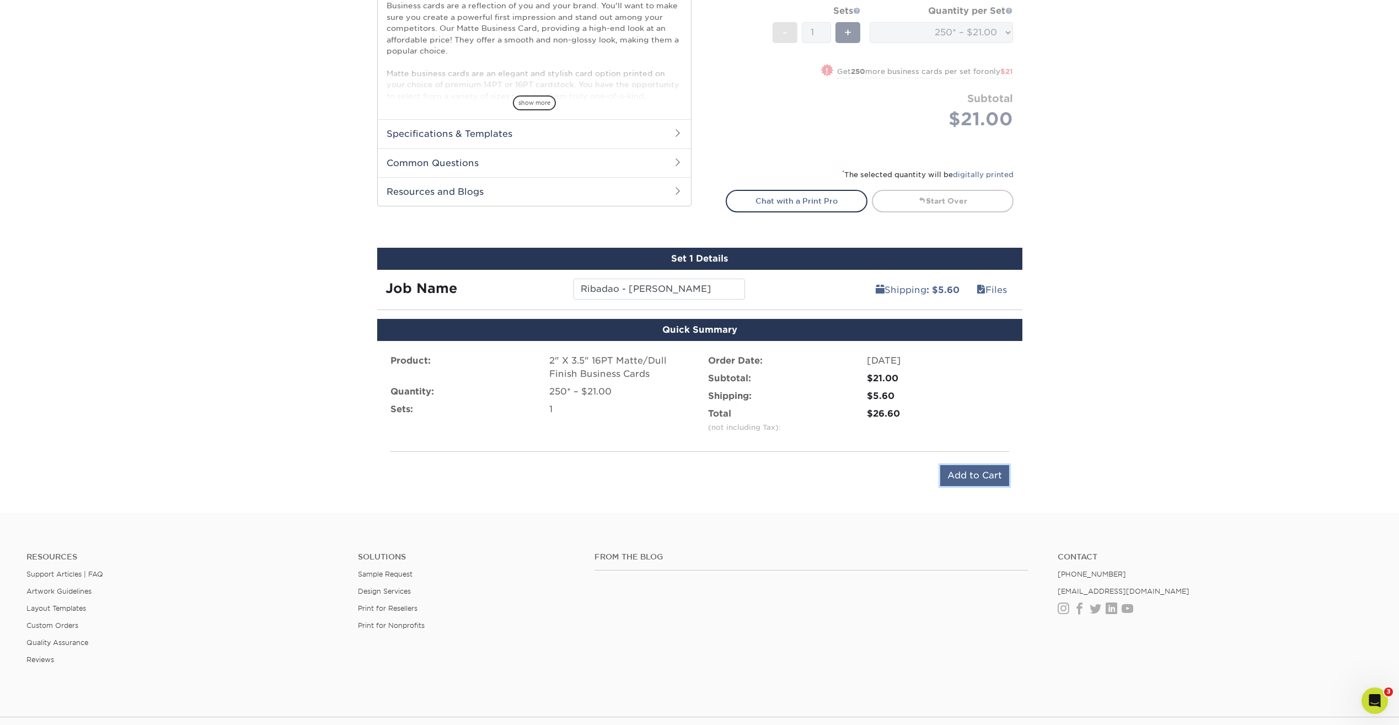
click at [983, 475] on input "Add to Cart" at bounding box center [974, 475] width 69 height 21
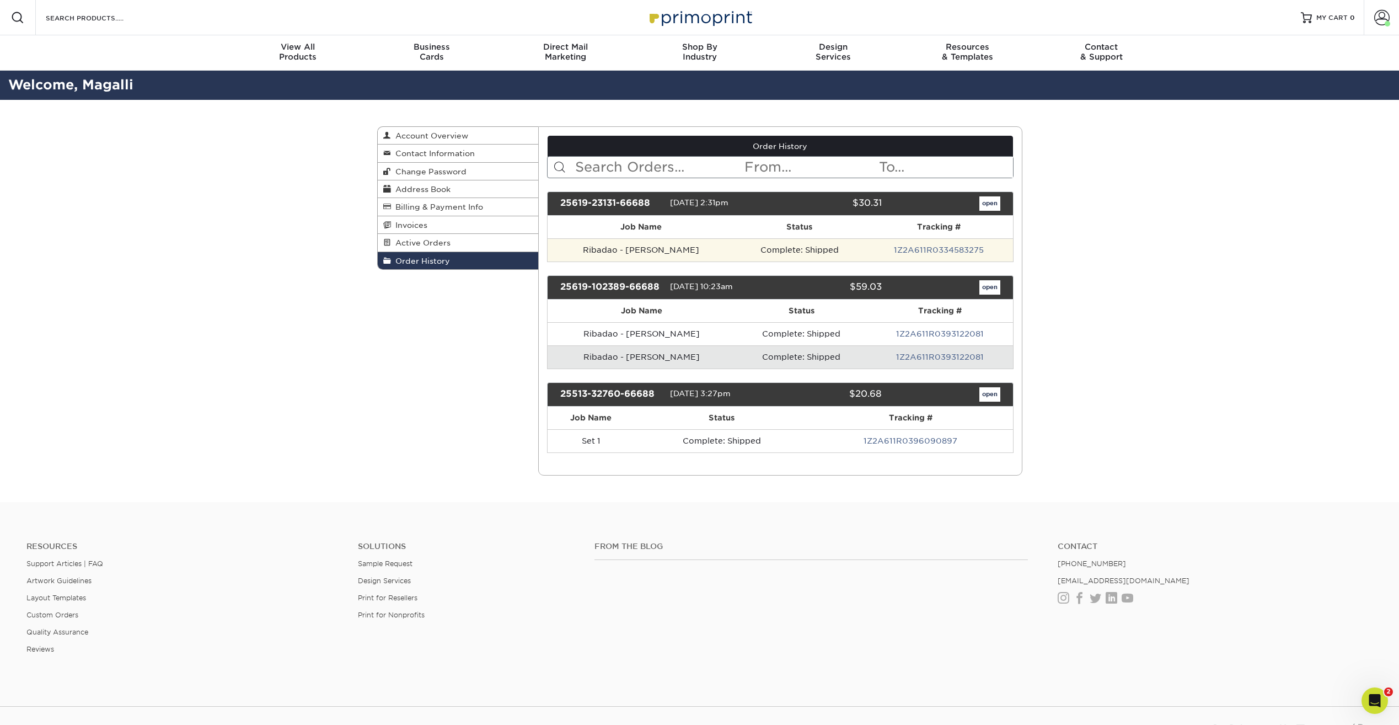
click at [634, 252] on td "Ribadao - [PERSON_NAME]" at bounding box center [641, 249] width 186 height 23
click at [990, 202] on link "open" at bounding box center [989, 203] width 21 height 14
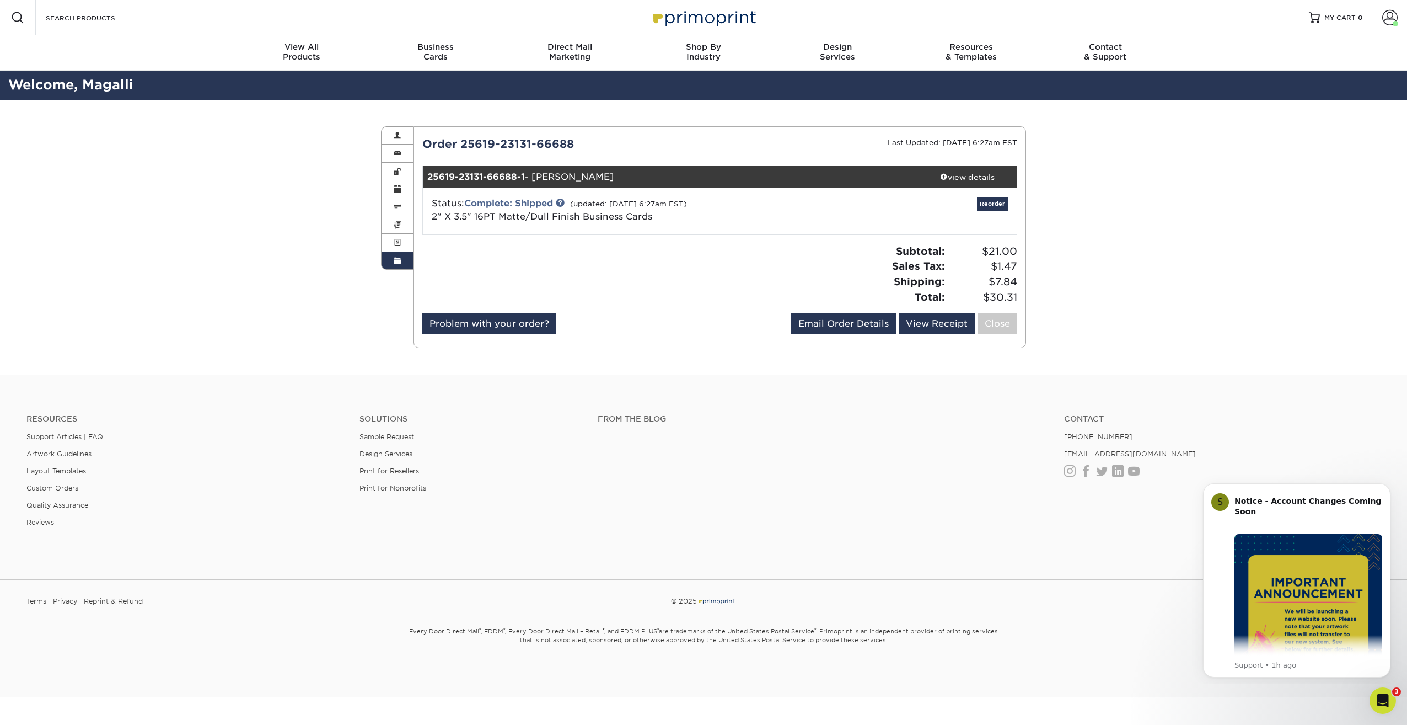
click at [659, 220] on div "Status: Complete: Shipped (updated: 06/23/2025 6:27am EST) 2" X 3.5" 16PT Matte…" at bounding box center [620, 210] width 395 height 26
click at [966, 167] on link "view details" at bounding box center [967, 177] width 99 height 22
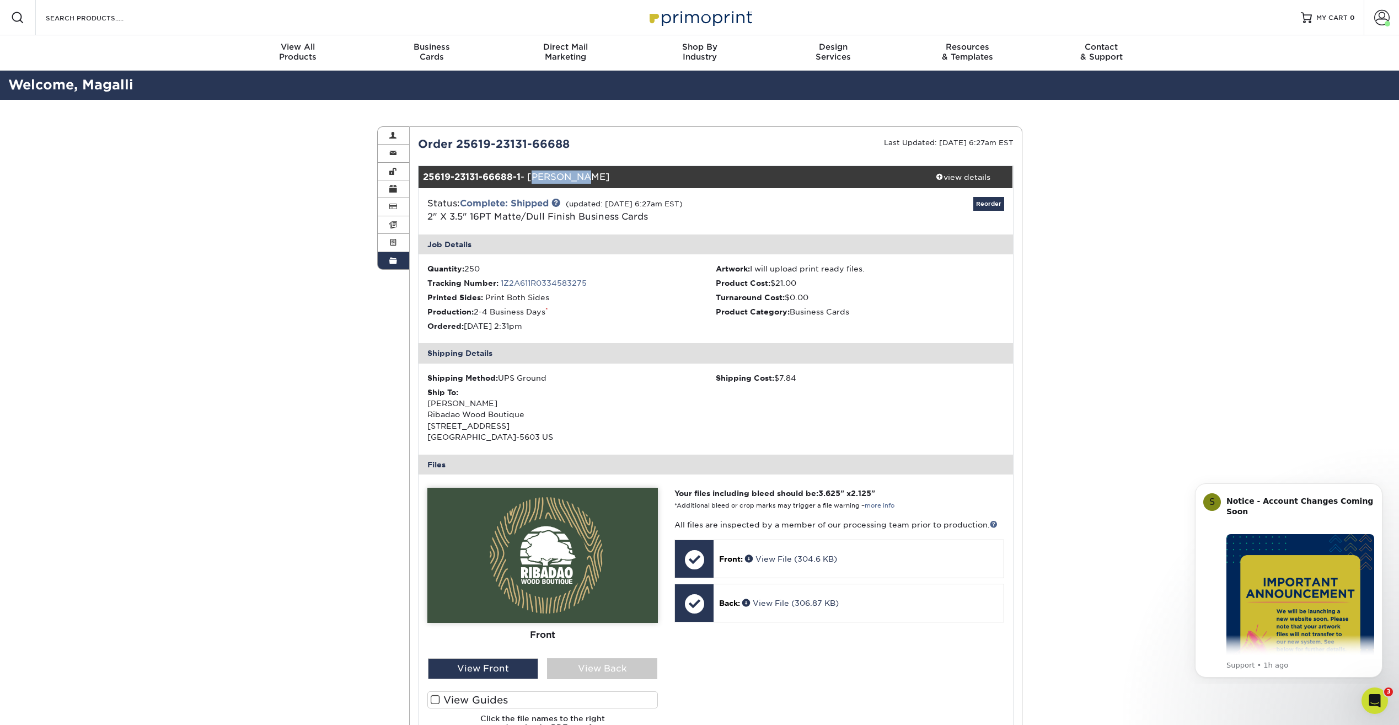
drag, startPoint x: 574, startPoint y: 176, endPoint x: 533, endPoint y: 181, distance: 41.7
click at [533, 181] on div "25619-23131-66688-1 - Ribadao - Mario" at bounding box center [666, 177] width 495 height 22
copy div "Ribadao -"
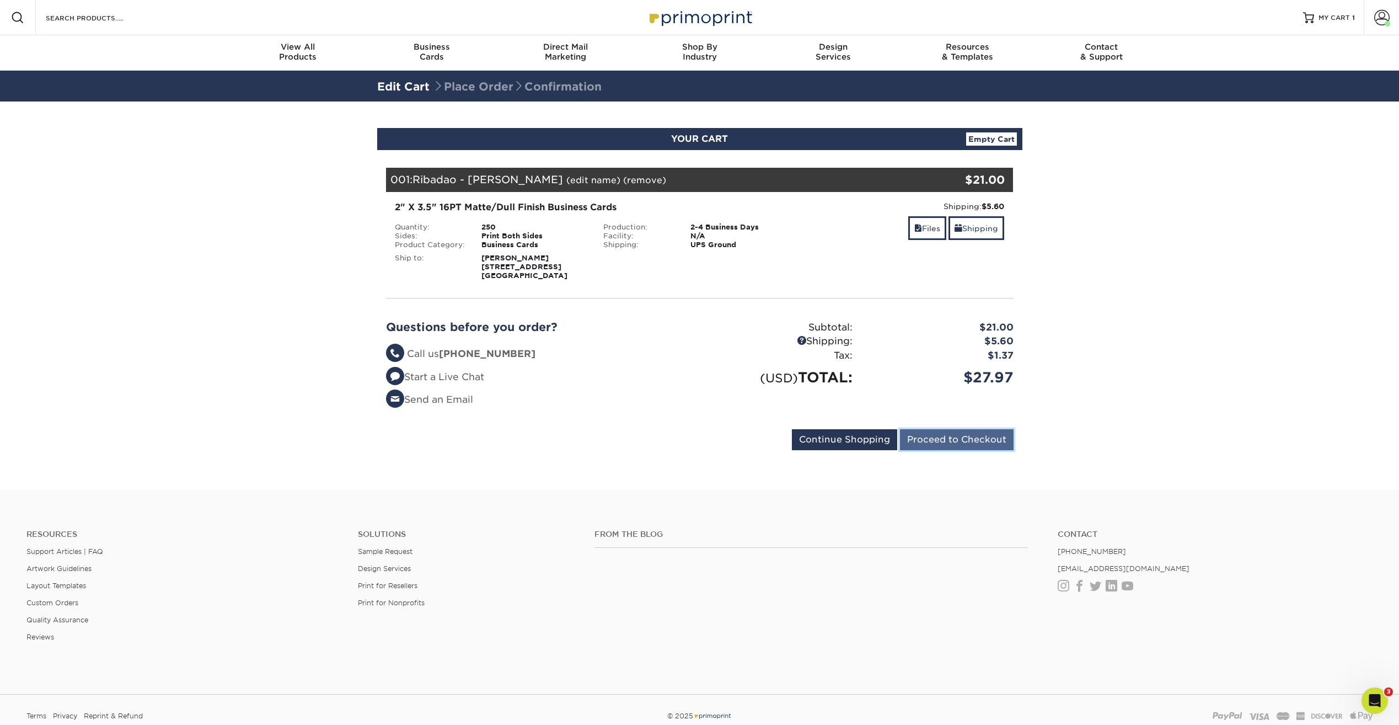
click at [964, 446] on input "Proceed to Checkout" at bounding box center [957, 439] width 114 height 21
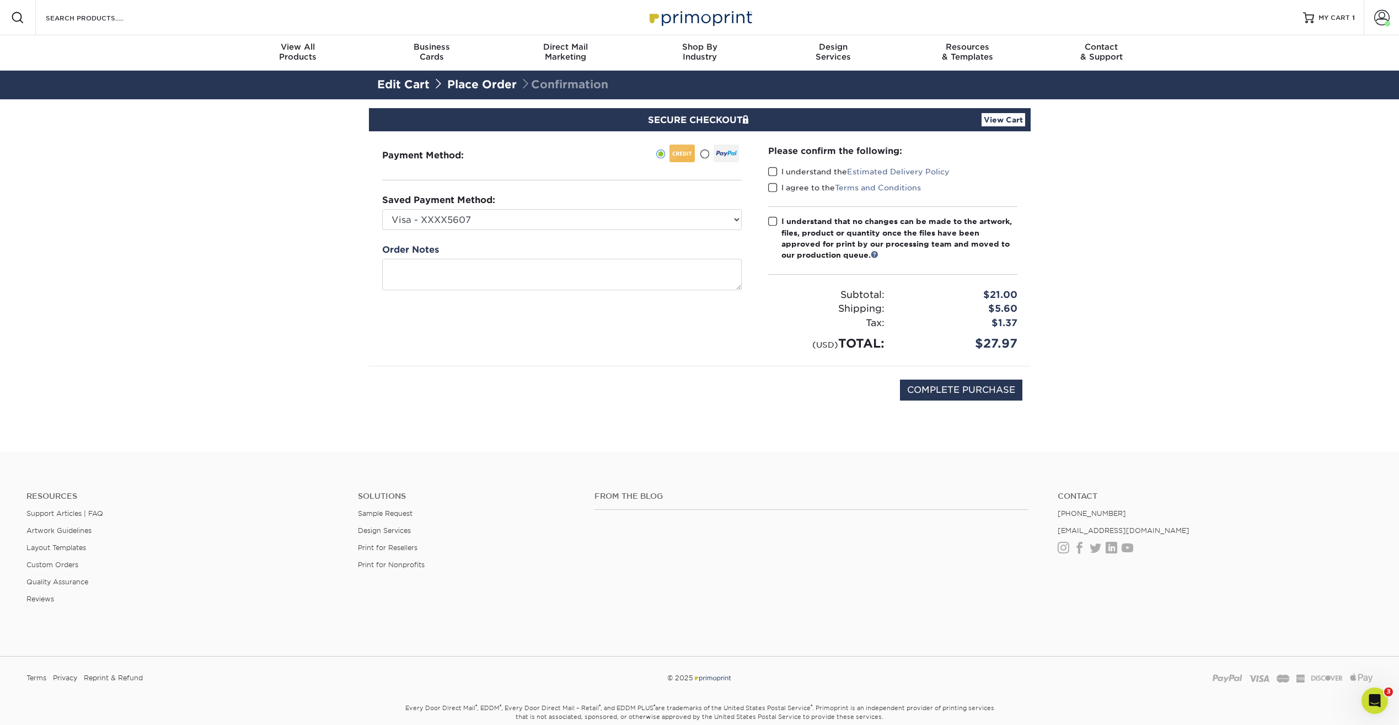
click at [775, 174] on span at bounding box center [772, 172] width 9 height 10
click at [0, 0] on input "I understand the Estimated Delivery Policy" at bounding box center [0, 0] width 0 height 0
click at [774, 187] on span at bounding box center [772, 188] width 9 height 10
click at [0, 0] on input "I agree to the Terms and Conditions" at bounding box center [0, 0] width 0 height 0
click at [770, 221] on span at bounding box center [772, 221] width 9 height 10
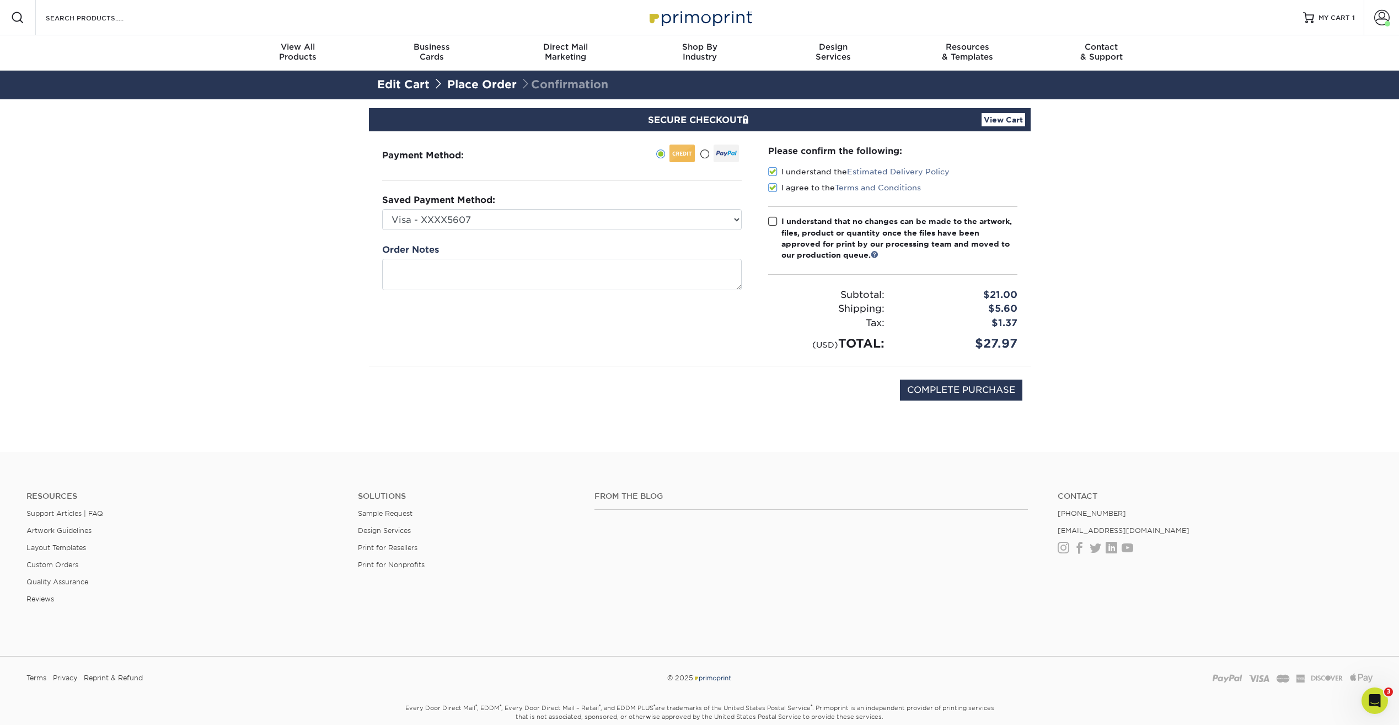
click at [0, 0] on input "I understand that no changes can be made to the artwork, files, product or quan…" at bounding box center [0, 0] width 0 height 0
click at [976, 389] on input "COMPLETE PURCHASE" at bounding box center [961, 389] width 122 height 21
type input "PROCESSING, PLEASE WAIT..."
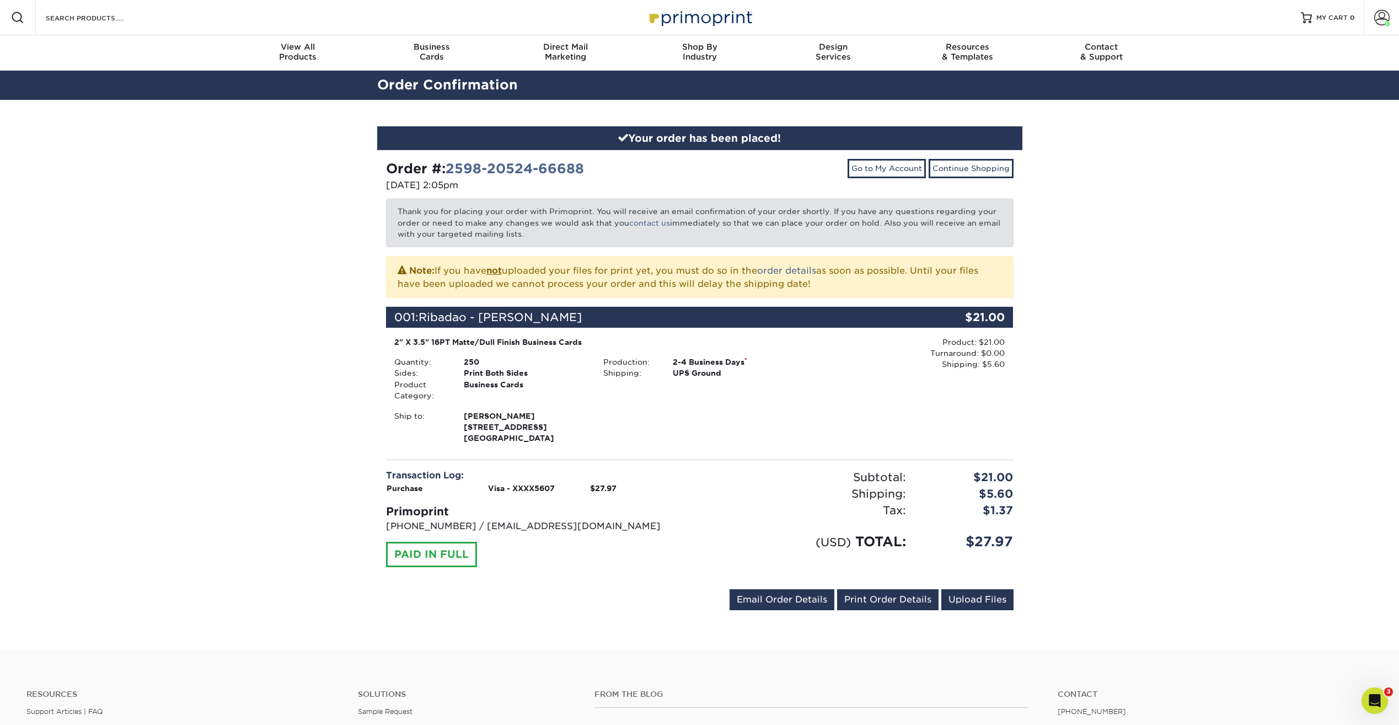
drag, startPoint x: 1385, startPoint y: 18, endPoint x: 1185, endPoint y: 4, distance: 200.1
click at [1204, 4] on div "Resources Menu Search Products Account Welcome, [GEOGRAPHIC_DATA] Account Dashb…" at bounding box center [699, 17] width 1399 height 35
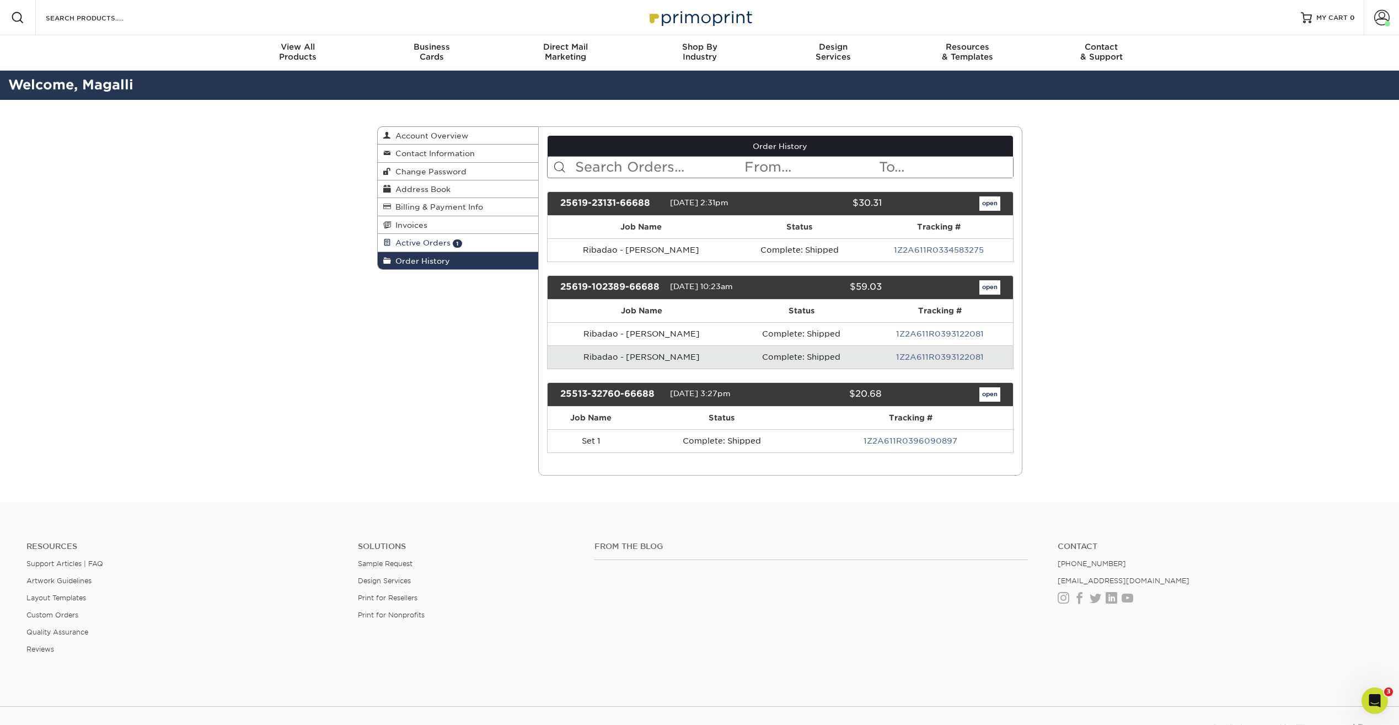
click at [433, 242] on span "Active Orders" at bounding box center [421, 242] width 60 height 9
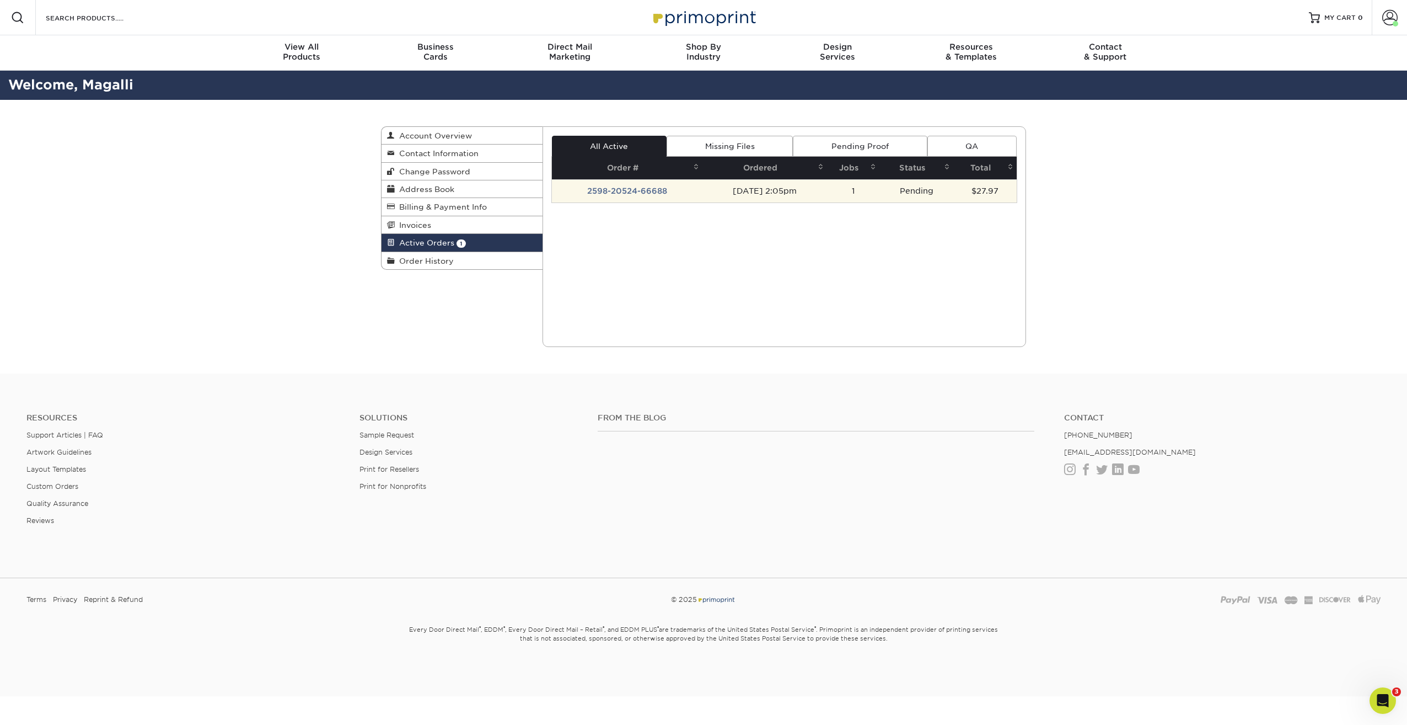
click at [632, 194] on td "2598-20524-66688" at bounding box center [627, 190] width 151 height 23
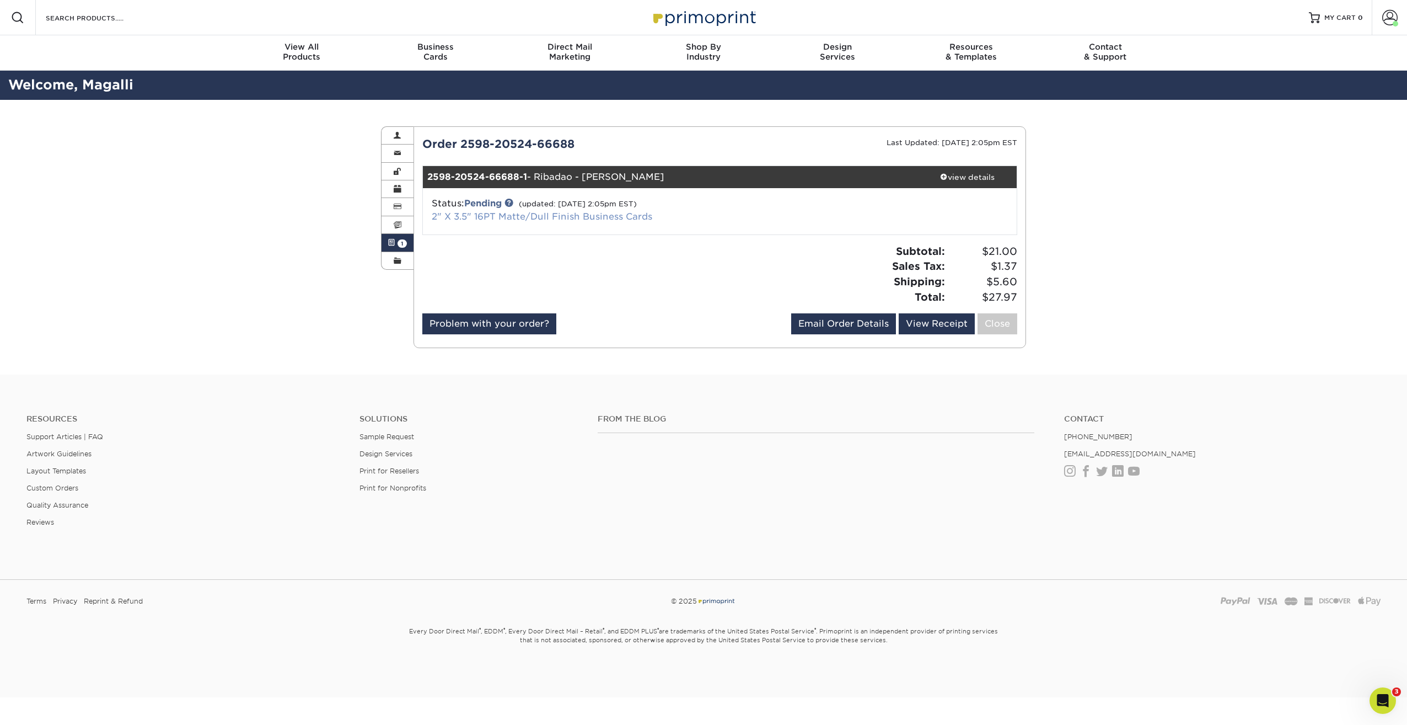
click at [528, 218] on link "2" X 3.5" 16PT Matte/Dull Finish Business Cards" at bounding box center [542, 216] width 221 height 10
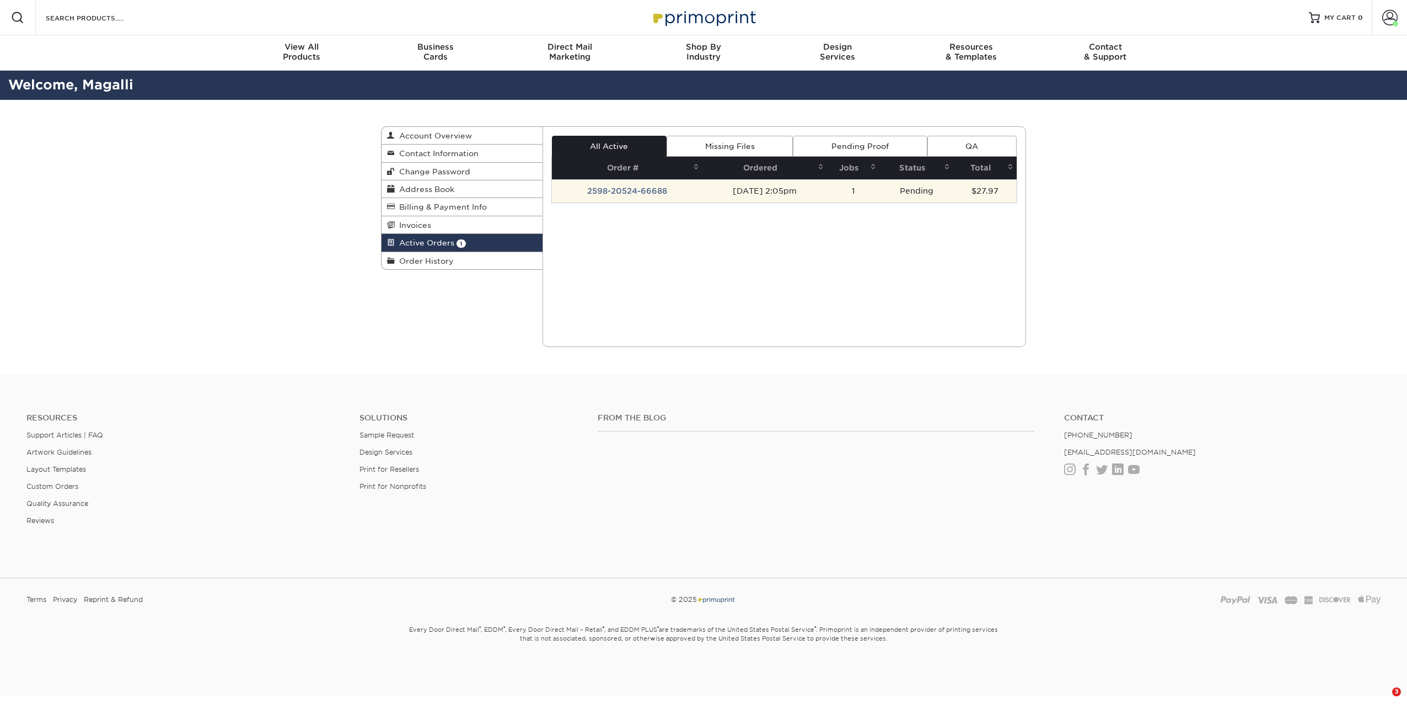
click at [931, 197] on td "Pending" at bounding box center [917, 190] width 74 height 23
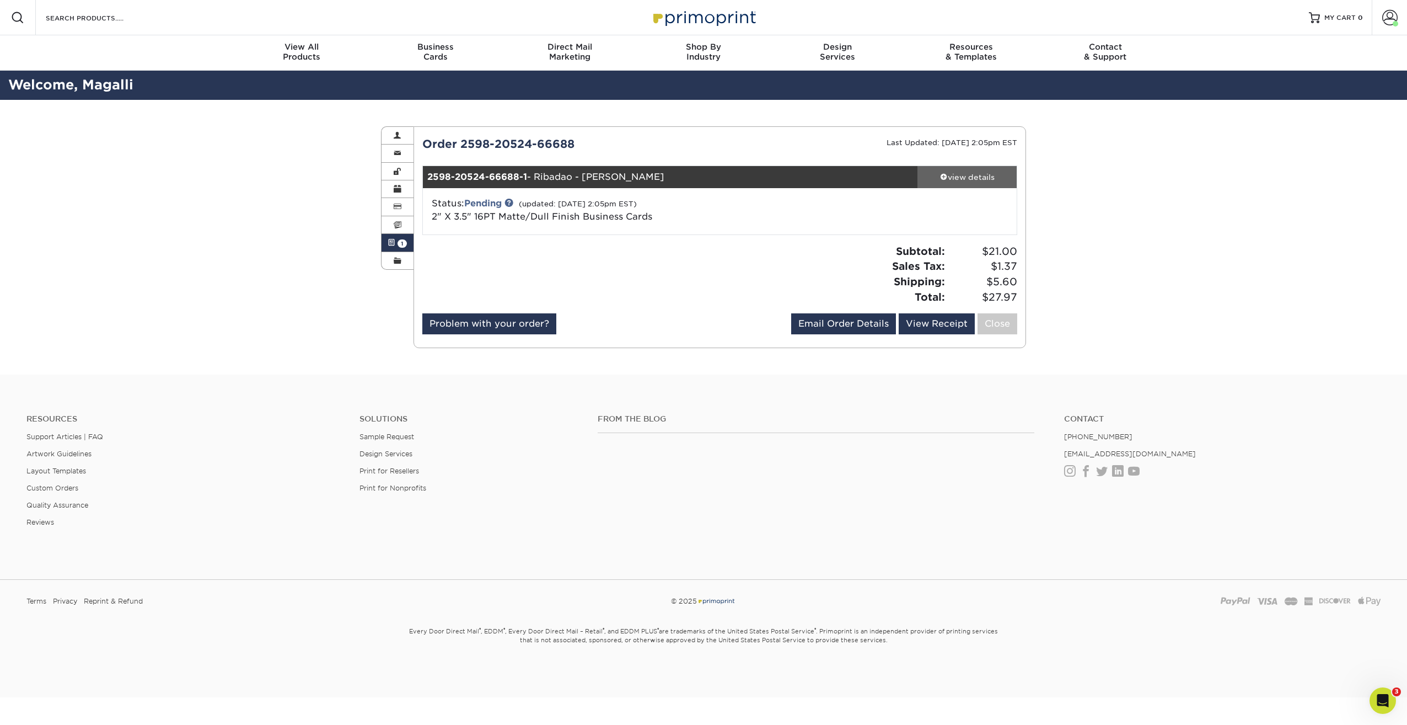
click at [976, 180] on div "view details" at bounding box center [967, 176] width 99 height 11
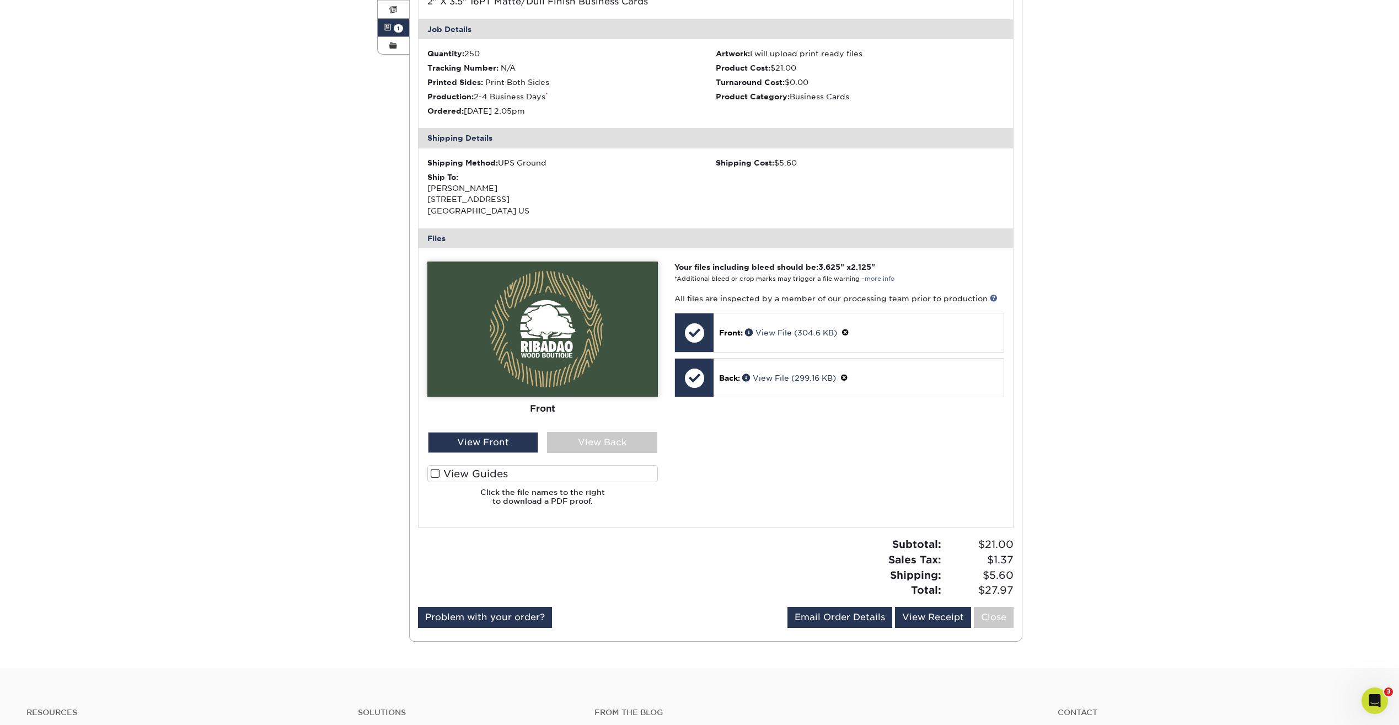
scroll to position [221, 0]
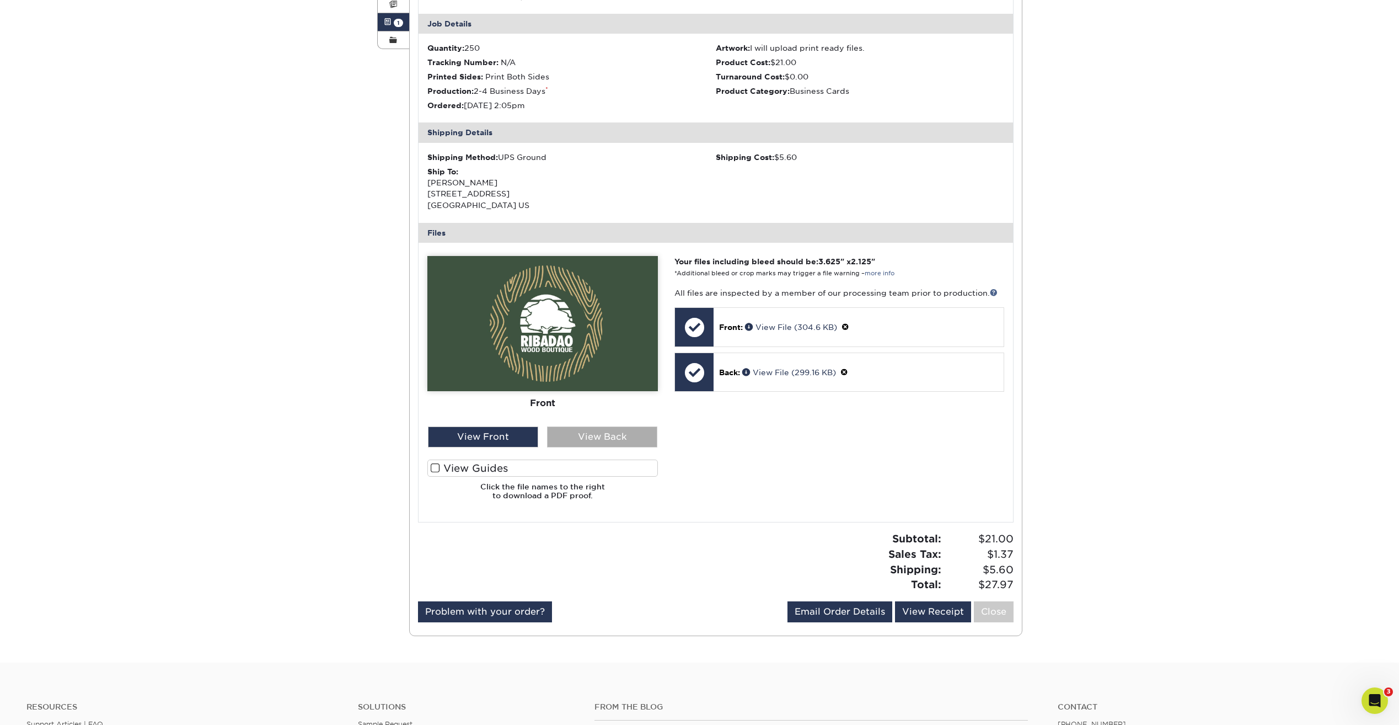
click at [596, 439] on div "View Back" at bounding box center [602, 436] width 110 height 21
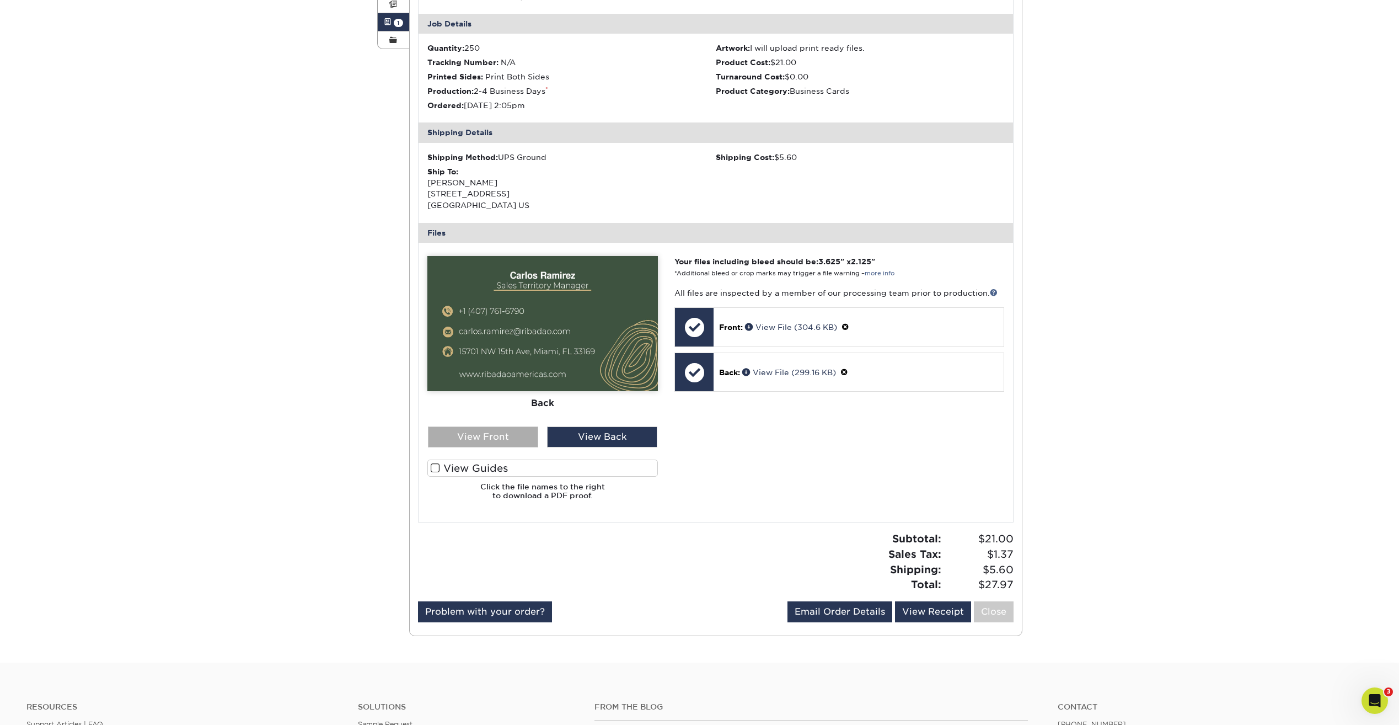
click at [471, 441] on div "View Front" at bounding box center [483, 436] width 110 height 21
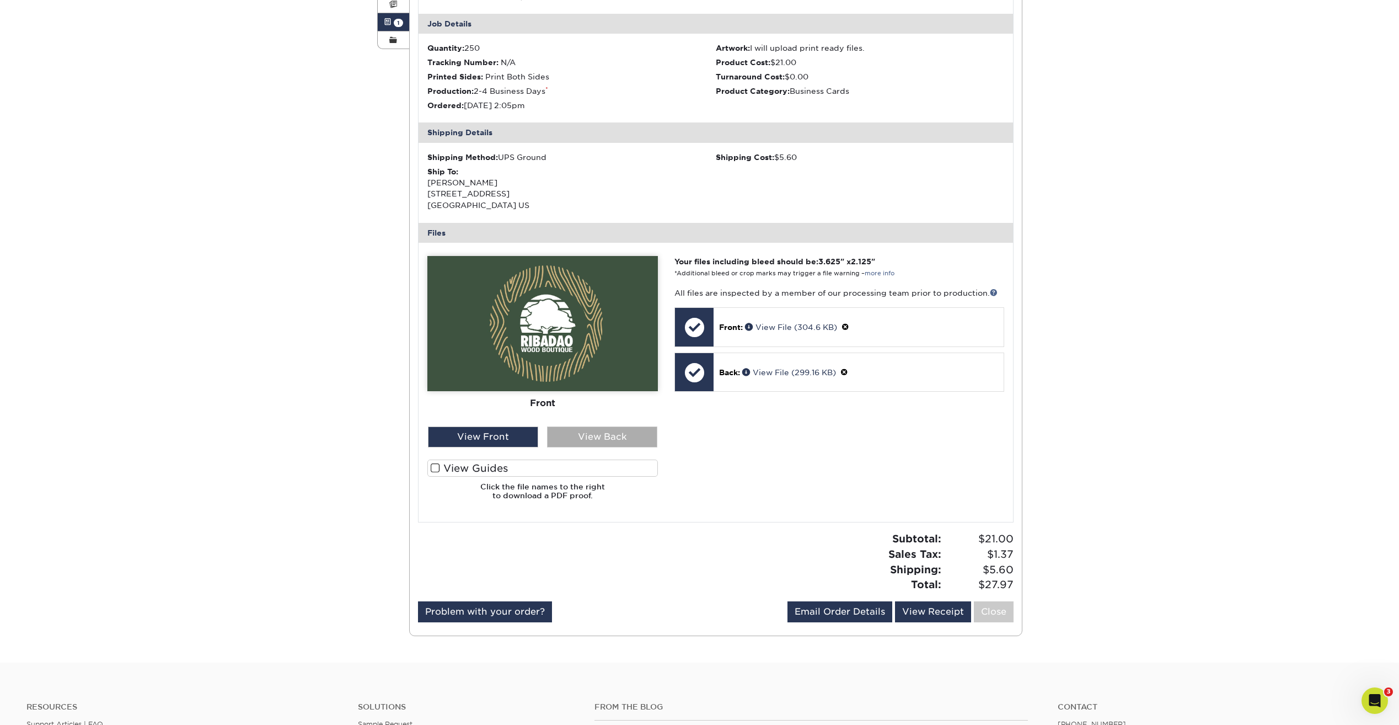
click at [609, 438] on div "View Back" at bounding box center [602, 436] width 110 height 21
